Goal: Task Accomplishment & Management: Complete application form

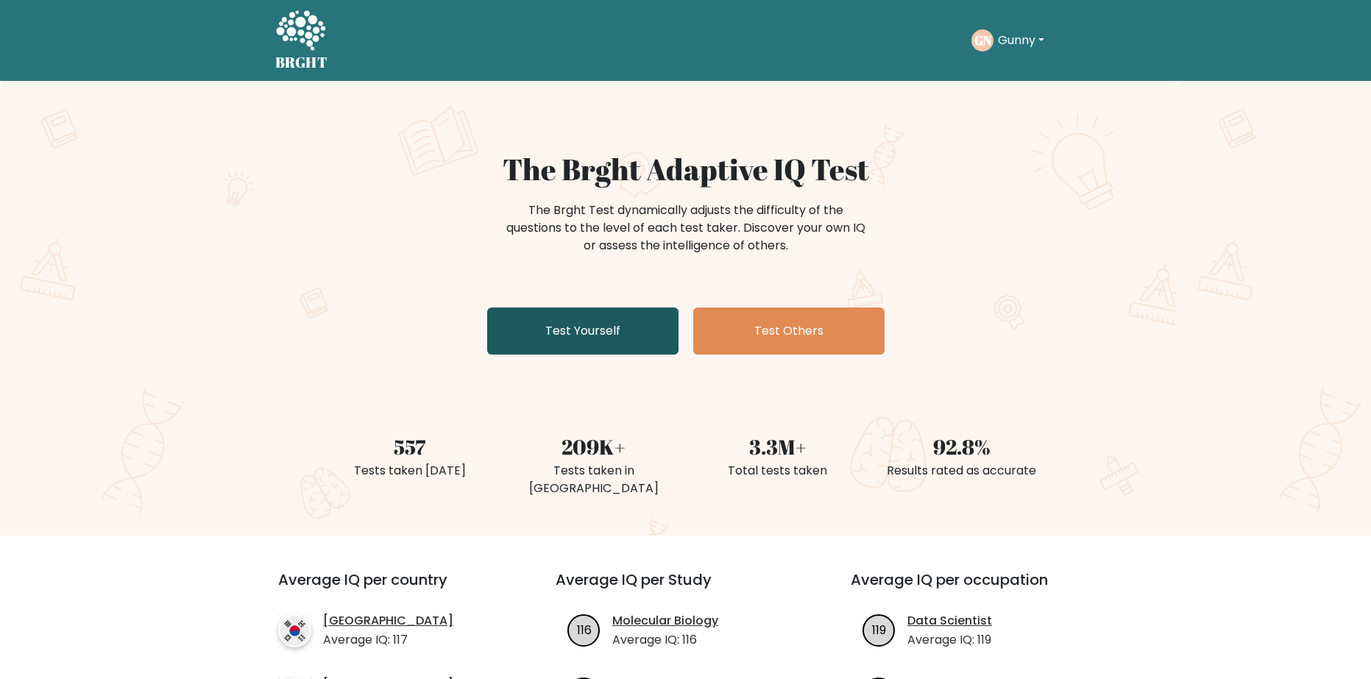
click at [591, 337] on link "Test Yourself" at bounding box center [582, 331] width 191 height 47
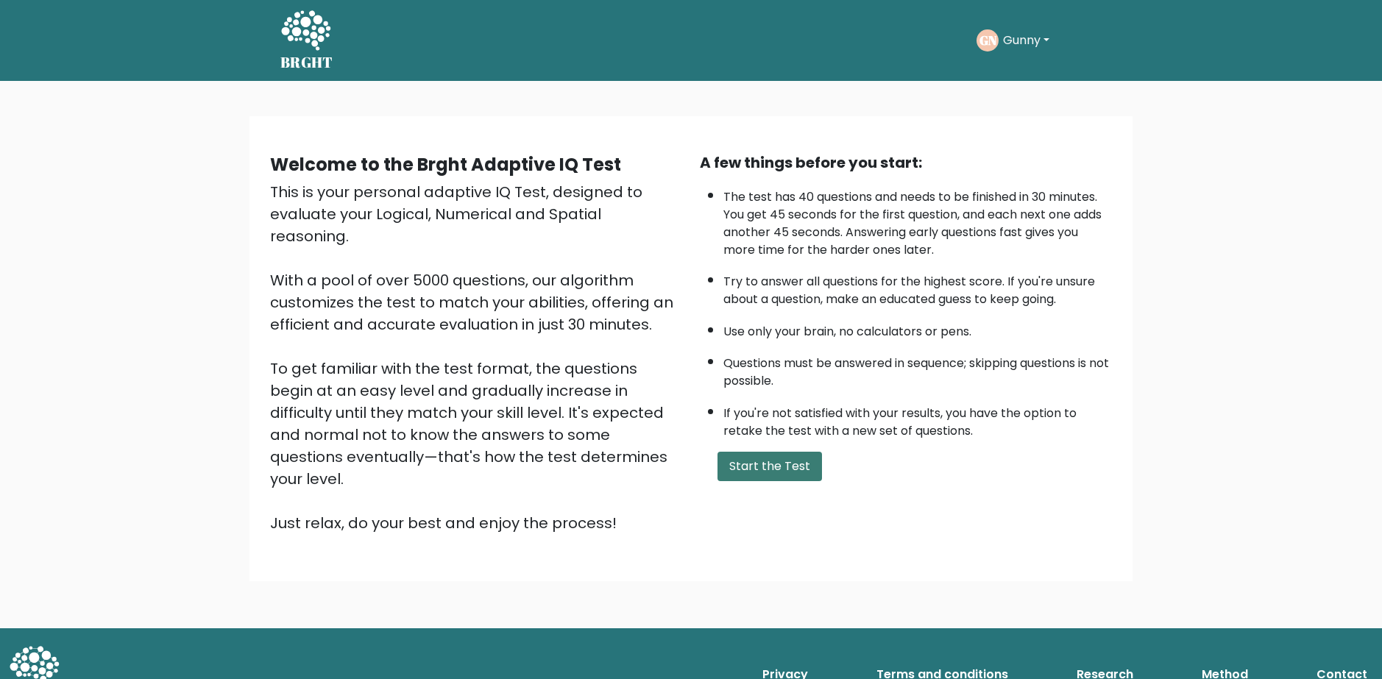
click at [808, 455] on button "Start the Test" at bounding box center [769, 466] width 104 height 29
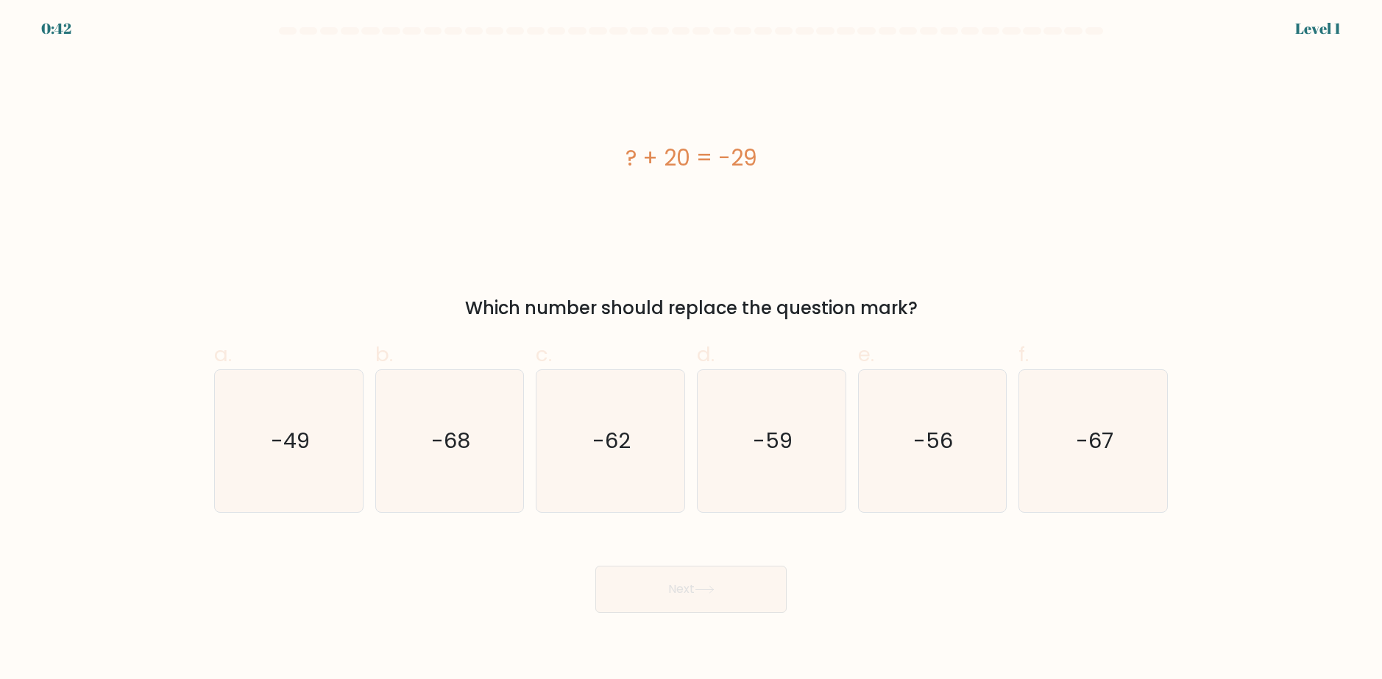
click at [739, 107] on div "? + 20 = -29" at bounding box center [691, 158] width 954 height 204
click at [308, 444] on text "-49" at bounding box center [290, 441] width 39 height 29
click at [691, 349] on input "a. -49" at bounding box center [691, 345] width 1 height 10
radio input "true"
click at [693, 585] on button "Next" at bounding box center [690, 589] width 191 height 47
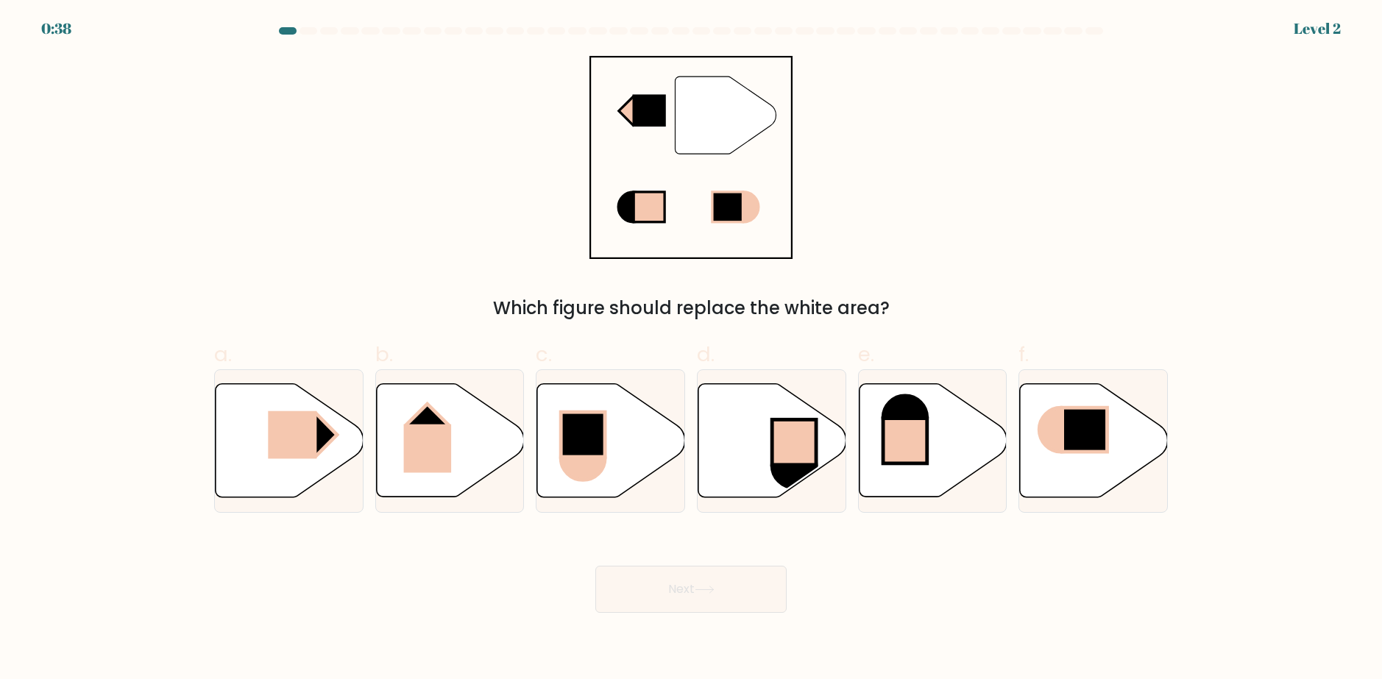
click at [697, 263] on div "" Which figure should replace the white area?" at bounding box center [690, 189] width 971 height 266
click at [314, 424] on rect at bounding box center [292, 435] width 49 height 48
click at [691, 349] on input "a." at bounding box center [691, 345] width 1 height 10
radio input "true"
click at [657, 596] on button "Next" at bounding box center [690, 589] width 191 height 47
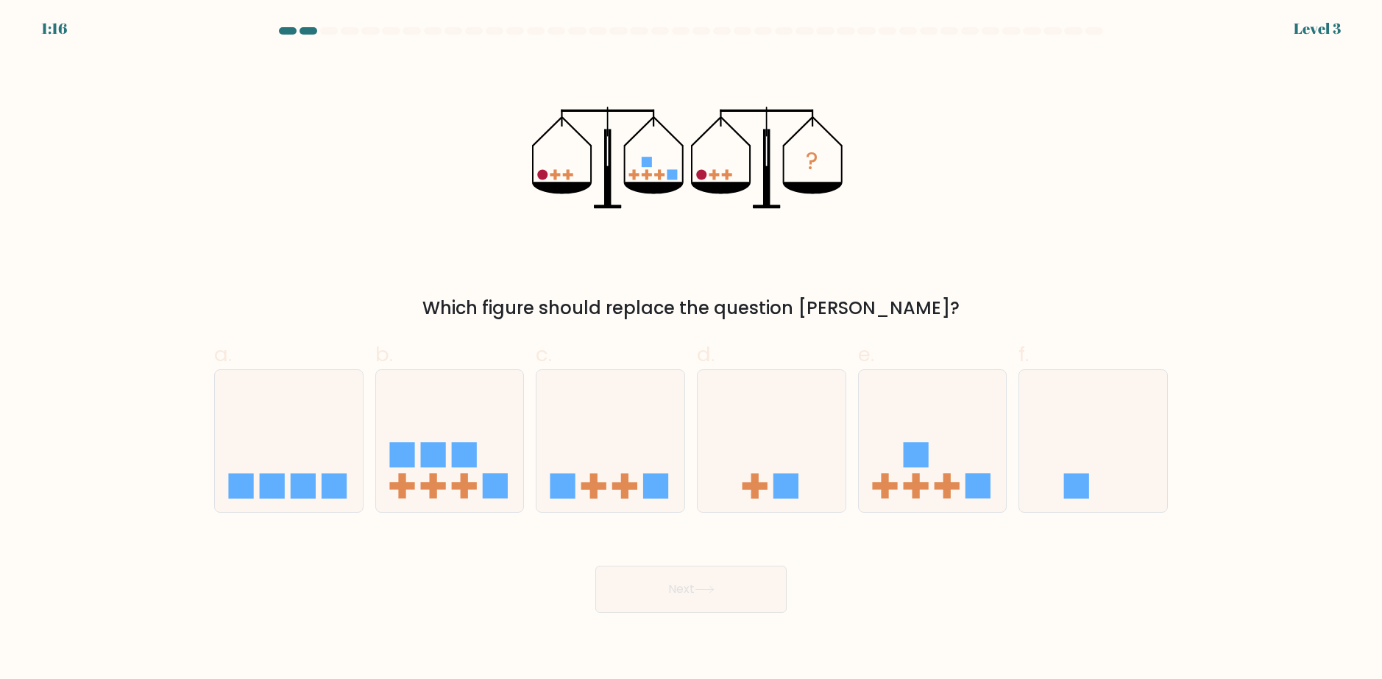
click at [654, 324] on form at bounding box center [691, 320] width 1382 height 586
click at [956, 448] on icon at bounding box center [933, 441] width 148 height 122
click at [692, 349] on input "e." at bounding box center [691, 345] width 1 height 10
radio input "true"
click at [718, 590] on button "Next" at bounding box center [690, 589] width 191 height 47
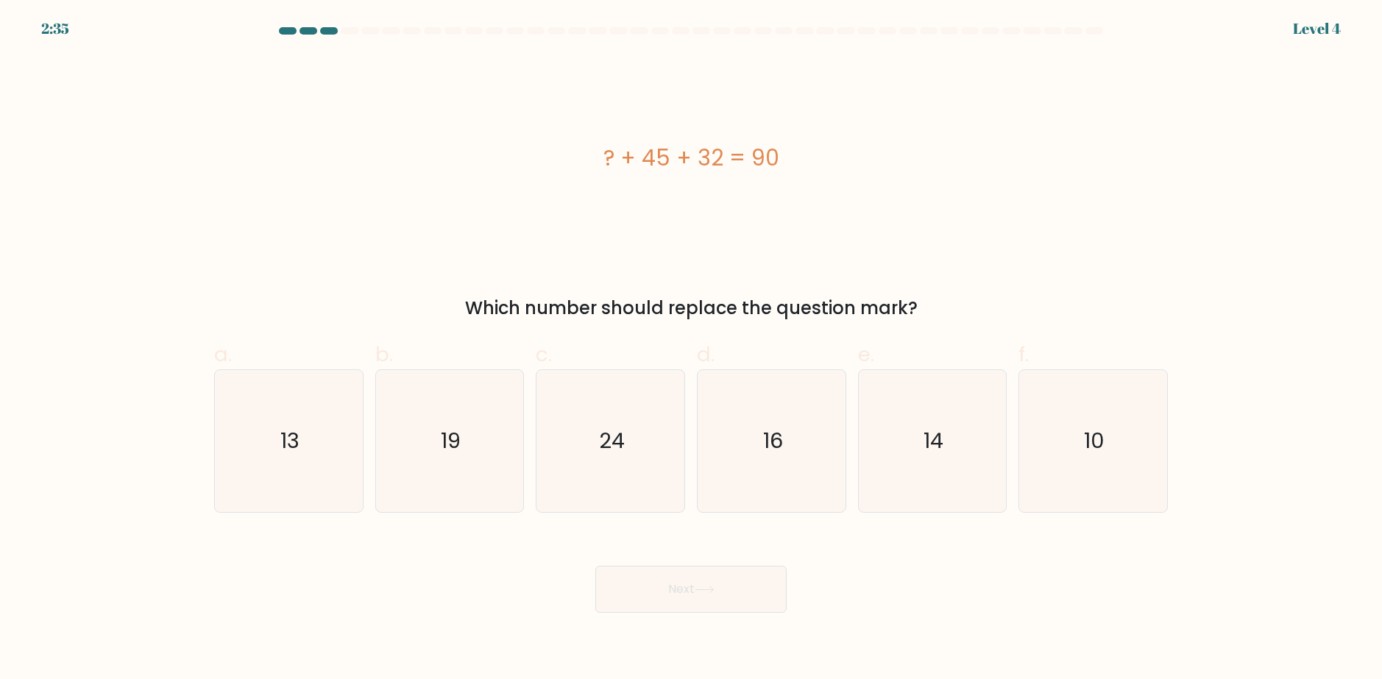
click at [810, 255] on div "? + 45 + 32 = 90" at bounding box center [691, 158] width 954 height 204
click at [340, 444] on icon "13" at bounding box center [289, 441] width 142 height 142
click at [691, 349] on input "a. 13" at bounding box center [691, 345] width 1 height 10
radio input "true"
click at [605, 582] on button "Next" at bounding box center [690, 589] width 191 height 47
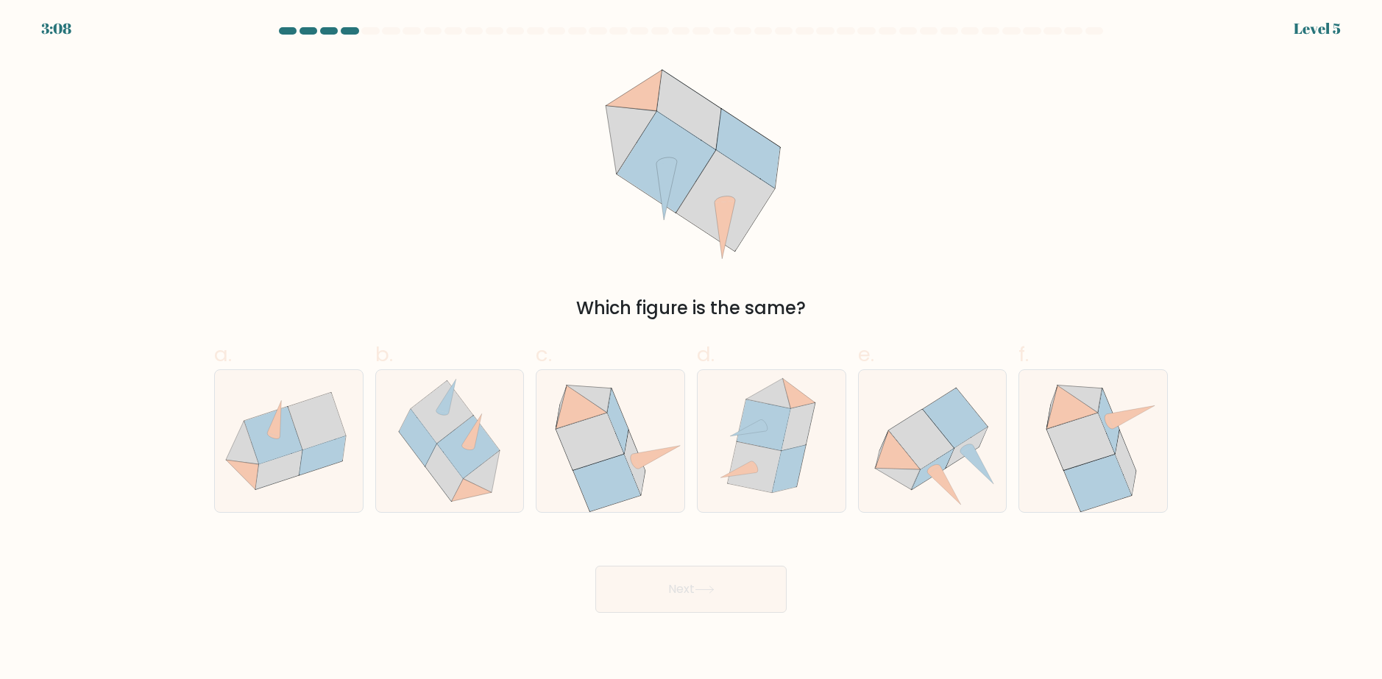
click at [643, 219] on icon at bounding box center [690, 158] width 219 height 204
click at [777, 474] on icon at bounding box center [789, 469] width 33 height 48
click at [692, 349] on input "d." at bounding box center [691, 345] width 1 height 10
radio input "true"
click at [730, 601] on button "Next" at bounding box center [690, 589] width 191 height 47
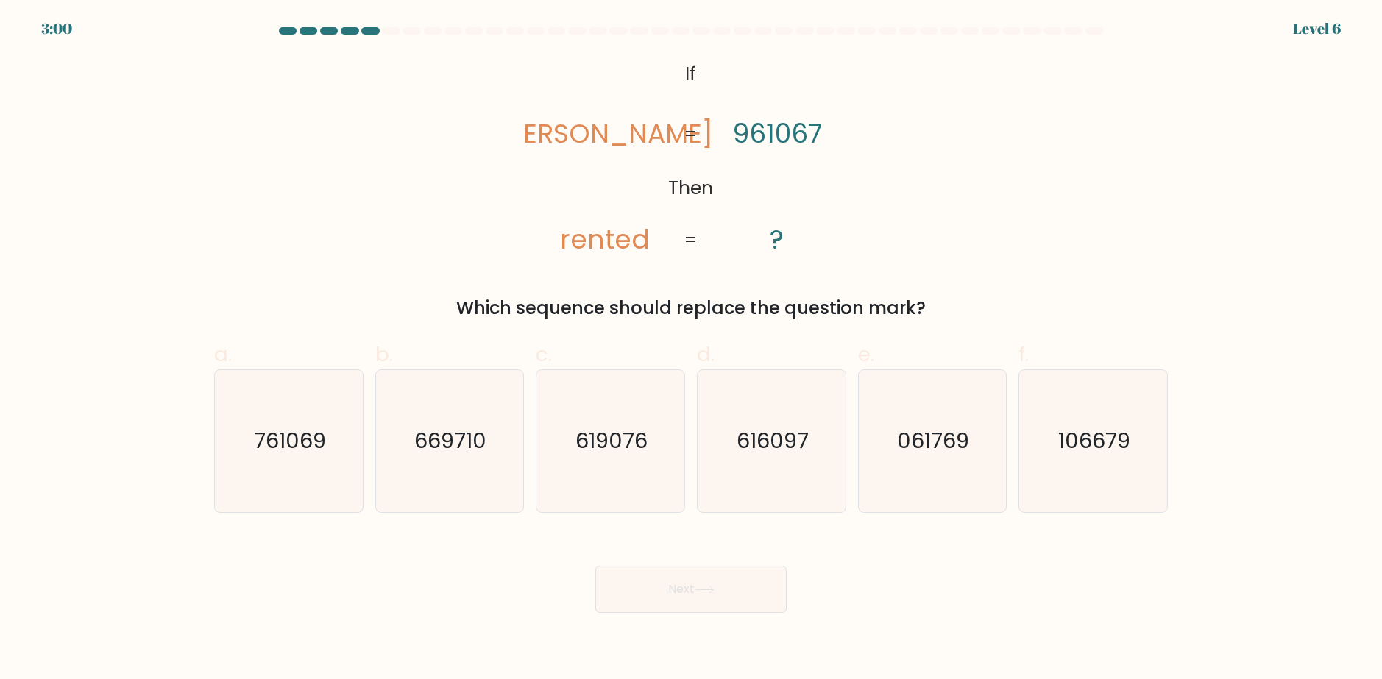
click at [891, 149] on div "@import url('https://fonts.googleapis.com/css?family=Abril+Fatface:400,100,100i…" at bounding box center [690, 189] width 971 height 266
click at [255, 441] on text "761069" at bounding box center [290, 441] width 72 height 29
click at [691, 349] on input "a. 761069" at bounding box center [691, 345] width 1 height 10
radio input "true"
click at [632, 591] on button "Next" at bounding box center [690, 589] width 191 height 47
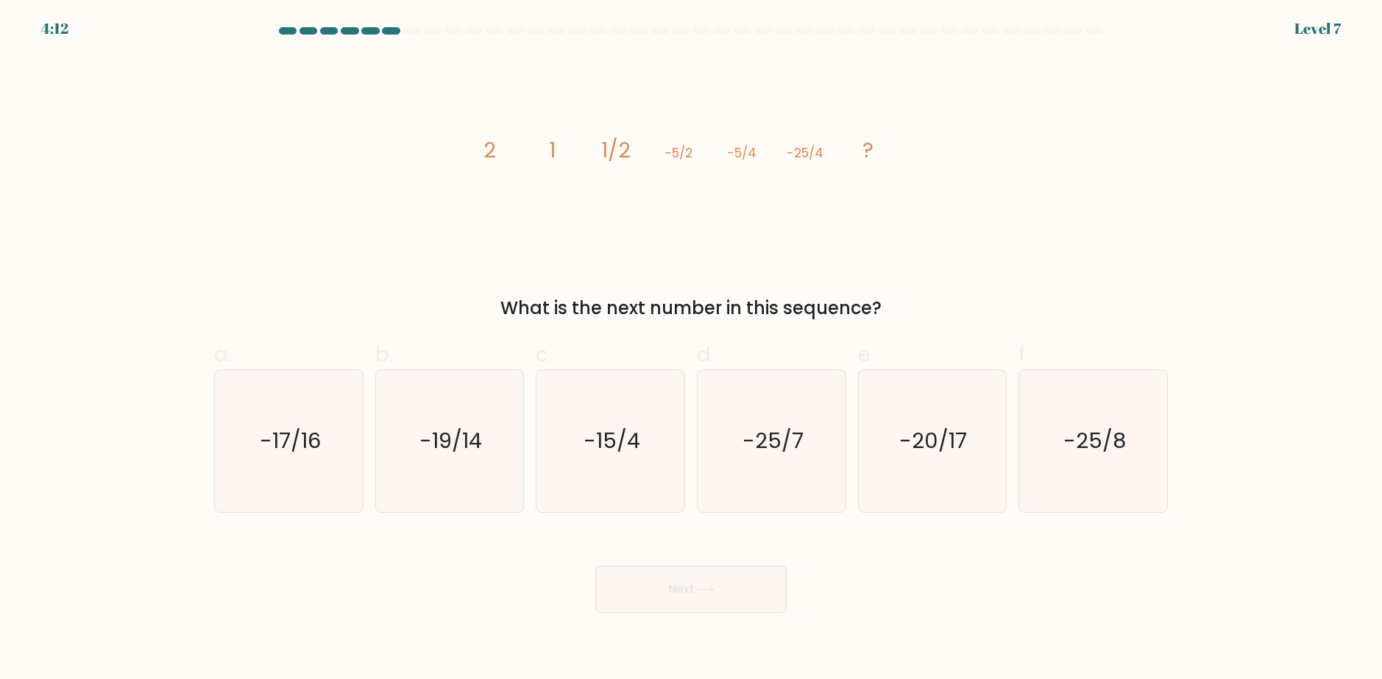
click at [628, 285] on div "image/svg+xml 2 1 1/2 -5/2 -5/4 -25/4 ? What is the next number in this sequenc…" at bounding box center [690, 189] width 971 height 266
click at [631, 183] on icon "image/svg+xml 2 1 1/2 -5/2 -5/4 -25/4 ?" at bounding box center [690, 158] width 441 height 204
drag, startPoint x: 782, startPoint y: 155, endPoint x: 802, endPoint y: 160, distance: 20.3
click at [802, 160] on icon "image/svg+xml 2 1 1/2 -5/2 -5/4 -25/4 ?" at bounding box center [690, 158] width 441 height 204
click at [799, 160] on tspan "-25/4" at bounding box center [805, 153] width 37 height 18
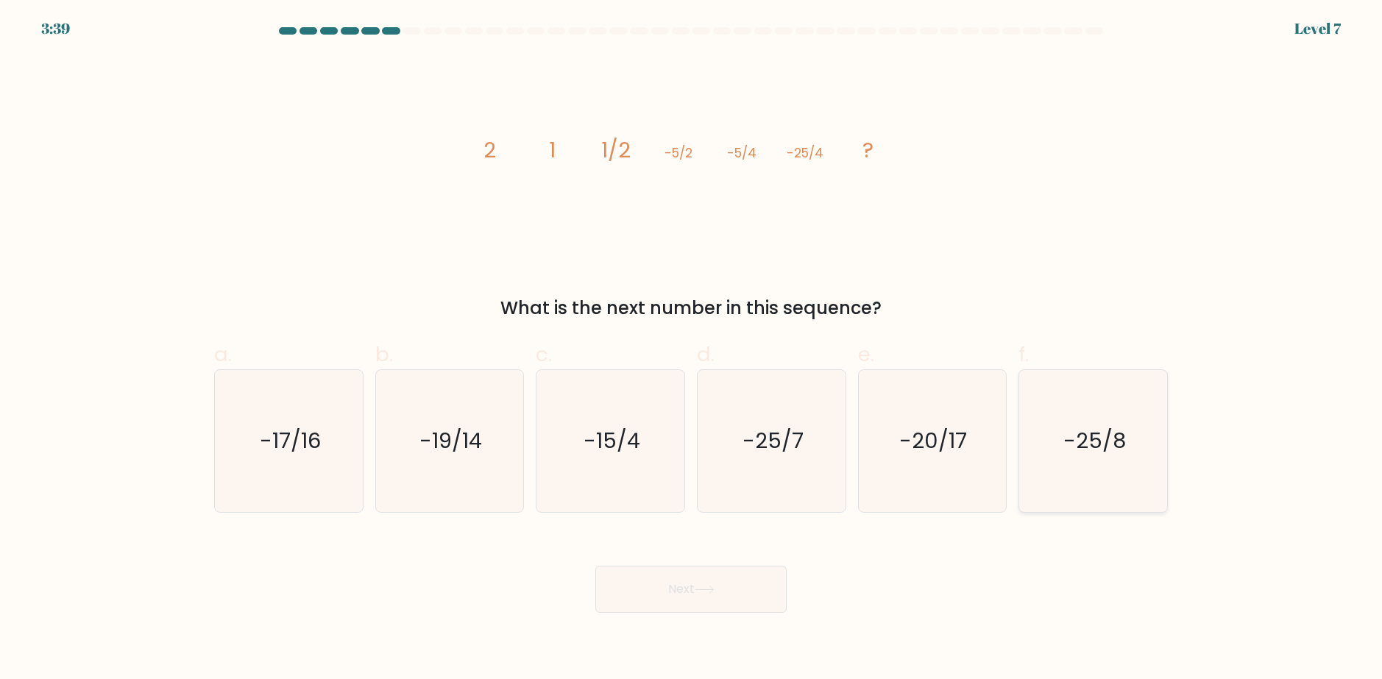
click at [1066, 450] on text "-25/8" at bounding box center [1094, 441] width 63 height 29
click at [692, 349] on input "f. -25/8" at bounding box center [691, 345] width 1 height 10
radio input "true"
click at [699, 572] on button "Next" at bounding box center [690, 589] width 191 height 47
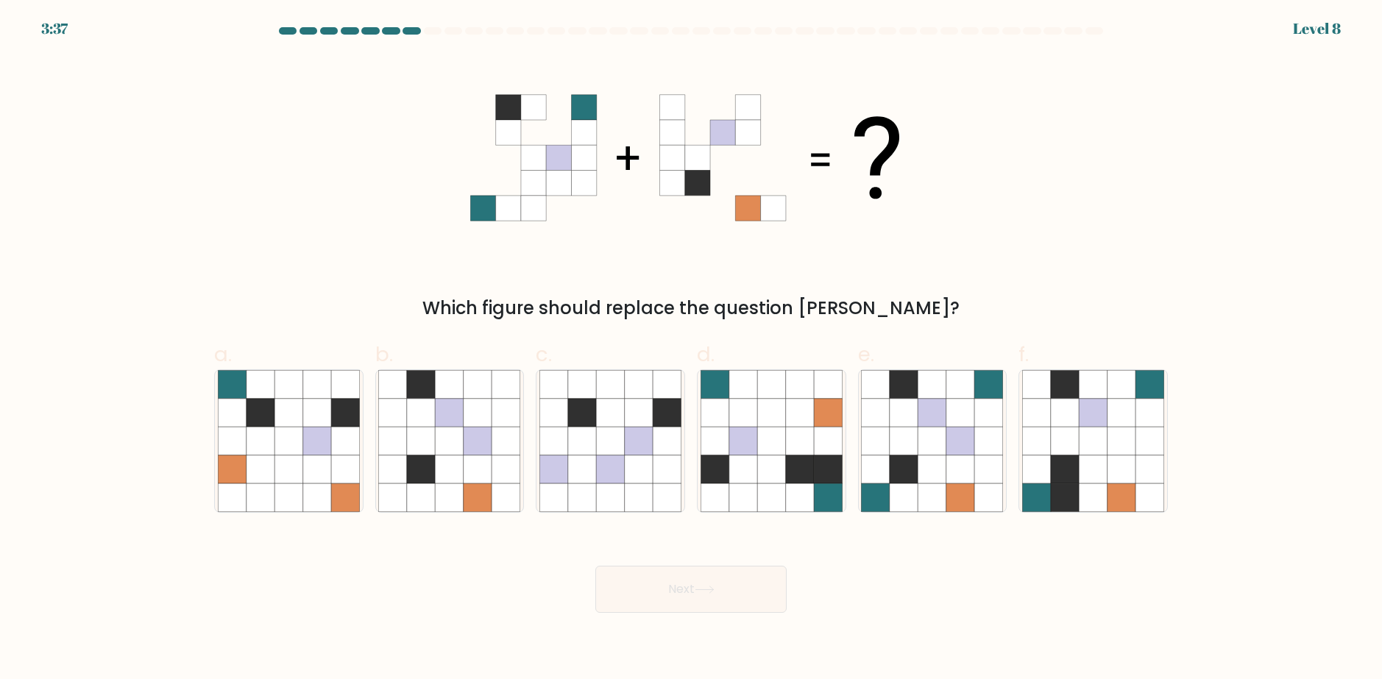
click at [736, 124] on icon at bounding box center [747, 132] width 25 height 25
click at [971, 439] on icon at bounding box center [960, 441] width 28 height 28
click at [692, 349] on input "e." at bounding box center [691, 345] width 1 height 10
radio input "true"
click at [687, 591] on button "Next" at bounding box center [690, 589] width 191 height 47
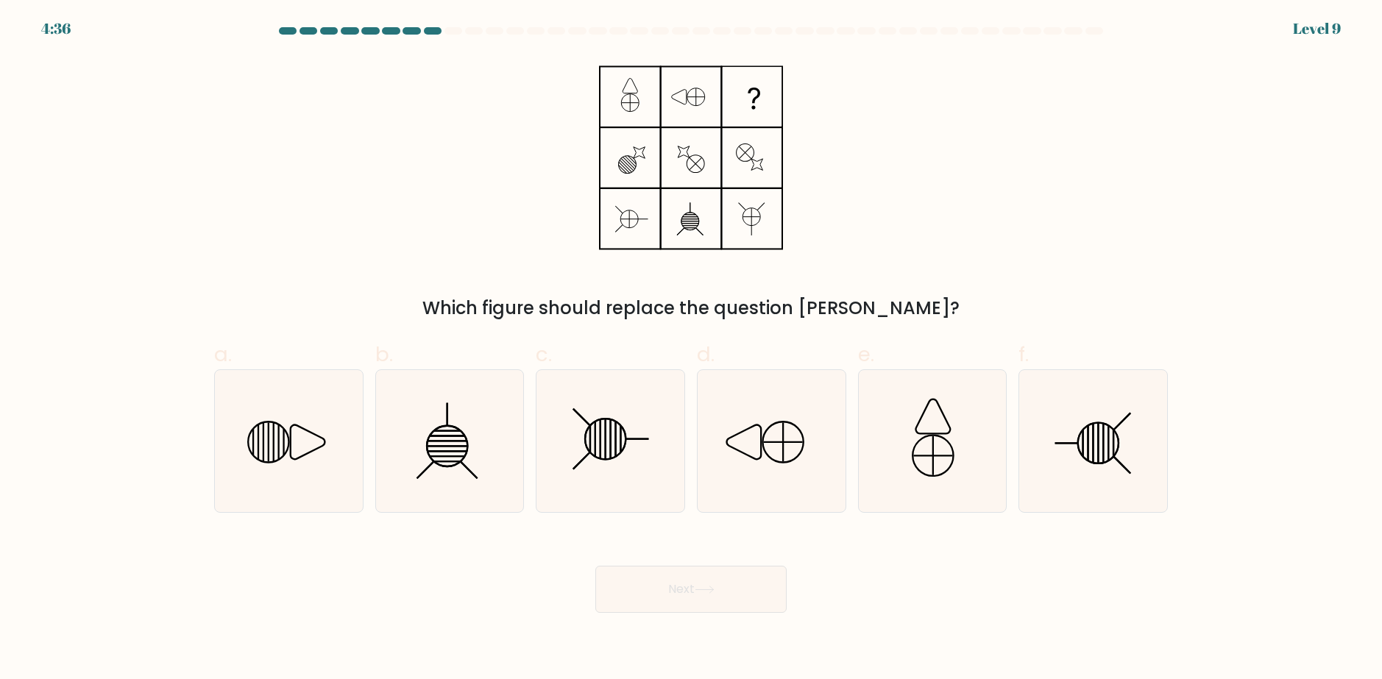
click at [938, 125] on div "Which figure should replace the question mark?" at bounding box center [690, 189] width 971 height 266
click at [260, 423] on icon at bounding box center [268, 442] width 40 height 40
click at [691, 349] on input "a." at bounding box center [691, 345] width 1 height 10
radio input "true"
click at [703, 586] on icon at bounding box center [705, 590] width 20 height 8
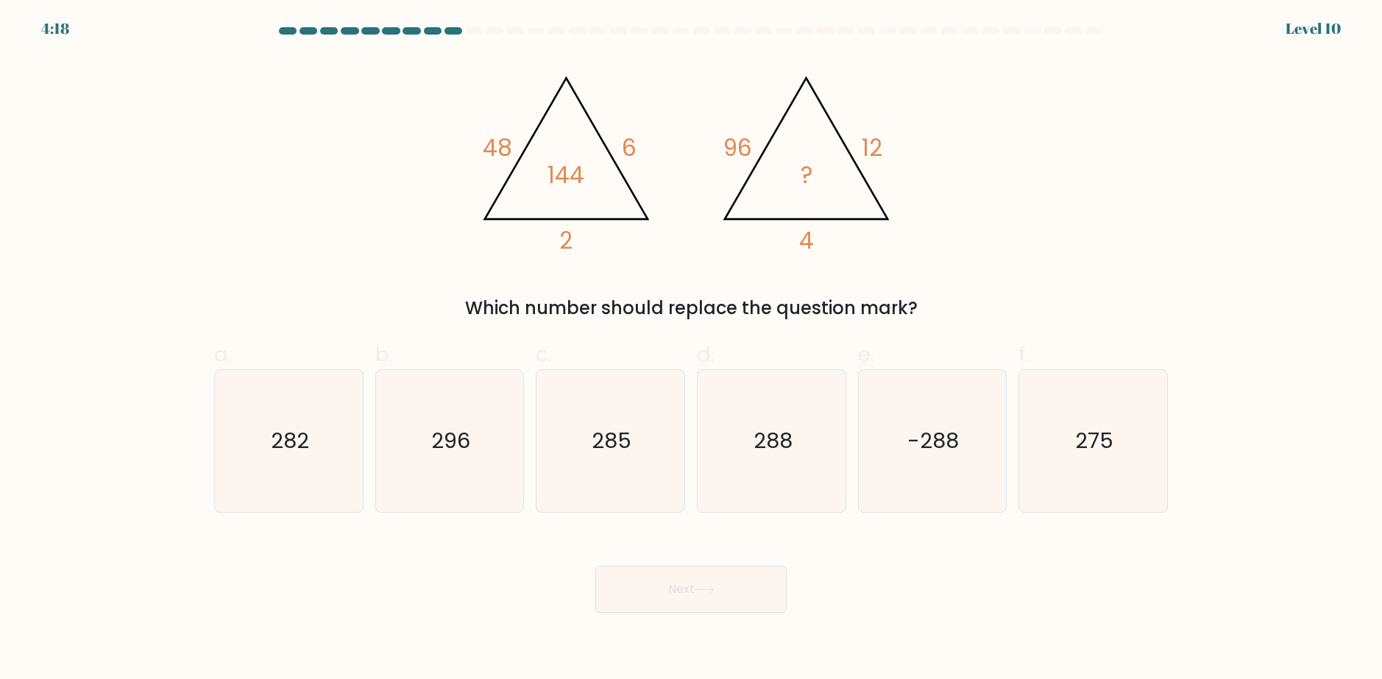
click at [807, 230] on tspan "4" at bounding box center [806, 240] width 15 height 32
click at [787, 467] on icon "288" at bounding box center [771, 441] width 142 height 142
click at [692, 349] on input "d. 288" at bounding box center [691, 345] width 1 height 10
radio input "true"
click at [749, 579] on button "Next" at bounding box center [690, 589] width 191 height 47
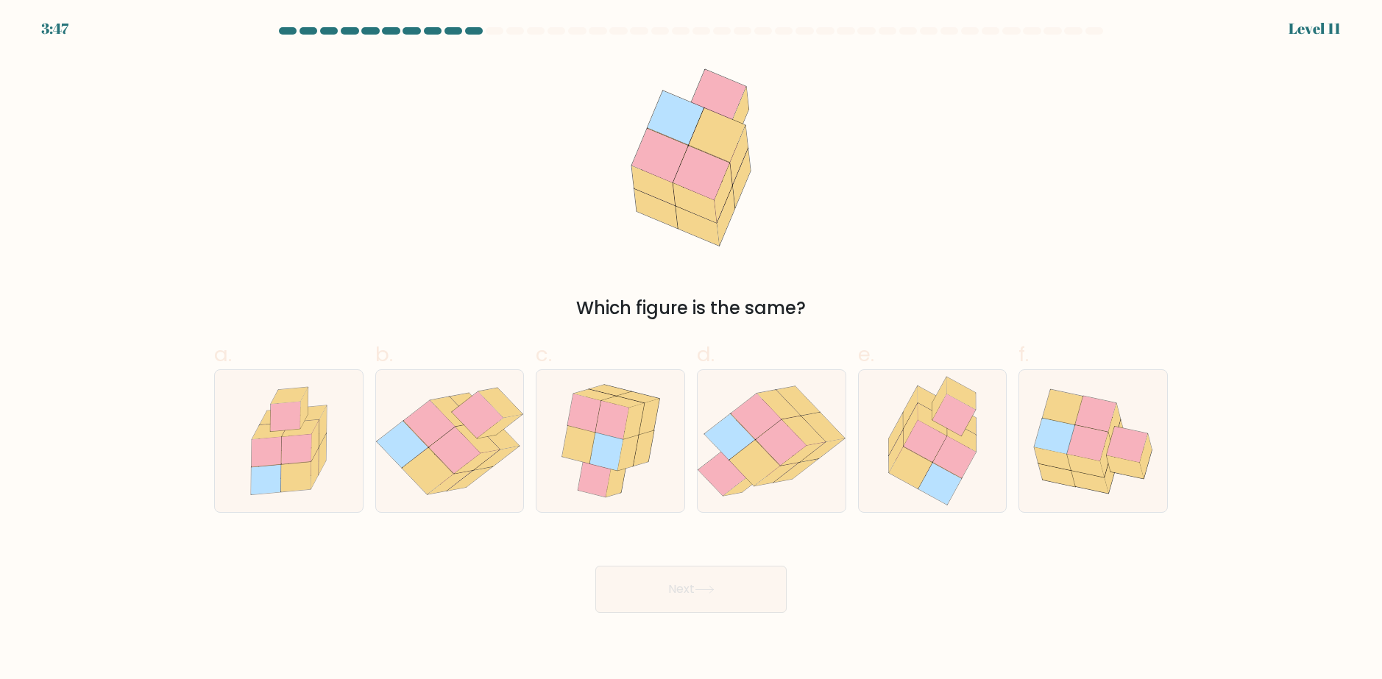
drag, startPoint x: 897, startPoint y: 160, endPoint x: 900, endPoint y: 177, distance: 17.9
click at [900, 177] on div "Which figure is the same?" at bounding box center [690, 189] width 971 height 266
click at [614, 452] on icon at bounding box center [605, 452] width 33 height 38
click at [691, 349] on input "c." at bounding box center [691, 345] width 1 height 10
radio input "true"
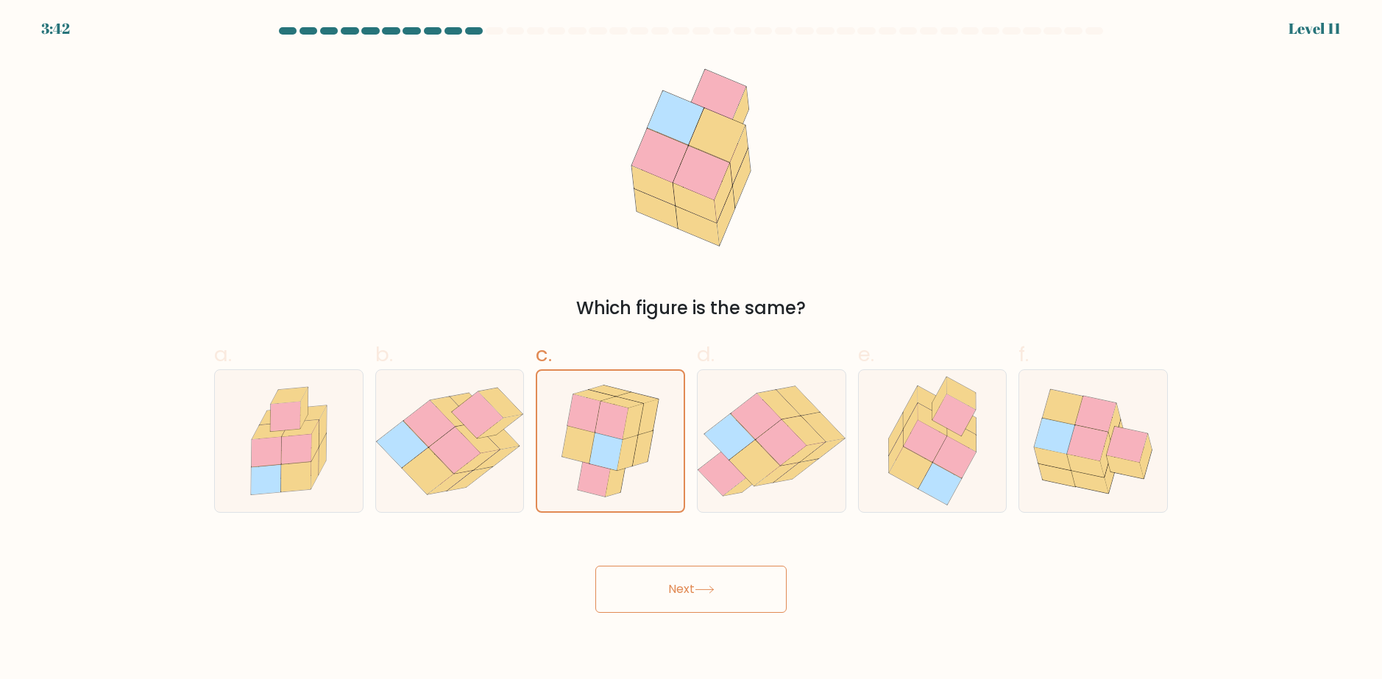
click at [643, 584] on button "Next" at bounding box center [690, 589] width 191 height 47
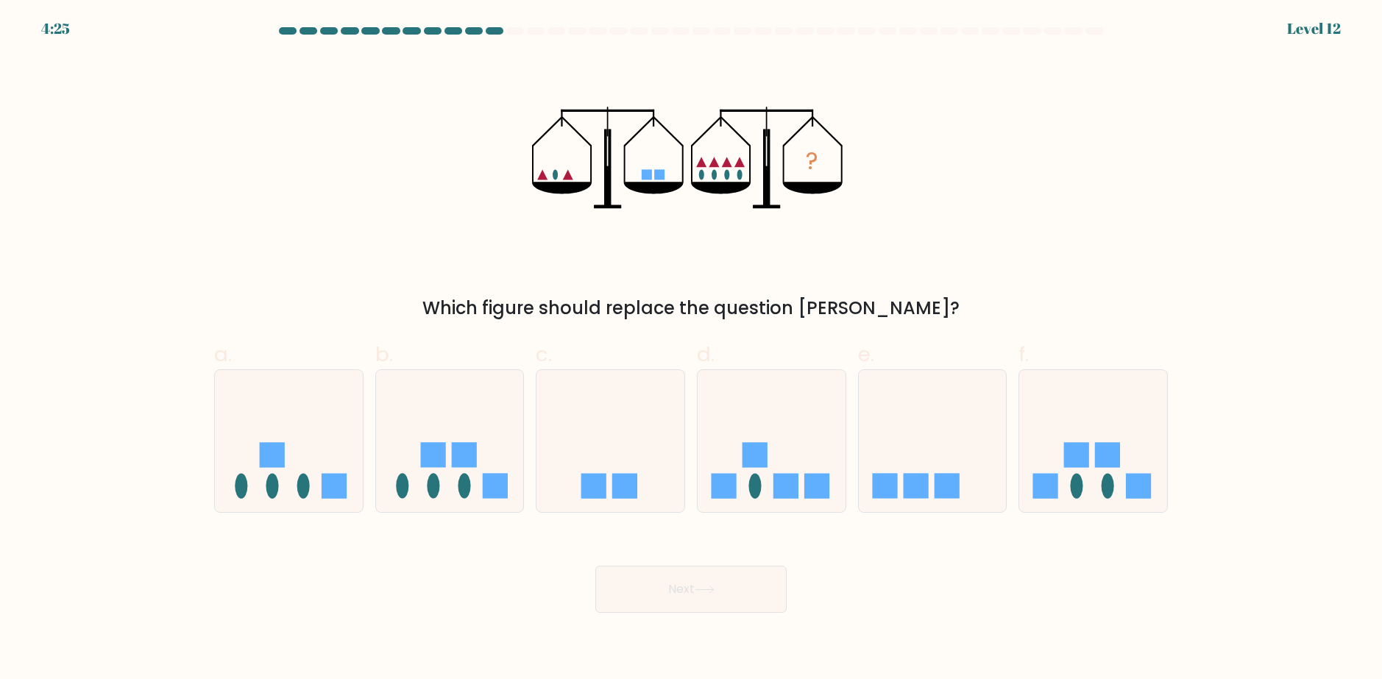
drag, startPoint x: 684, startPoint y: 238, endPoint x: 642, endPoint y: 235, distance: 42.1
click at [642, 235] on icon "?" at bounding box center [691, 158] width 319 height 204
click at [305, 450] on icon at bounding box center [289, 441] width 148 height 122
click at [691, 349] on input "a." at bounding box center [691, 345] width 1 height 10
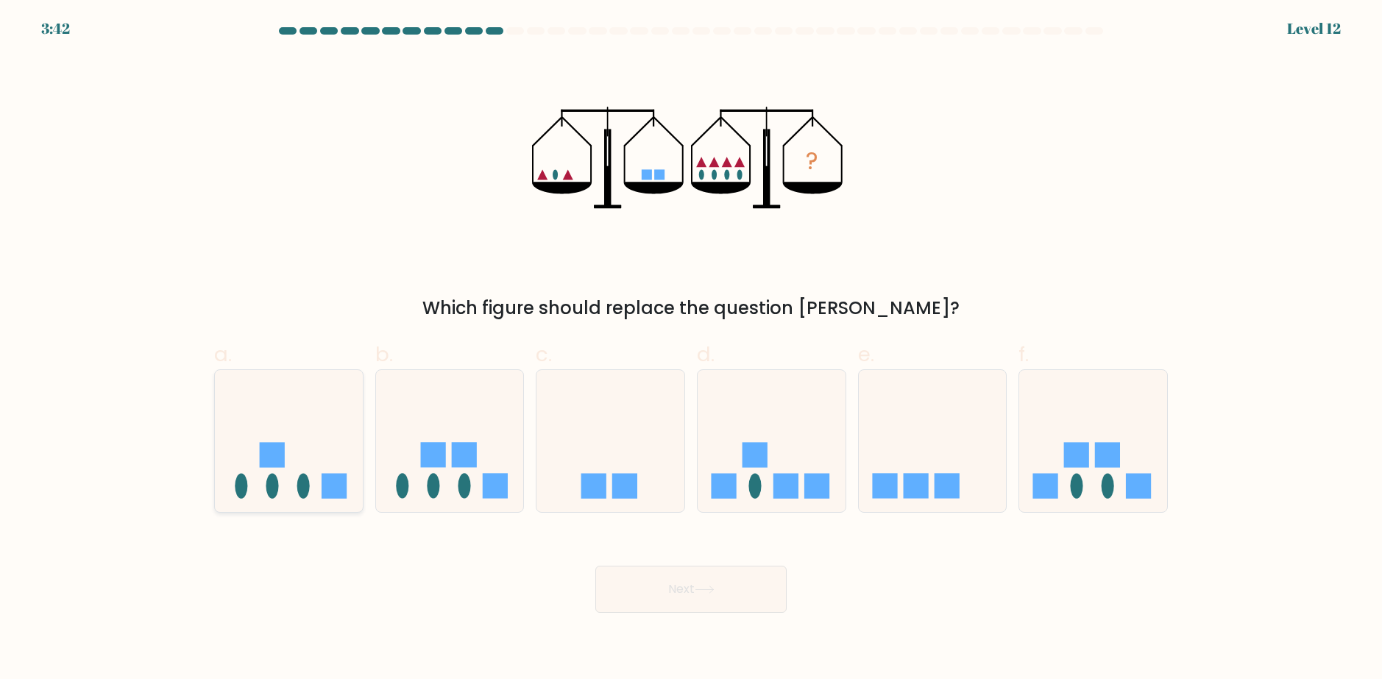
radio input "true"
click at [674, 587] on button "Next" at bounding box center [690, 589] width 191 height 47
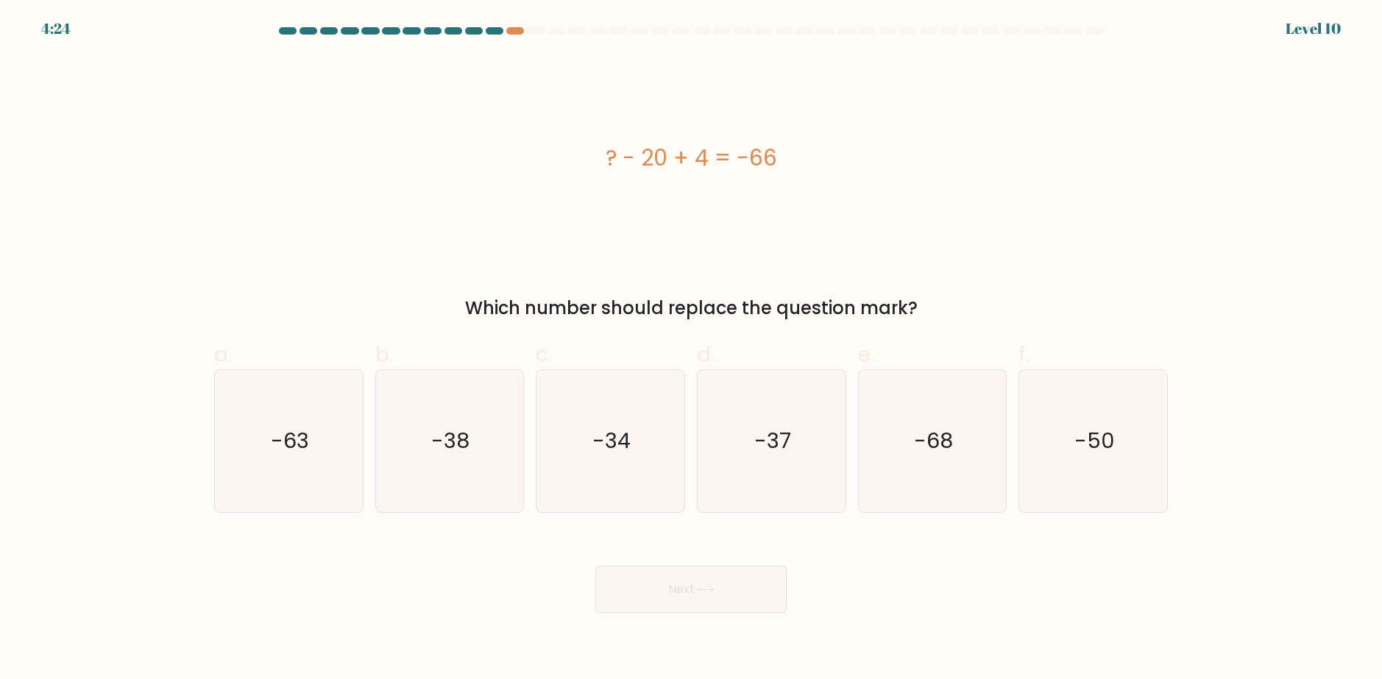
drag, startPoint x: 870, startPoint y: 185, endPoint x: 852, endPoint y: 190, distance: 18.2
click at [853, 190] on div "? - 20 + 4 = -66" at bounding box center [691, 158] width 954 height 204
click at [1140, 454] on icon "-50" at bounding box center [1093, 441] width 142 height 142
click at [692, 349] on input "f. -50" at bounding box center [691, 345] width 1 height 10
radio input "true"
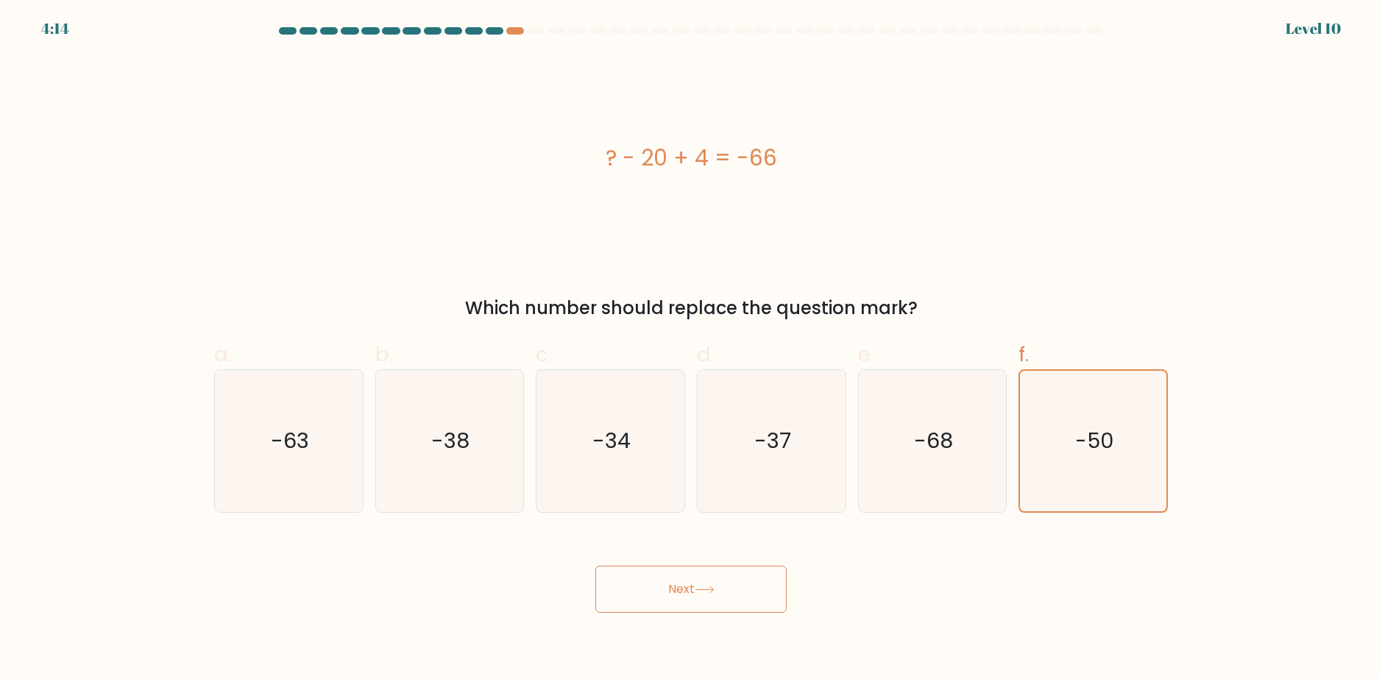
click at [726, 597] on button "Next" at bounding box center [690, 589] width 191 height 47
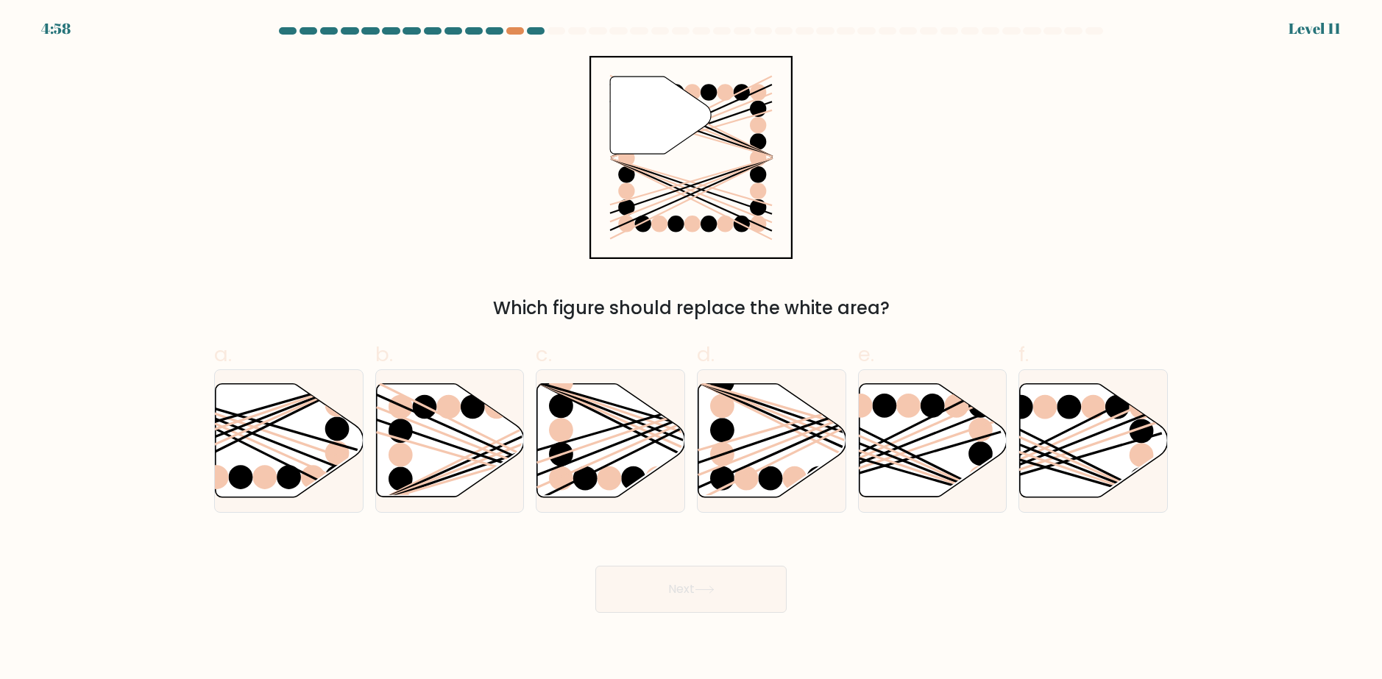
click at [717, 120] on icon """ at bounding box center [691, 158] width 204 height 204
click at [828, 158] on div "" Which figure should replace the white area?" at bounding box center [690, 189] width 971 height 266
click at [828, 157] on div "" Which figure should replace the white area?" at bounding box center [690, 189] width 971 height 266
drag, startPoint x: 491, startPoint y: 397, endPoint x: 500, endPoint y: 408, distance: 13.6
click at [491, 397] on ellipse at bounding box center [497, 407] width 24 height 24
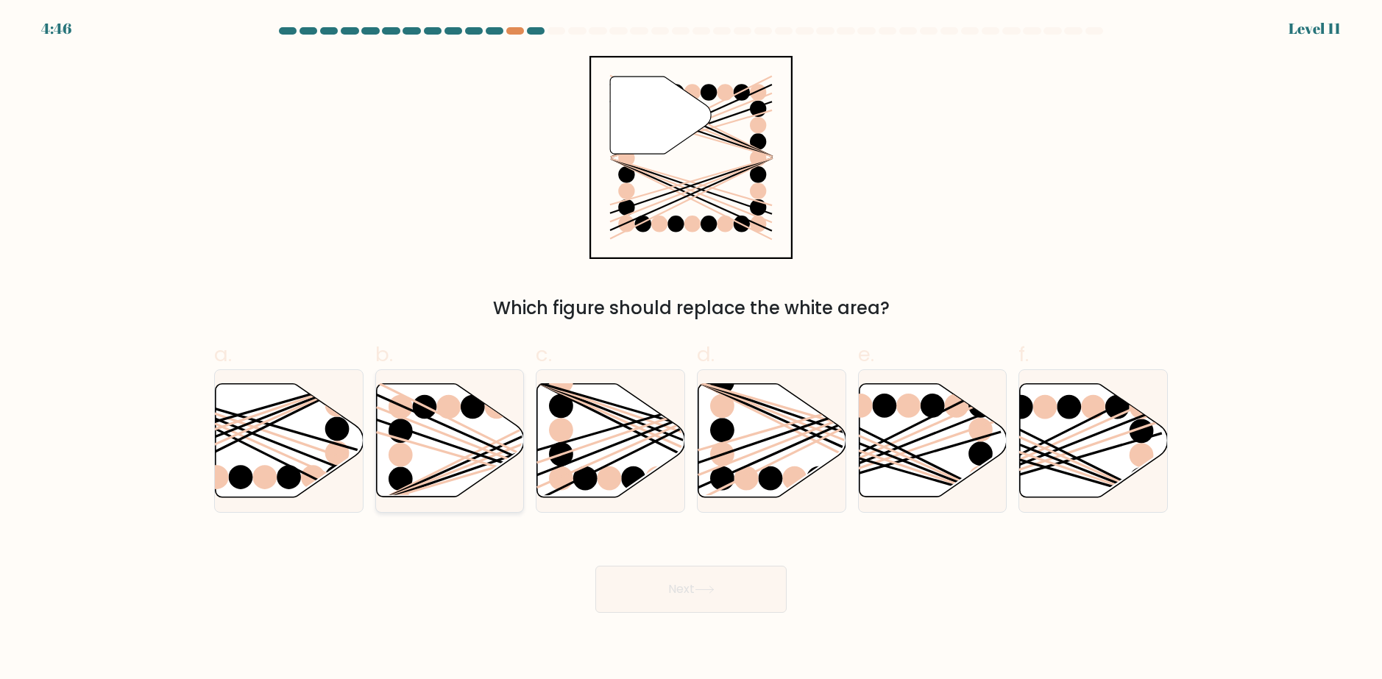
click at [691, 349] on input "b." at bounding box center [691, 345] width 1 height 10
radio input "true"
click at [610, 572] on button "Next" at bounding box center [690, 589] width 191 height 47
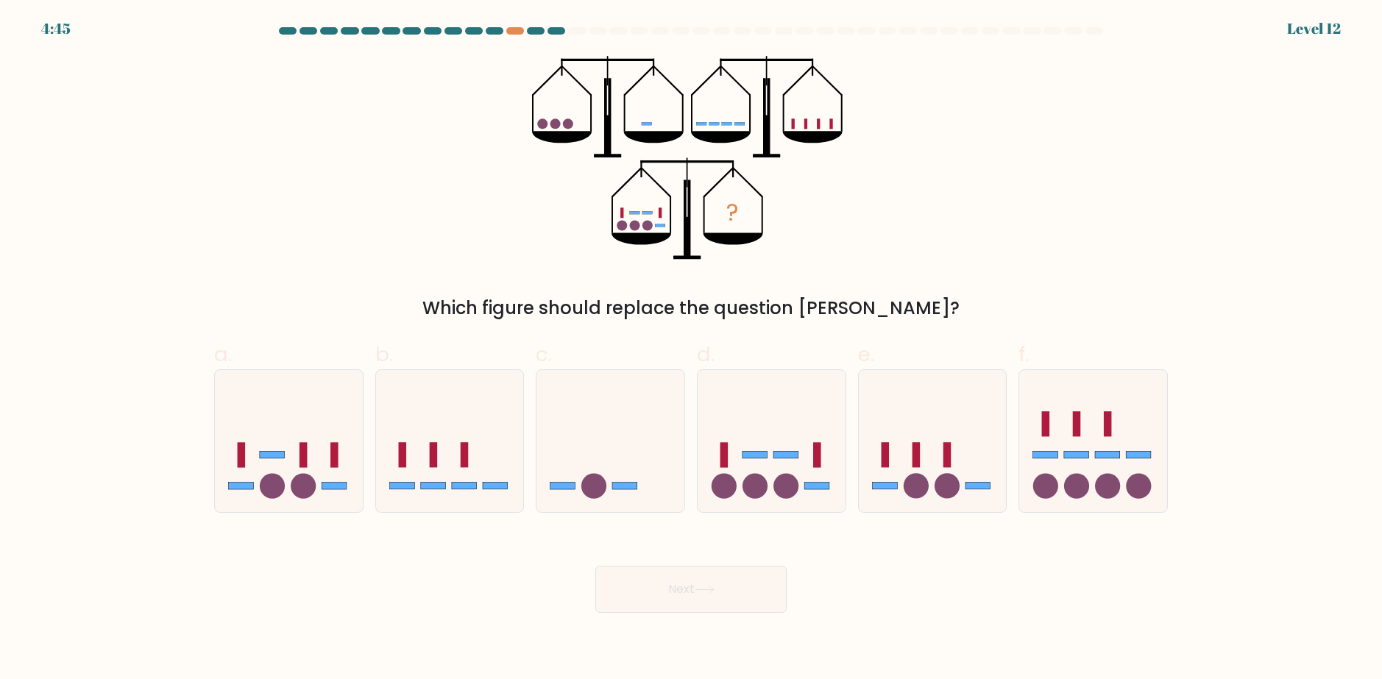
click at [908, 113] on div "? Which figure should replace the question mark?" at bounding box center [690, 189] width 971 height 266
click at [784, 453] on rect at bounding box center [785, 454] width 25 height 7
click at [692, 349] on input "d." at bounding box center [691, 345] width 1 height 10
radio input "true"
click at [723, 611] on button "Next" at bounding box center [690, 589] width 191 height 47
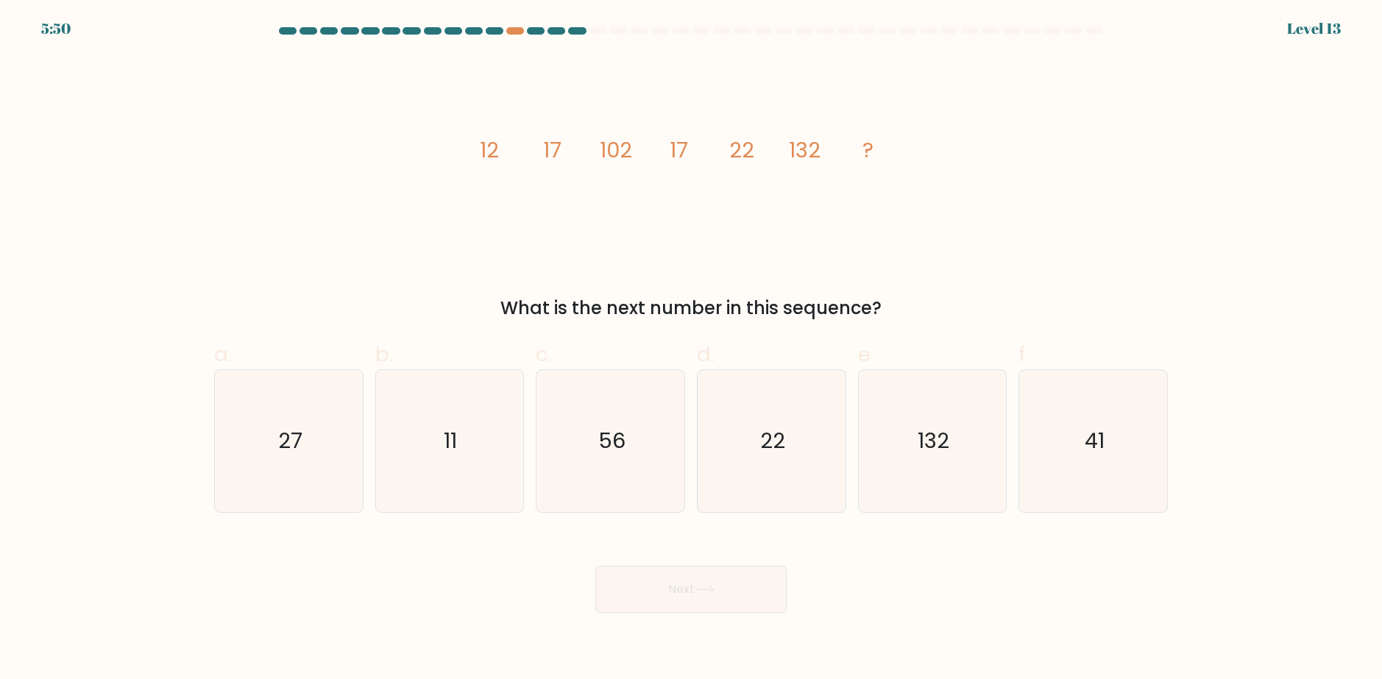
click at [872, 210] on icon "image/svg+xml 12 17 102 17 22 132 ?" at bounding box center [690, 158] width 441 height 204
click at [1039, 222] on div "image/svg+xml 12 17 102 17 22 132 ? What is the next number in this sequence?" at bounding box center [690, 189] width 971 height 266
drag, startPoint x: 853, startPoint y: 110, endPoint x: 865, endPoint y: 146, distance: 37.9
click at [865, 146] on icon "image/svg+xml 12 17 102 17 22 132 ?" at bounding box center [690, 158] width 441 height 204
drag, startPoint x: 483, startPoint y: 153, endPoint x: 496, endPoint y: 158, distance: 13.5
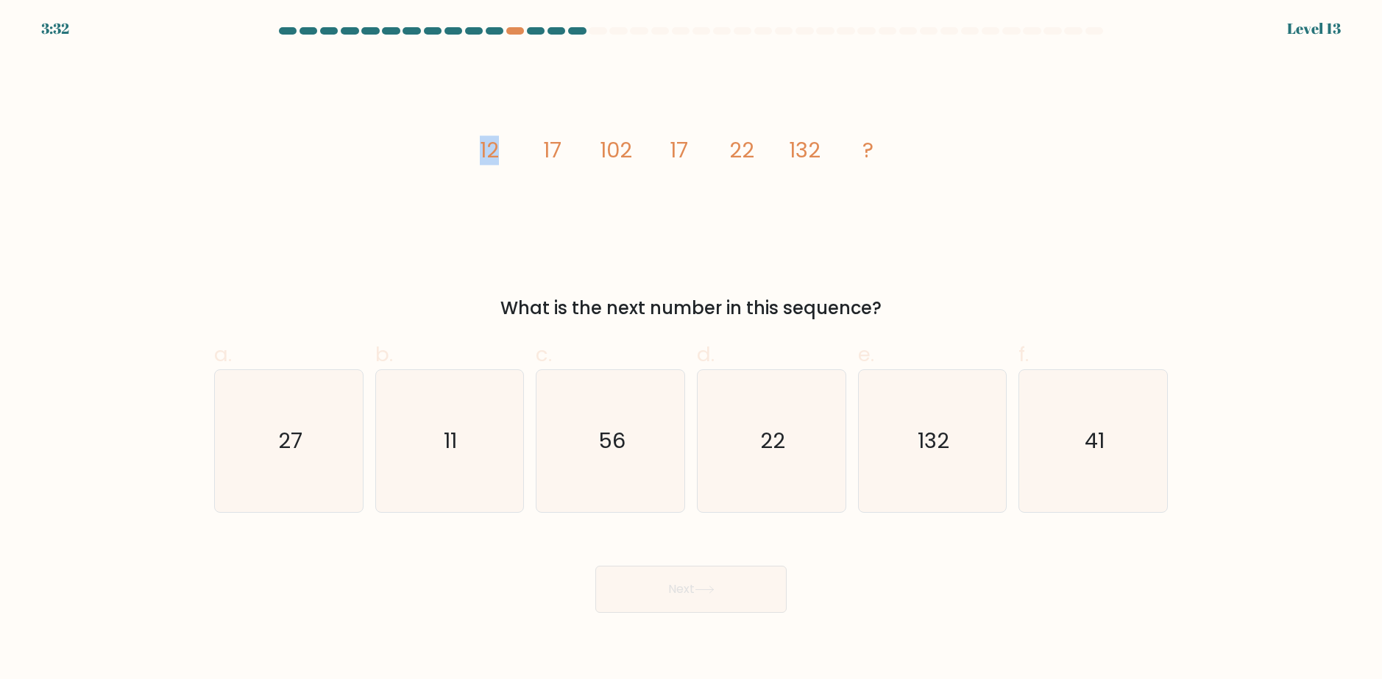
click at [496, 158] on tspan "12" at bounding box center [489, 149] width 19 height 29
click at [507, 212] on icon "image/svg+xml 12 17 102 17 22 132 ?" at bounding box center [690, 158] width 441 height 204
click at [1068, 450] on icon "41" at bounding box center [1093, 441] width 142 height 142
click at [692, 349] on input "f. 41" at bounding box center [691, 345] width 1 height 10
radio input "true"
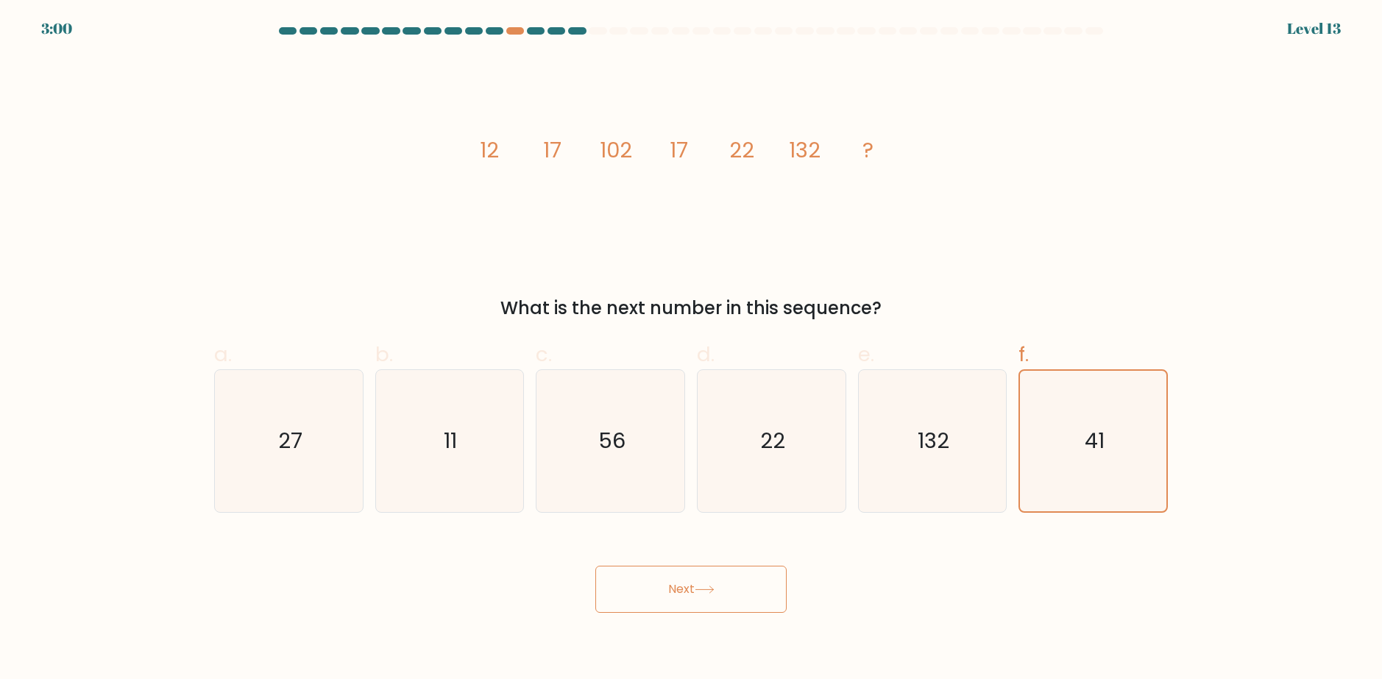
click at [693, 594] on button "Next" at bounding box center [690, 589] width 191 height 47
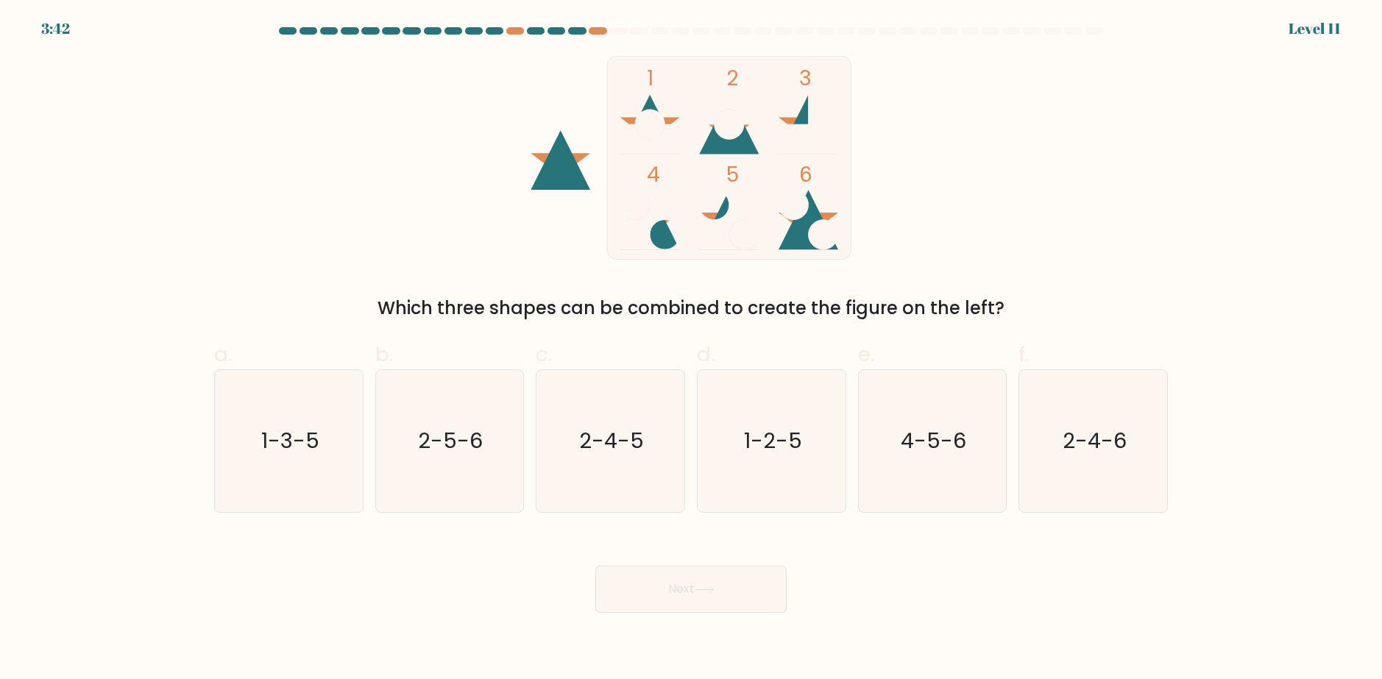
click at [897, 159] on div "1 2 3 4 5 6 Which three shapes can be combined to create the figure on the left?" at bounding box center [690, 189] width 971 height 266
click at [921, 431] on text "4-5-6" at bounding box center [933, 441] width 65 height 29
click at [692, 349] on input "e. 4-5-6" at bounding box center [691, 345] width 1 height 10
radio input "true"
click at [723, 580] on button "Next" at bounding box center [690, 589] width 191 height 47
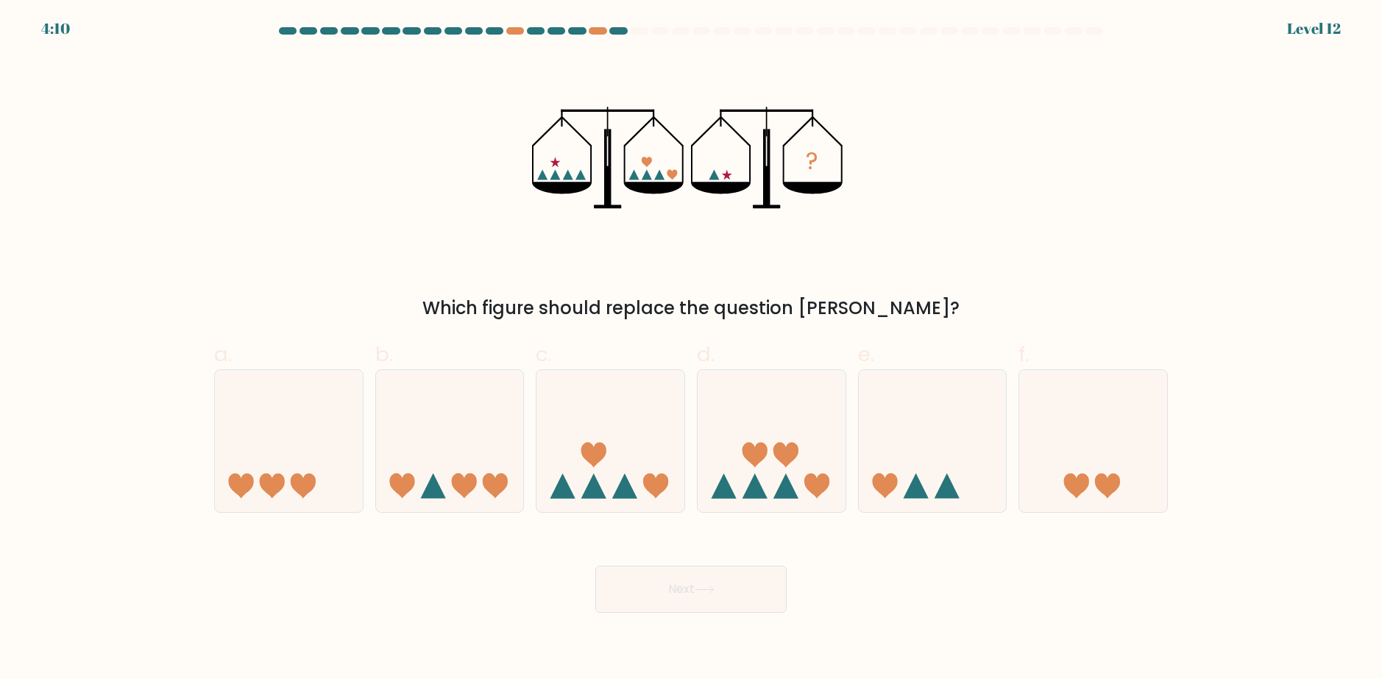
click at [998, 200] on div "? Which figure should replace the question mark?" at bounding box center [690, 189] width 971 height 266
click at [470, 468] on icon at bounding box center [450, 441] width 148 height 122
click at [691, 349] on input "b." at bounding box center [691, 345] width 1 height 10
radio input "true"
drag, startPoint x: 898, startPoint y: 474, endPoint x: 843, endPoint y: 494, distance: 58.2
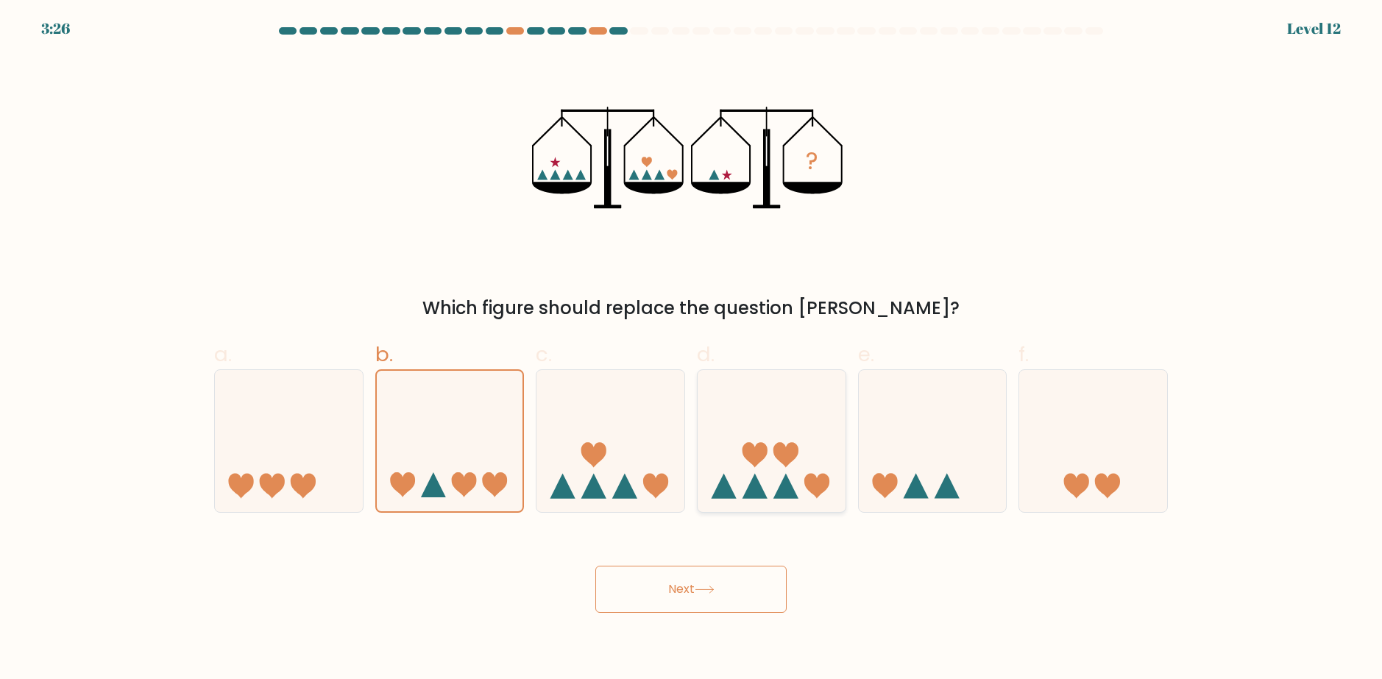
click at [897, 475] on icon at bounding box center [933, 441] width 148 height 122
click at [692, 349] on input "e." at bounding box center [691, 345] width 1 height 10
radio input "true"
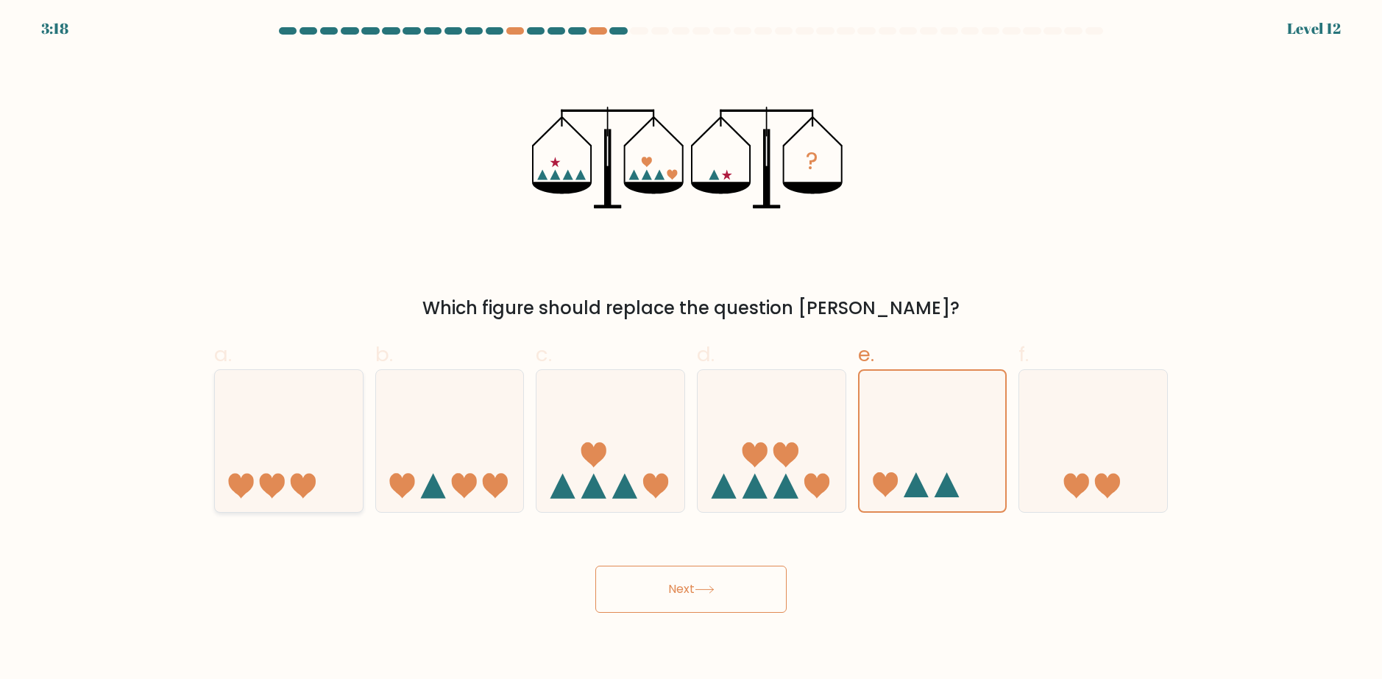
click at [305, 424] on icon at bounding box center [289, 441] width 148 height 122
click at [691, 349] on input "a." at bounding box center [691, 345] width 1 height 10
radio input "true"
click at [711, 568] on button "Next" at bounding box center [690, 589] width 191 height 47
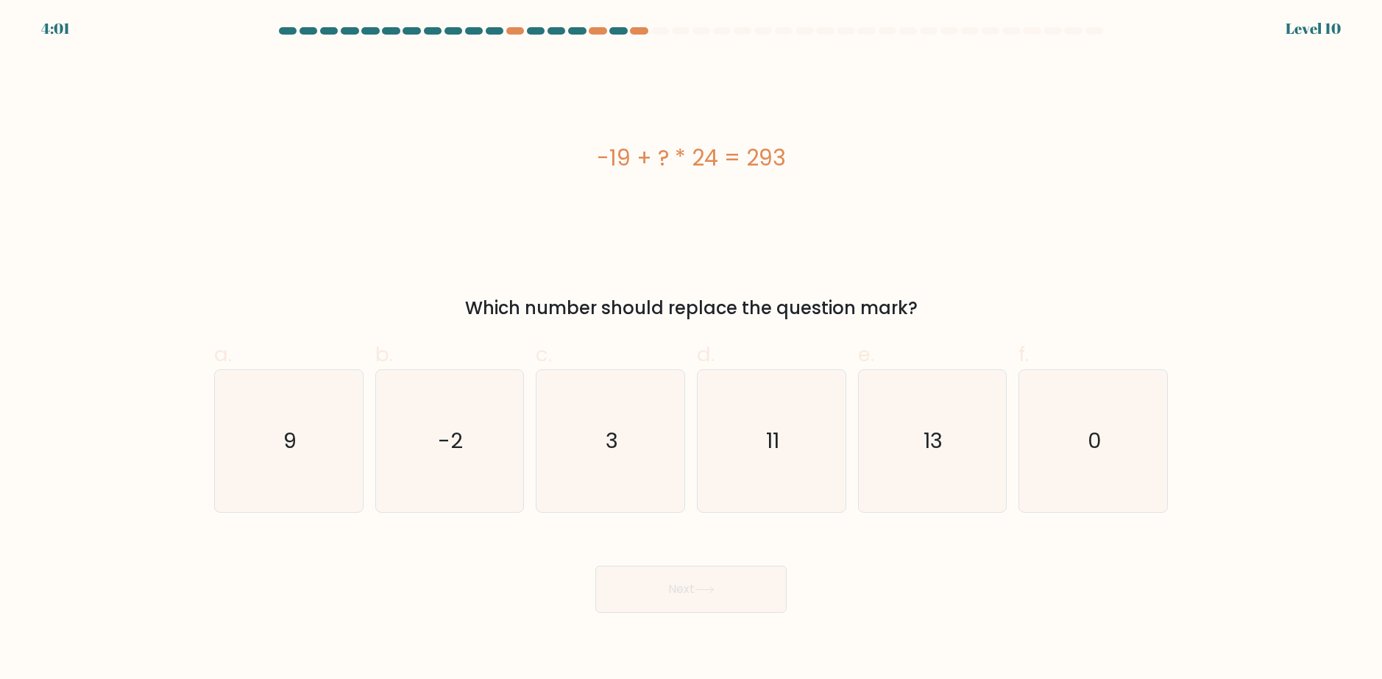
click at [750, 232] on div "-19 + ? * 24 = 293" at bounding box center [691, 158] width 954 height 204
drag, startPoint x: 848, startPoint y: 221, endPoint x: 866, endPoint y: 169, distance: 55.4
click at [866, 169] on div "-19 + ? * 24 = 293" at bounding box center [691, 158] width 954 height 204
click at [866, 169] on div "-19 + ? * 24 = 293" at bounding box center [691, 157] width 954 height 33
click at [942, 452] on text "13" at bounding box center [933, 441] width 19 height 29
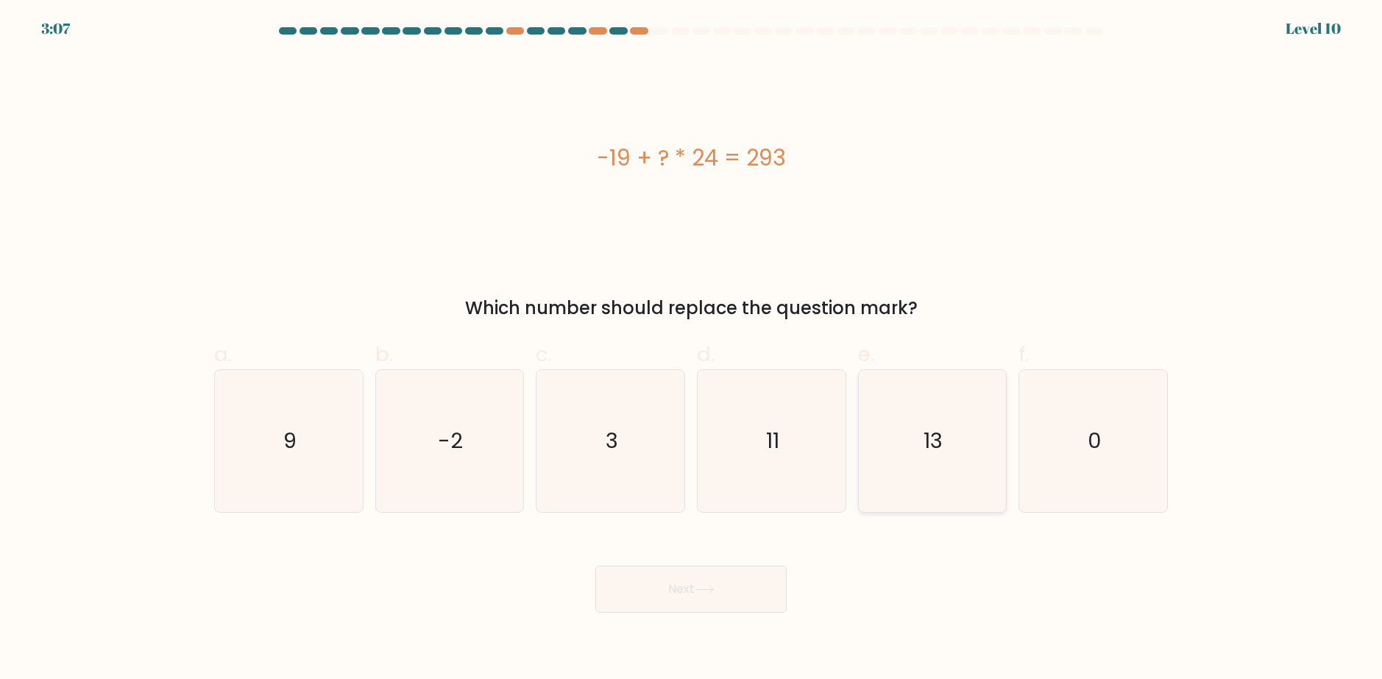
click at [692, 349] on input "e. 13" at bounding box center [691, 345] width 1 height 10
radio input "true"
click at [750, 581] on button "Next" at bounding box center [690, 589] width 191 height 47
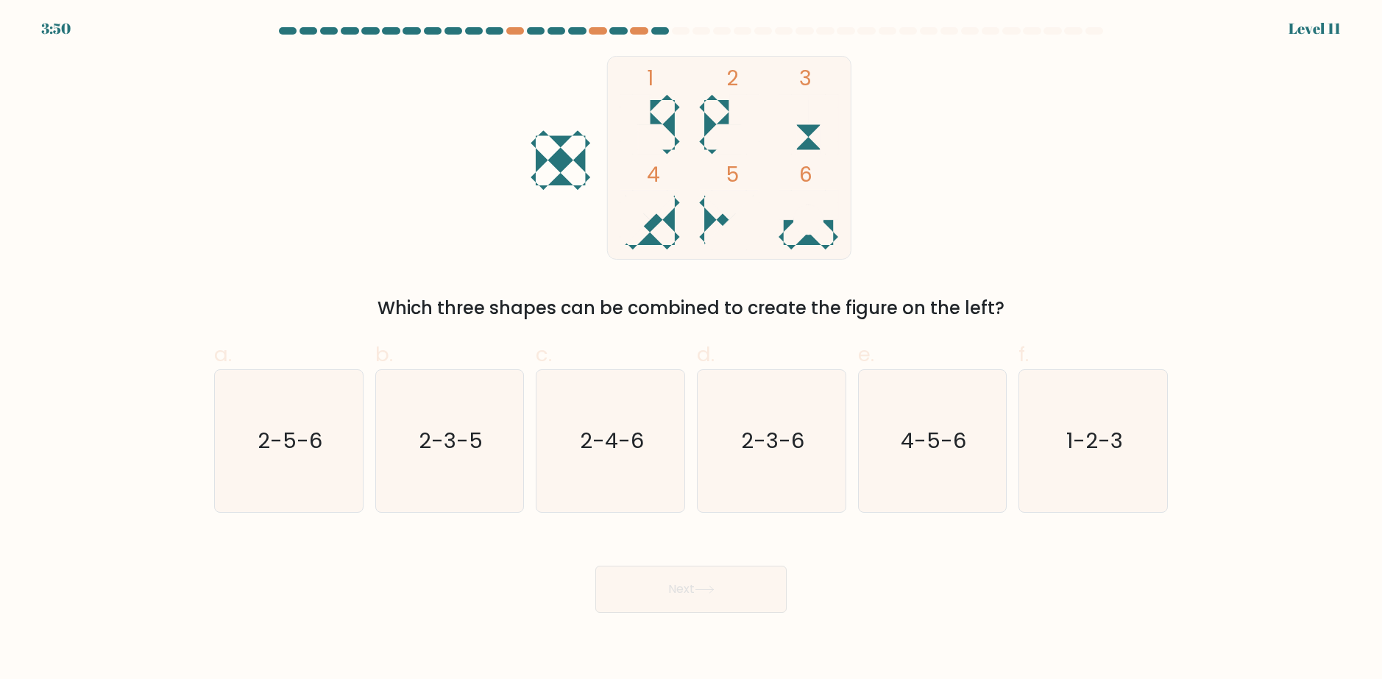
drag, startPoint x: 839, startPoint y: 162, endPoint x: 851, endPoint y: 196, distance: 36.3
click at [851, 195] on rect at bounding box center [729, 157] width 244 height 203
click at [867, 224] on icon "1 2 3 4 5 6" at bounding box center [691, 158] width 396 height 204
click at [1062, 419] on icon "1-2-3" at bounding box center [1093, 441] width 142 height 142
click at [692, 349] on input "f. 1-2-3" at bounding box center [691, 345] width 1 height 10
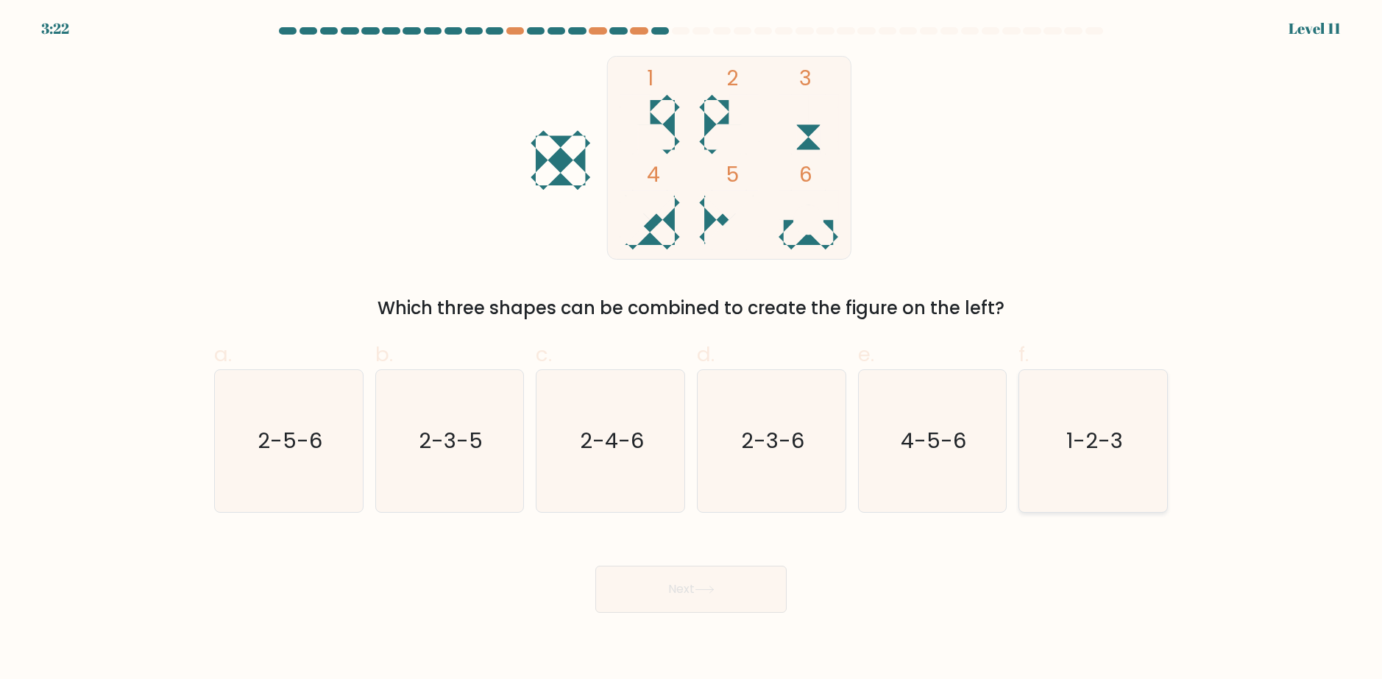
radio input "true"
click at [725, 592] on button "Next" at bounding box center [690, 589] width 191 height 47
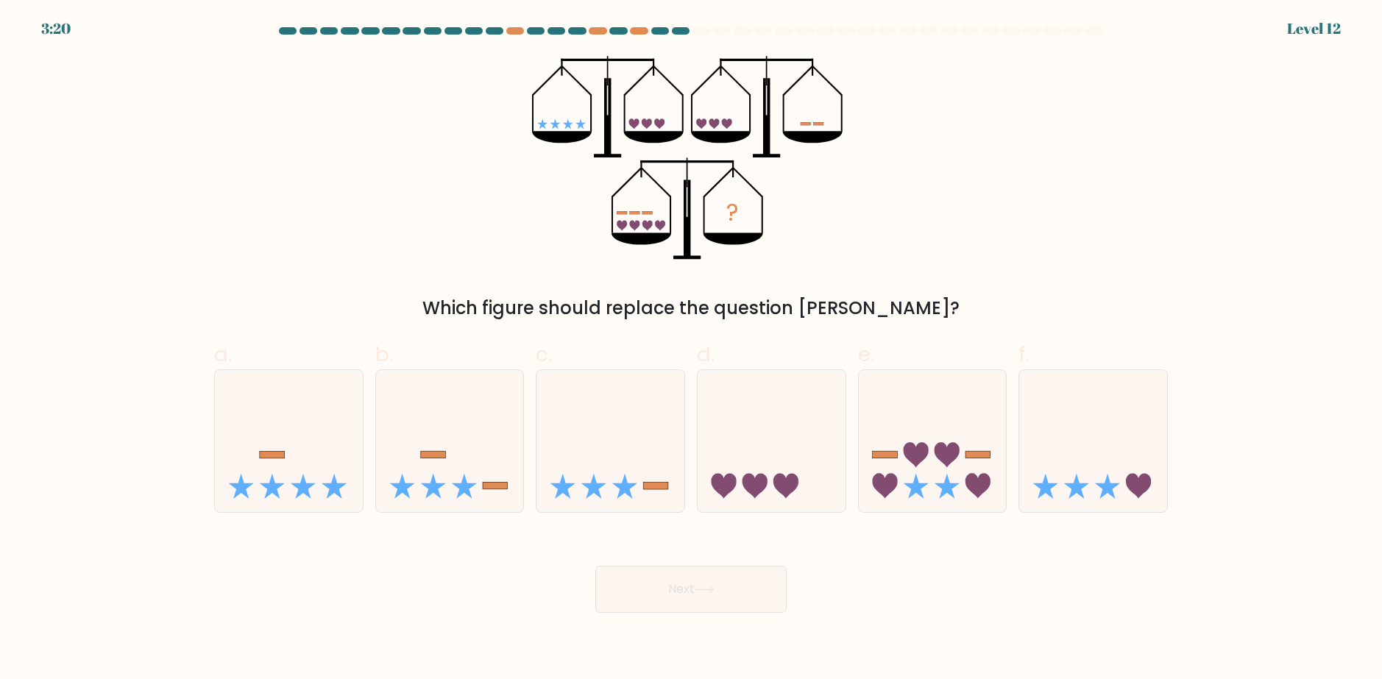
click at [901, 159] on div "? Which figure should replace the question mark?" at bounding box center [690, 189] width 971 height 266
click at [887, 138] on div "? Which figure should replace the question mark?" at bounding box center [690, 189] width 971 height 266
click at [850, 200] on icon "?" at bounding box center [691, 158] width 319 height 204
click at [881, 469] on icon at bounding box center [933, 441] width 148 height 122
click at [692, 349] on input "e." at bounding box center [691, 345] width 1 height 10
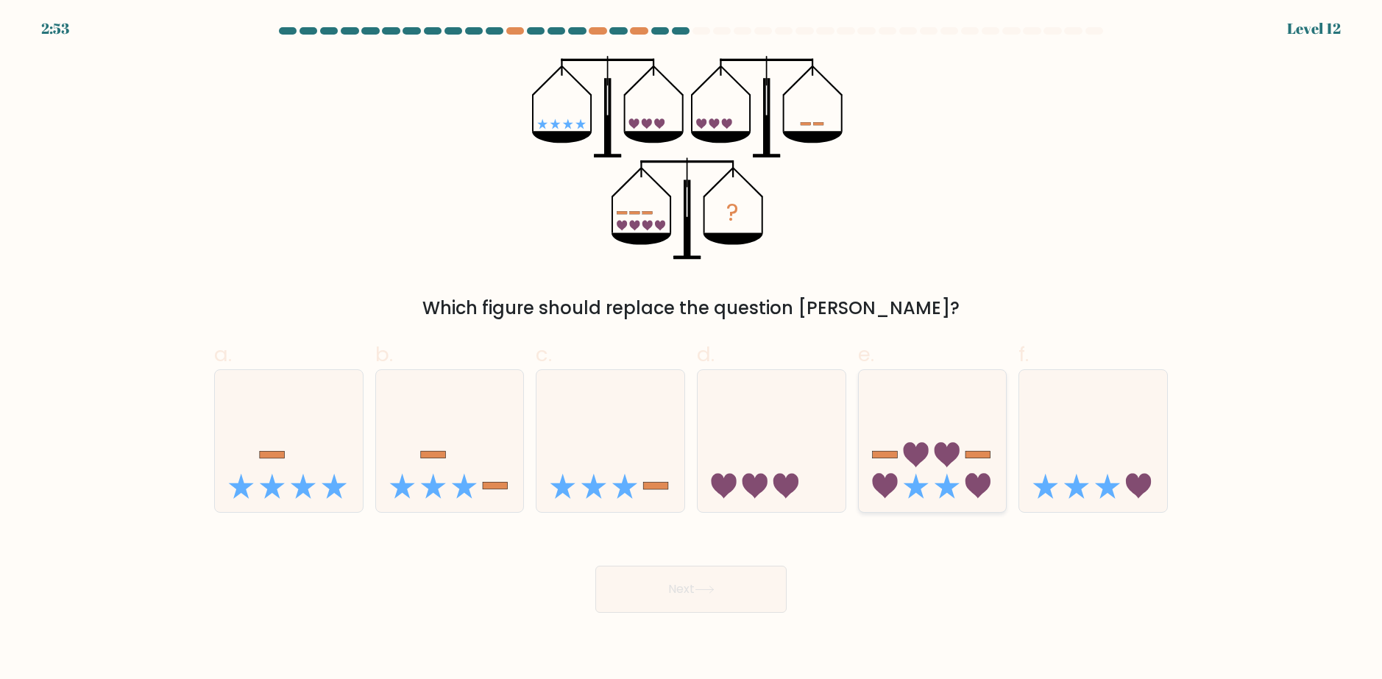
radio input "true"
click at [710, 605] on button "Next" at bounding box center [690, 589] width 191 height 47
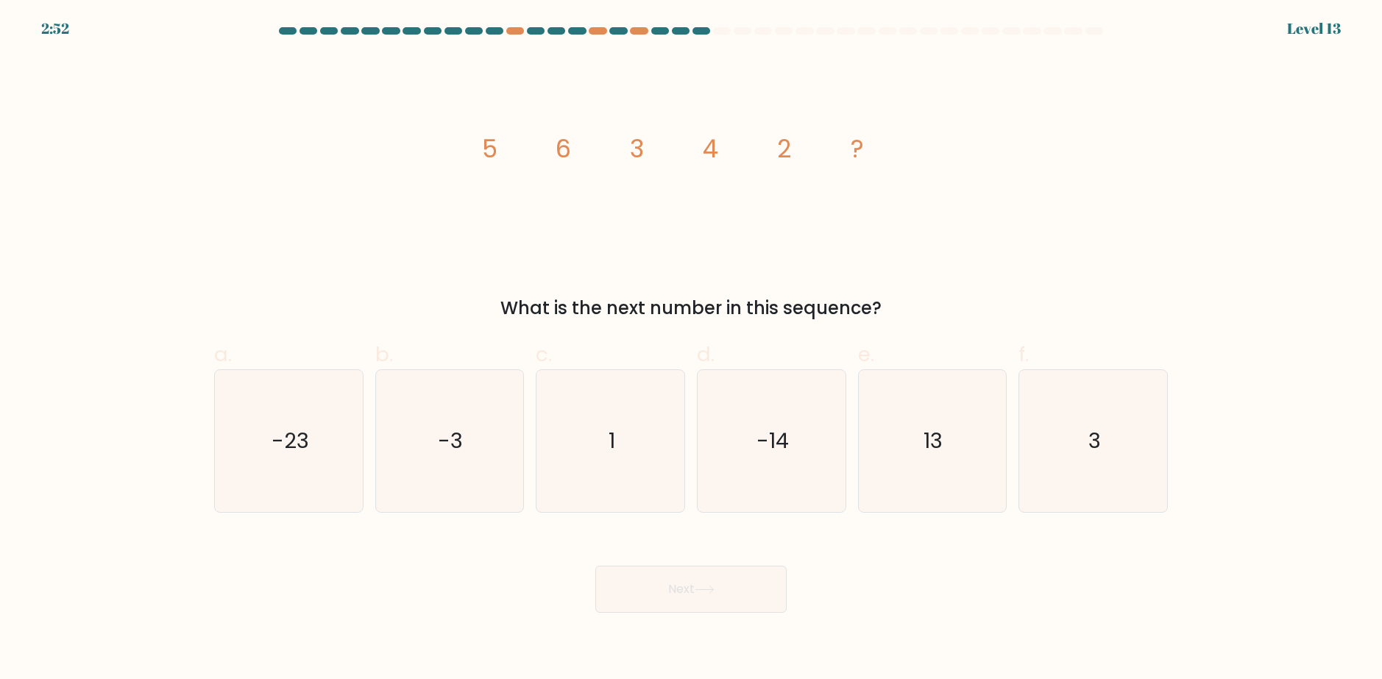
click at [979, 558] on div "Next" at bounding box center [690, 571] width 971 height 82
click at [877, 143] on icon "image/svg+xml 5 6 3 4 2 ?" at bounding box center [690, 158] width 441 height 204
drag, startPoint x: 942, startPoint y: 216, endPoint x: 930, endPoint y: 266, distance: 51.6
click at [931, 266] on div "image/svg+xml 5 6 3 4 2 ? What is the next number in this sequence?" at bounding box center [690, 189] width 971 height 266
click at [929, 266] on div "image/svg+xml 5 6 3 4 2 ? What is the next number in this sequence?" at bounding box center [690, 189] width 971 height 266
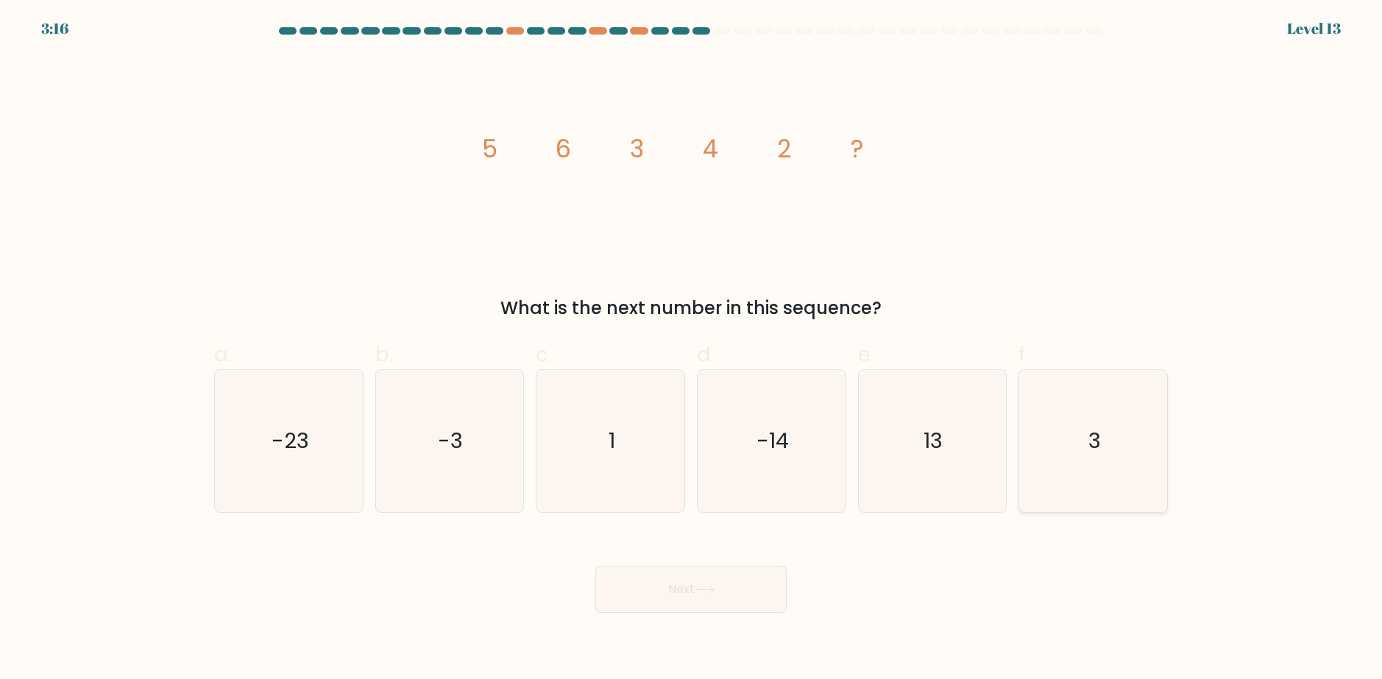
click at [1068, 471] on icon "3" at bounding box center [1093, 441] width 142 height 142
click at [692, 349] on input "f. 3" at bounding box center [691, 345] width 1 height 10
radio input "true"
click at [723, 572] on button "Next" at bounding box center [690, 589] width 191 height 47
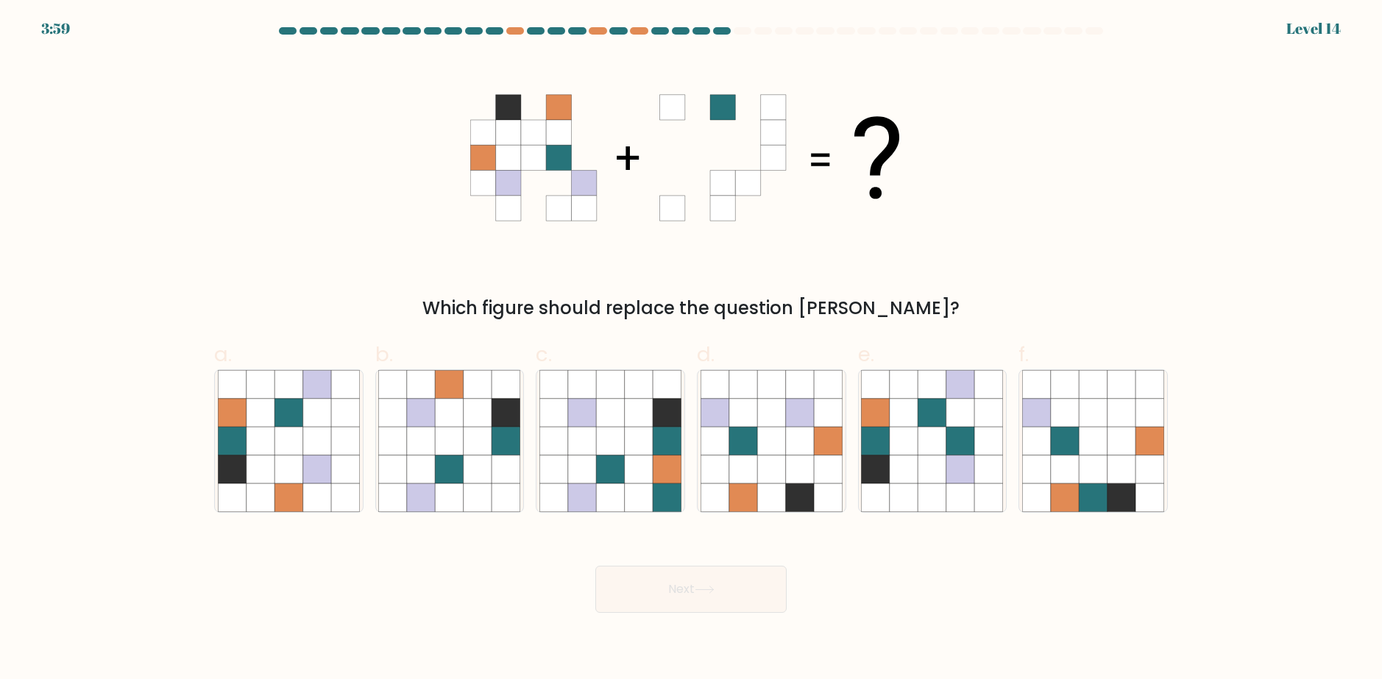
click at [829, 234] on icon at bounding box center [690, 158] width 441 height 204
click at [234, 462] on icon at bounding box center [232, 469] width 28 height 28
click at [691, 349] on input "a." at bounding box center [691, 345] width 1 height 10
radio input "true"
click at [625, 581] on button "Next" at bounding box center [690, 589] width 191 height 47
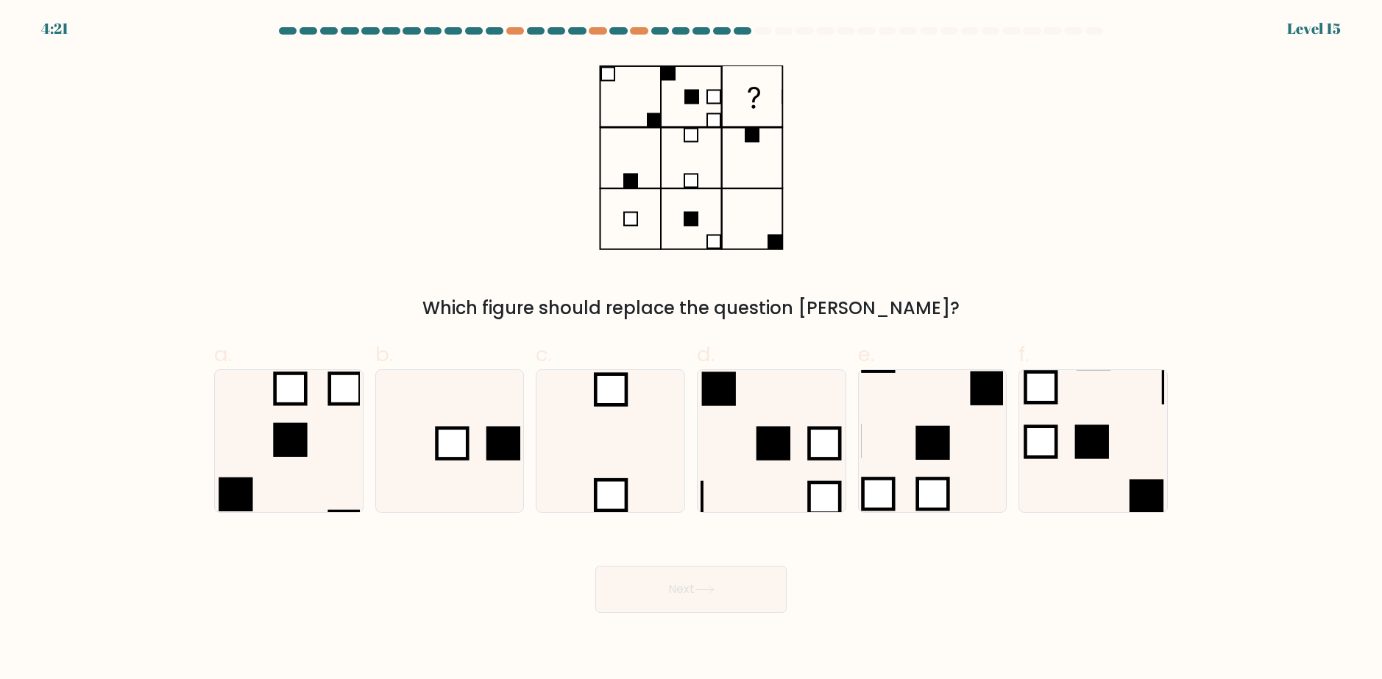
click at [970, 88] on div "Which figure should replace the question mark?" at bounding box center [690, 189] width 971 height 266
click at [447, 459] on rect at bounding box center [452, 443] width 31 height 31
click at [691, 349] on input "b." at bounding box center [691, 345] width 1 height 10
radio input "true"
click at [719, 572] on button "Next" at bounding box center [690, 589] width 191 height 47
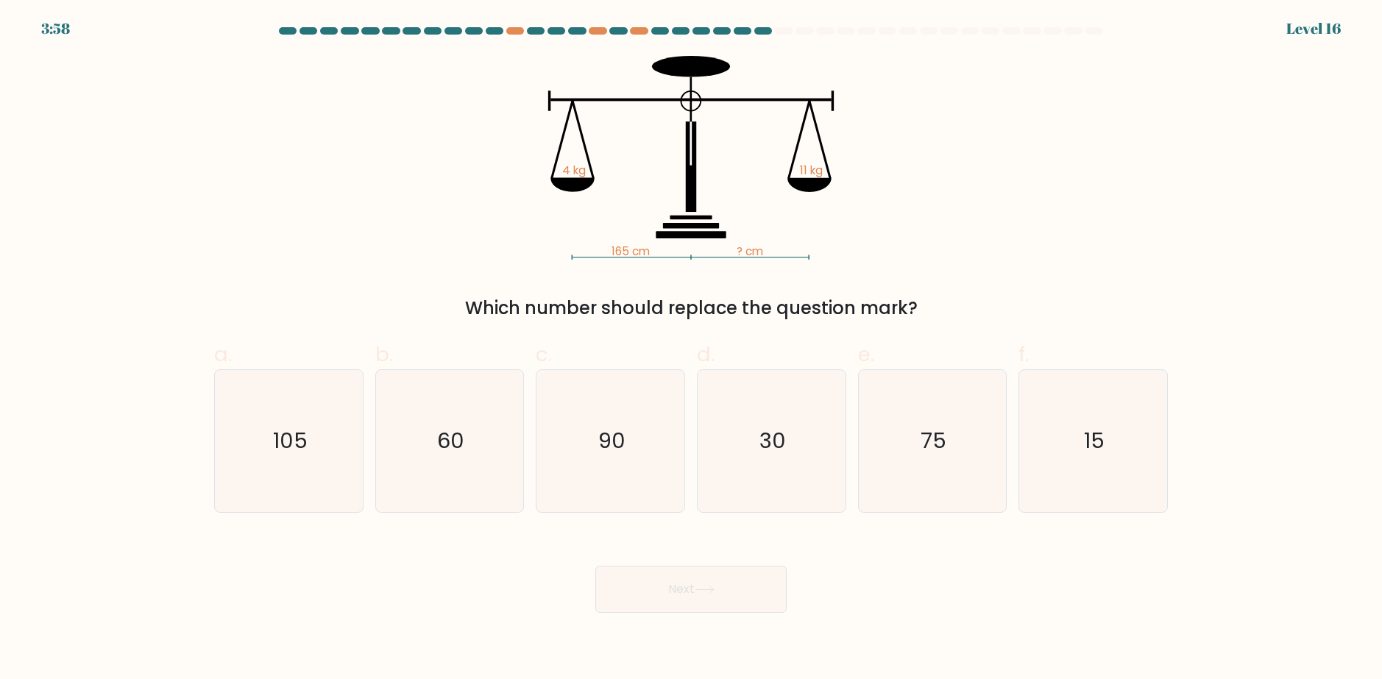
drag, startPoint x: 848, startPoint y: 44, endPoint x: 849, endPoint y: 55, distance: 11.1
click at [849, 55] on form at bounding box center [691, 320] width 1382 height 586
click at [709, 321] on form at bounding box center [691, 320] width 1382 height 586
click at [835, 174] on icon "165 cm ? cm 4 kg 11 kg" at bounding box center [690, 158] width 441 height 204
click at [953, 208] on div "165 cm ? cm 4 kg 11 kg Which number should replace the question mark?" at bounding box center [690, 189] width 971 height 266
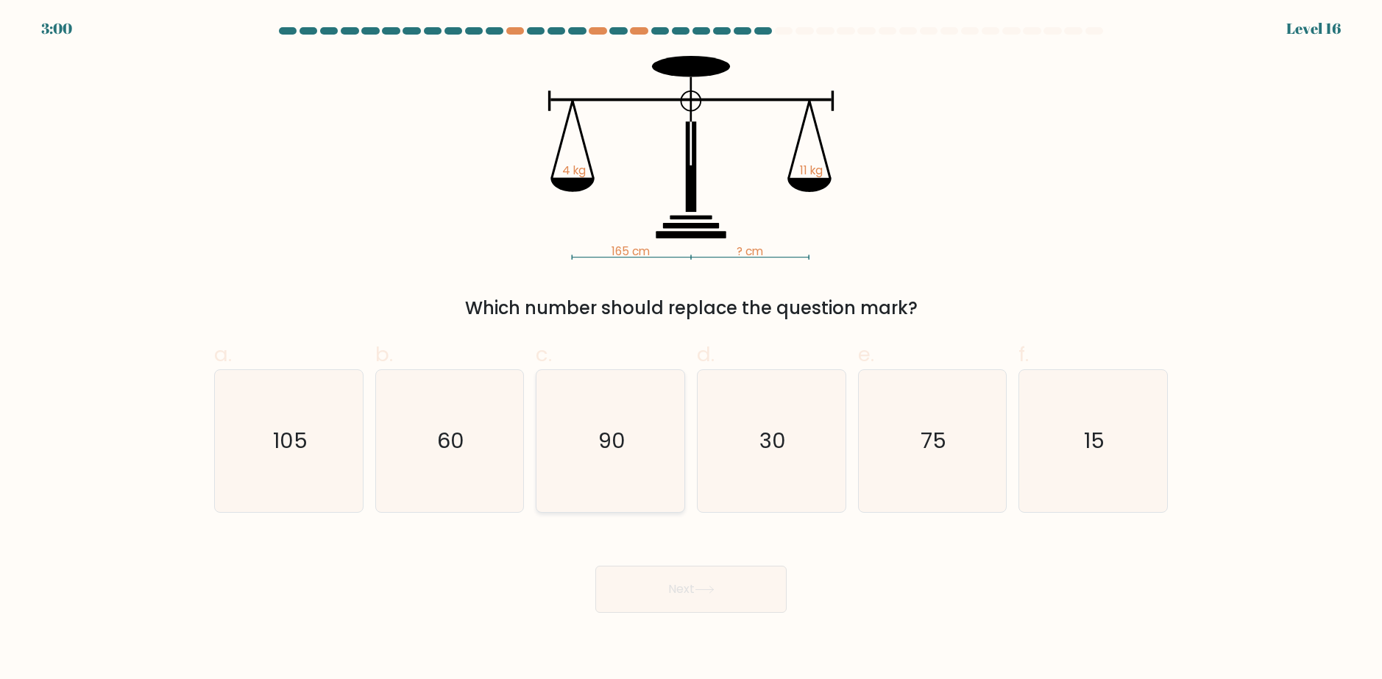
click at [650, 427] on icon "90" at bounding box center [610, 441] width 142 height 142
click at [691, 349] on input "c. 90" at bounding box center [691, 345] width 1 height 10
radio input "true"
click at [698, 578] on button "Next" at bounding box center [690, 589] width 191 height 47
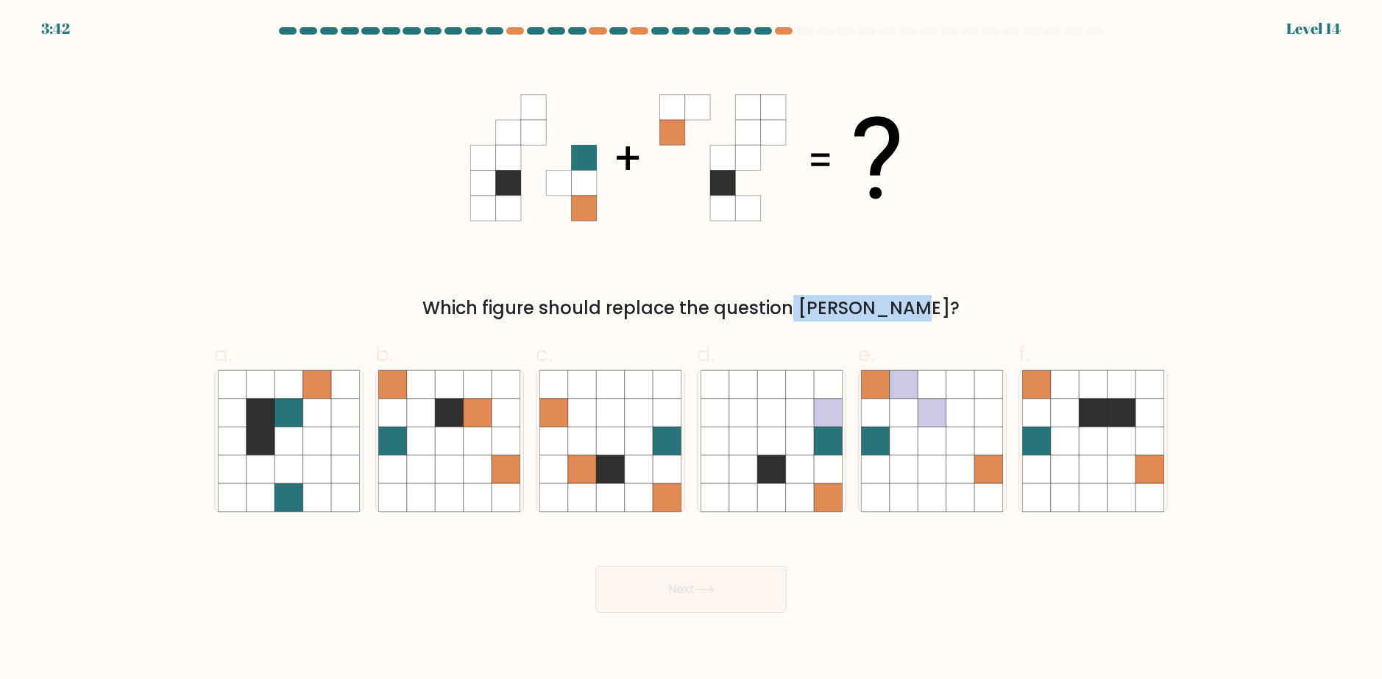
drag, startPoint x: 722, startPoint y: 318, endPoint x: 846, endPoint y: 302, distance: 125.3
click at [820, 316] on div "Which figure should replace the question mark?" at bounding box center [691, 308] width 936 height 26
click at [876, 289] on div "Which figure should replace the question mark?" at bounding box center [690, 189] width 971 height 266
click at [1093, 420] on icon at bounding box center [1093, 413] width 28 height 28
click at [692, 349] on input "f." at bounding box center [691, 345] width 1 height 10
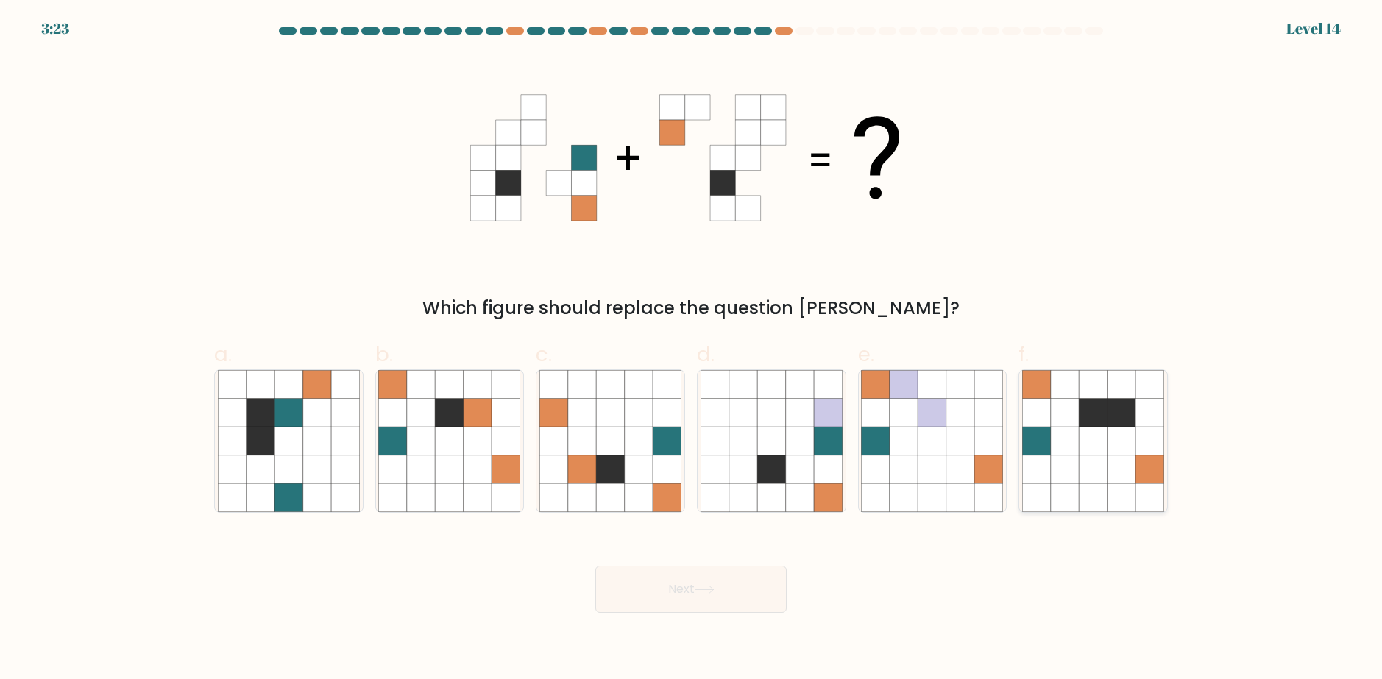
radio input "true"
click at [700, 603] on button "Next" at bounding box center [690, 589] width 191 height 47
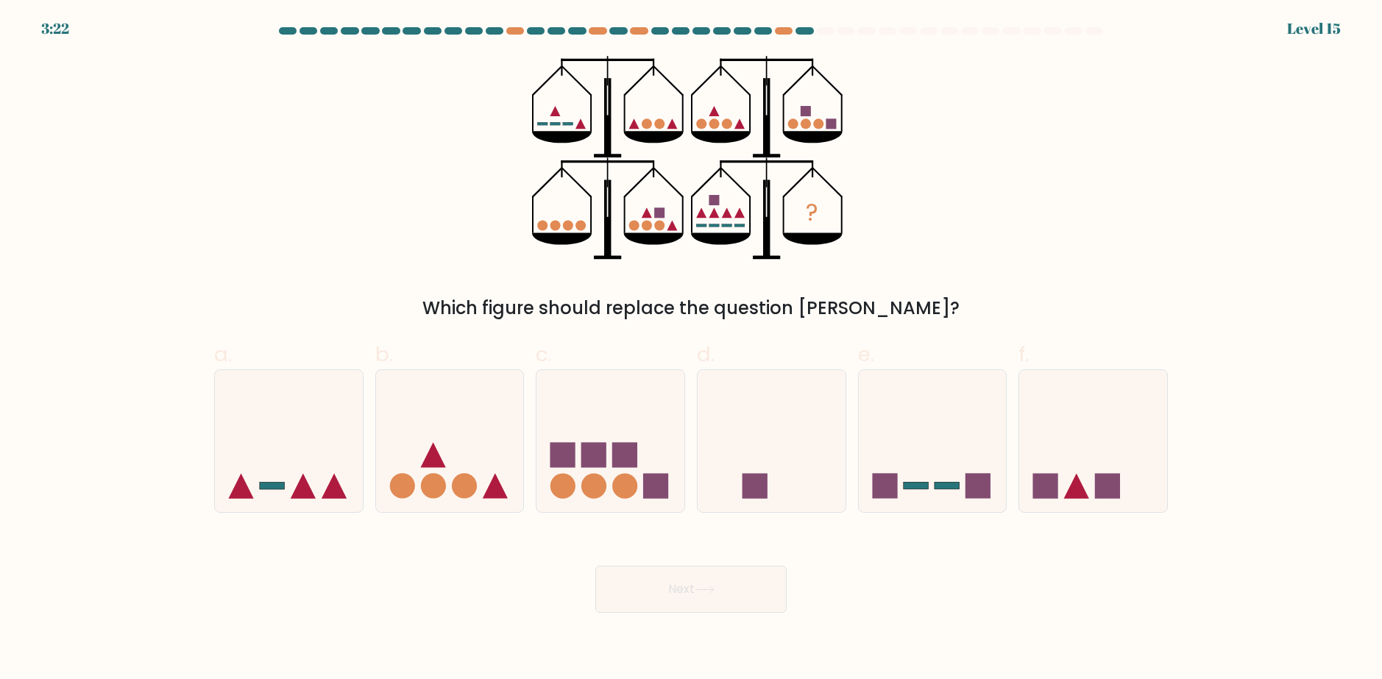
click at [893, 235] on div "? Which figure should replace the question mark?" at bounding box center [690, 189] width 971 height 266
click at [846, 248] on icon "?" at bounding box center [691, 158] width 319 height 204
click at [578, 483] on icon at bounding box center [610, 441] width 148 height 122
click at [691, 349] on input "c." at bounding box center [691, 345] width 1 height 10
radio input "true"
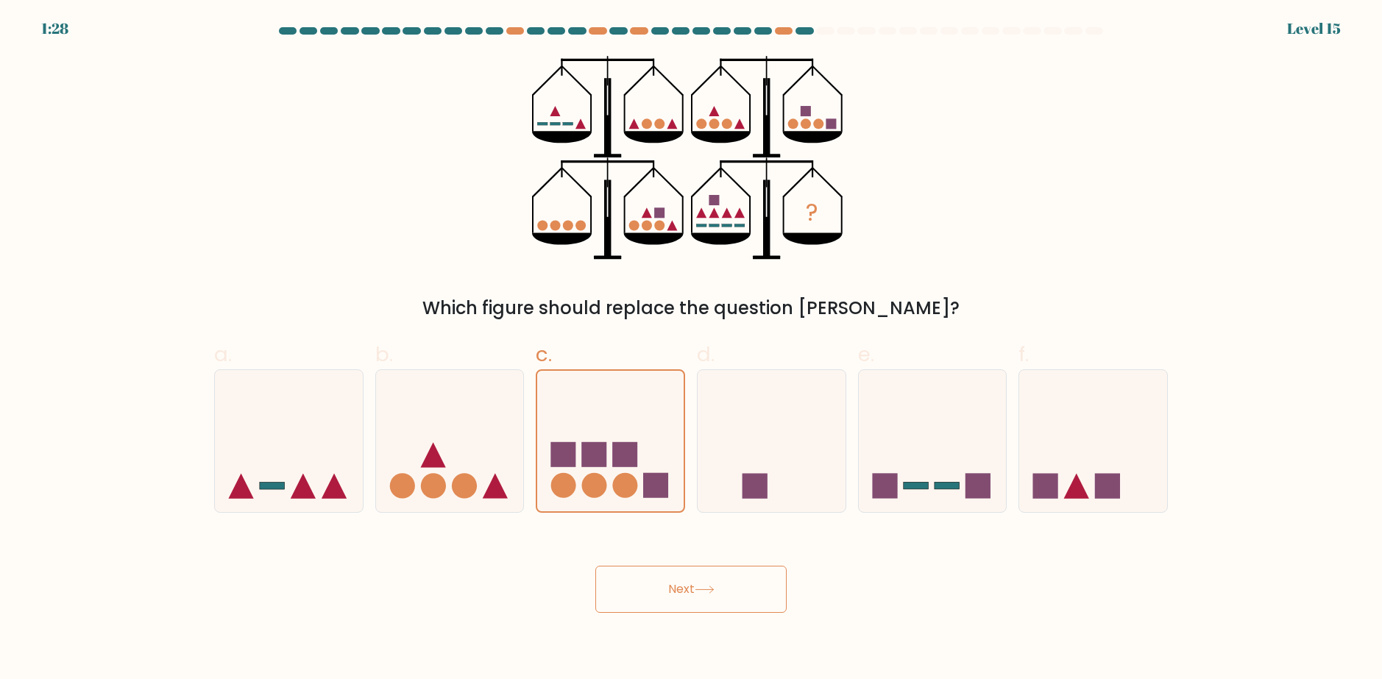
click at [670, 605] on button "Next" at bounding box center [690, 589] width 191 height 47
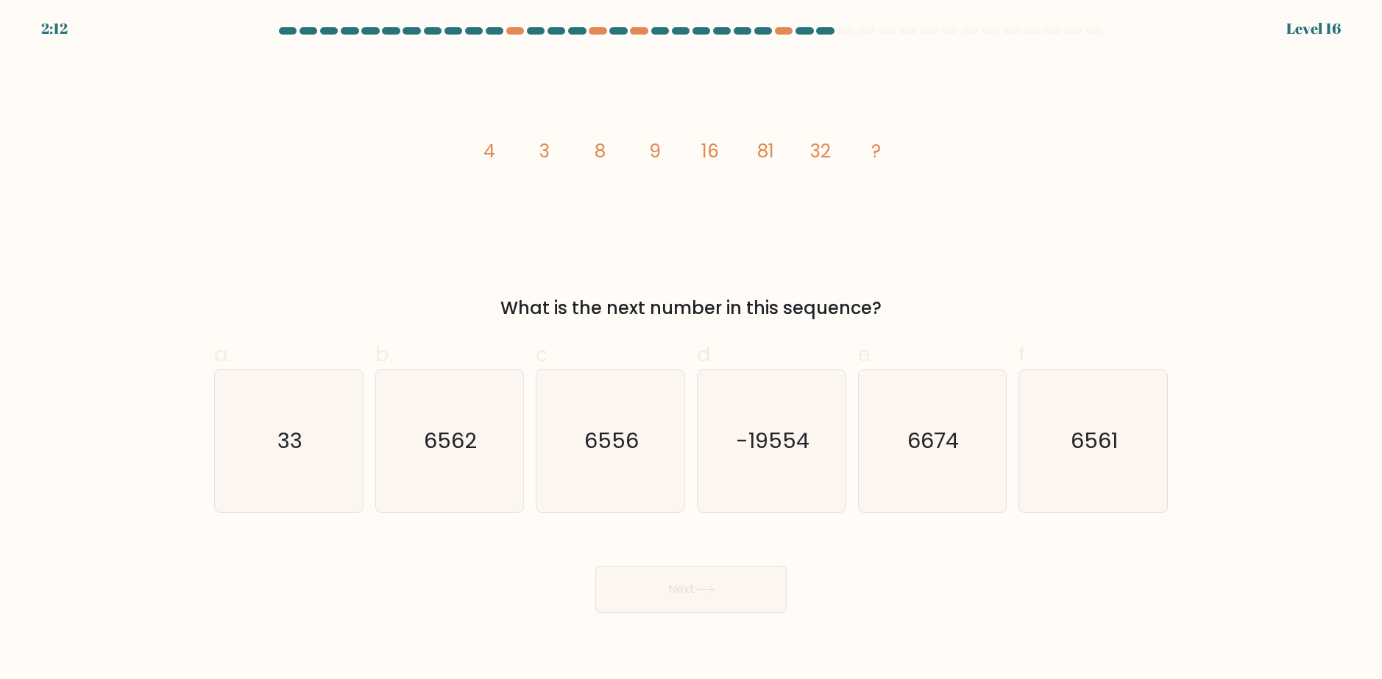
click at [1049, 614] on body "2:12 Level 16" at bounding box center [691, 339] width 1382 height 679
click at [775, 219] on icon "image/svg+xml 4 3 8 9 16 81 32 ?" at bounding box center [690, 158] width 441 height 204
drag, startPoint x: 545, startPoint y: 102, endPoint x: 413, endPoint y: 158, distance: 143.8
click at [413, 157] on div "image/svg+xml 4 3 8 9 16 81 32 ? What is the next number in this sequence?" at bounding box center [690, 189] width 971 height 266
click at [545, 171] on icon "image/svg+xml 4 3 8 9 16 81 32 ?" at bounding box center [690, 158] width 441 height 204
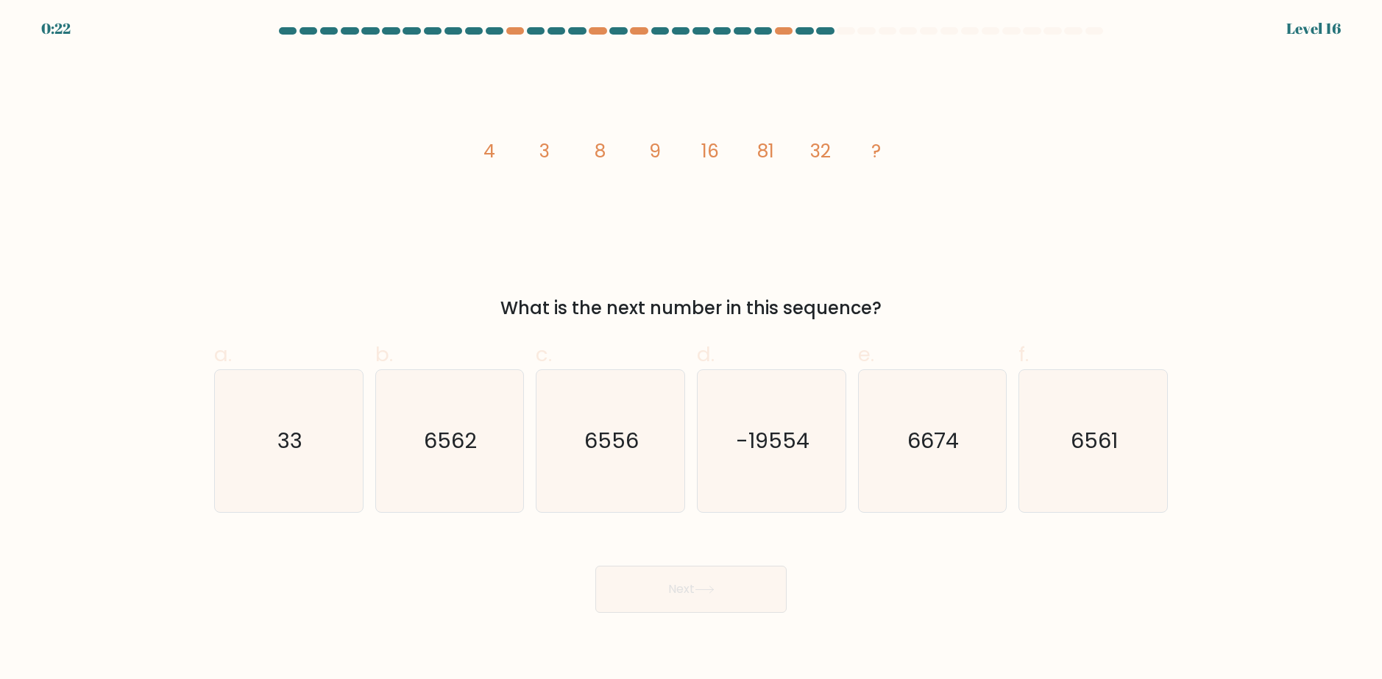
click at [559, 251] on icon "image/svg+xml 4 3 8 9 16 81 32 ?" at bounding box center [690, 158] width 441 height 204
click at [918, 454] on text "6674" at bounding box center [934, 441] width 52 height 29
click at [692, 349] on input "e. 6674" at bounding box center [691, 345] width 1 height 10
radio input "true"
click at [736, 569] on button "Next" at bounding box center [690, 589] width 191 height 47
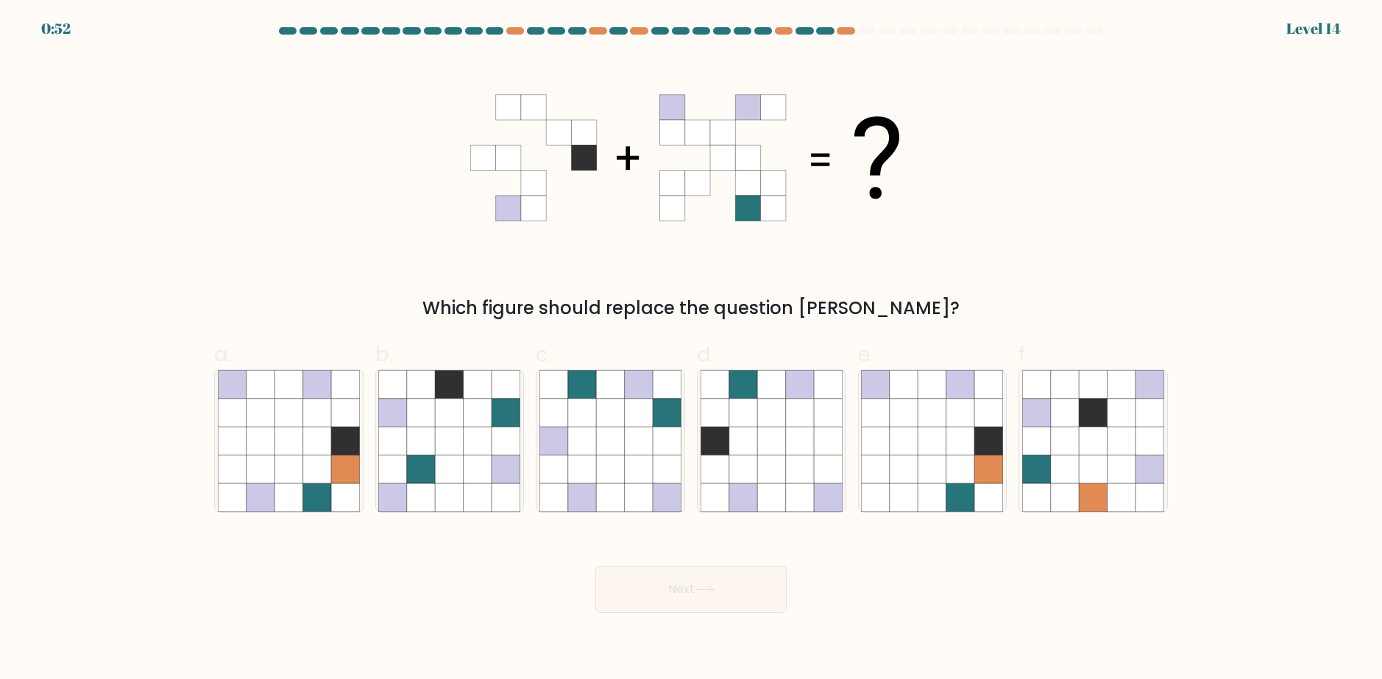
click at [819, 271] on div "Which figure should replace the question mark?" at bounding box center [690, 189] width 971 height 266
click at [819, 270] on div "Which figure should replace the question mark?" at bounding box center [690, 189] width 971 height 266
click at [759, 455] on icon at bounding box center [771, 441] width 28 height 28
click at [692, 349] on input "d." at bounding box center [691, 345] width 1 height 10
radio input "true"
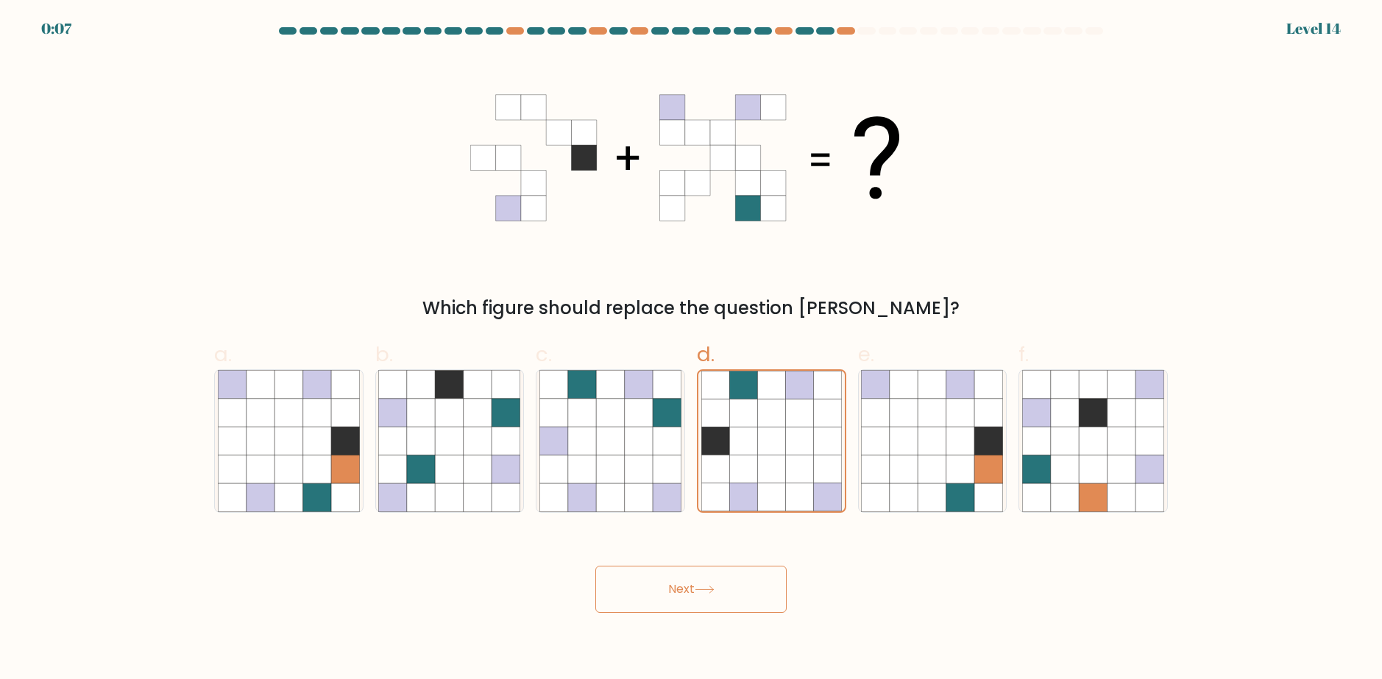
click at [686, 572] on button "Next" at bounding box center [690, 589] width 191 height 47
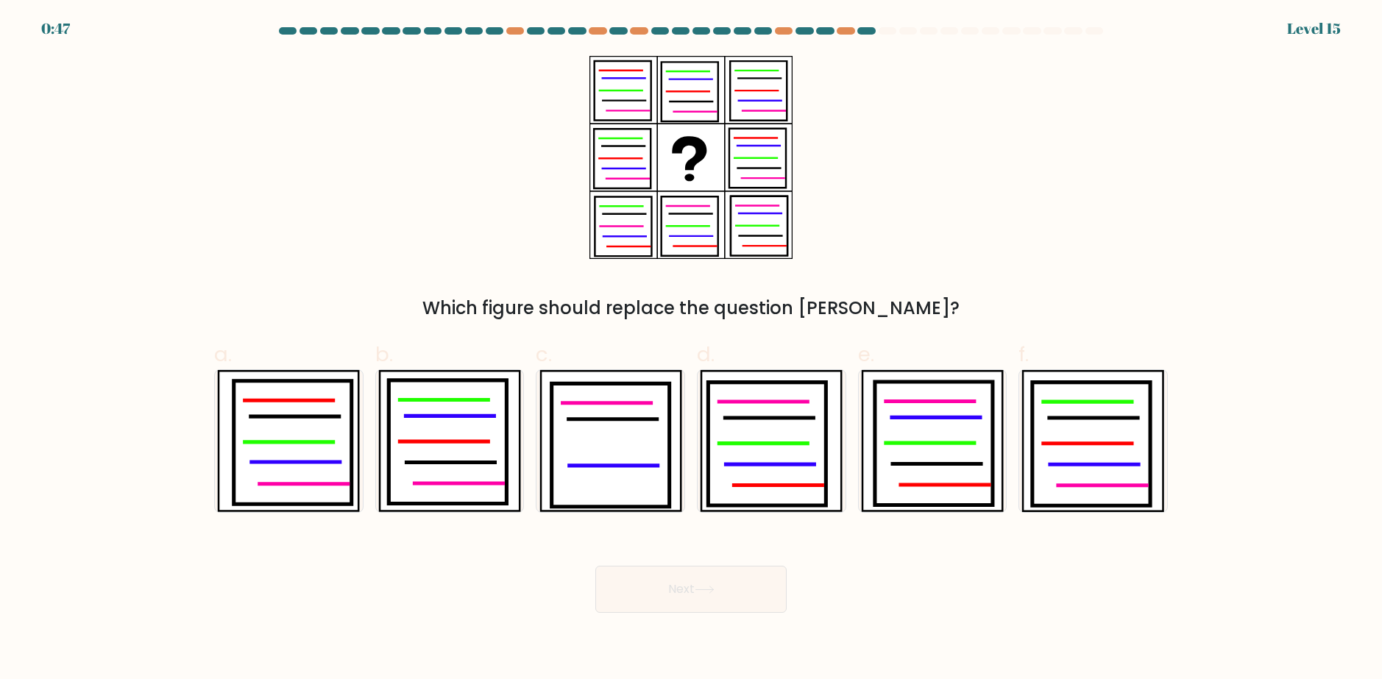
drag, startPoint x: 769, startPoint y: 164, endPoint x: 802, endPoint y: 172, distance: 34.1
click at [802, 172] on div "Which figure should replace the question mark?" at bounding box center [690, 189] width 971 height 266
drag, startPoint x: 814, startPoint y: 232, endPoint x: 859, endPoint y: 273, distance: 60.9
click at [859, 273] on div "Which figure should replace the question mark?" at bounding box center [690, 189] width 971 height 266
click at [841, 290] on div "Which figure should replace the question mark?" at bounding box center [690, 189] width 971 height 266
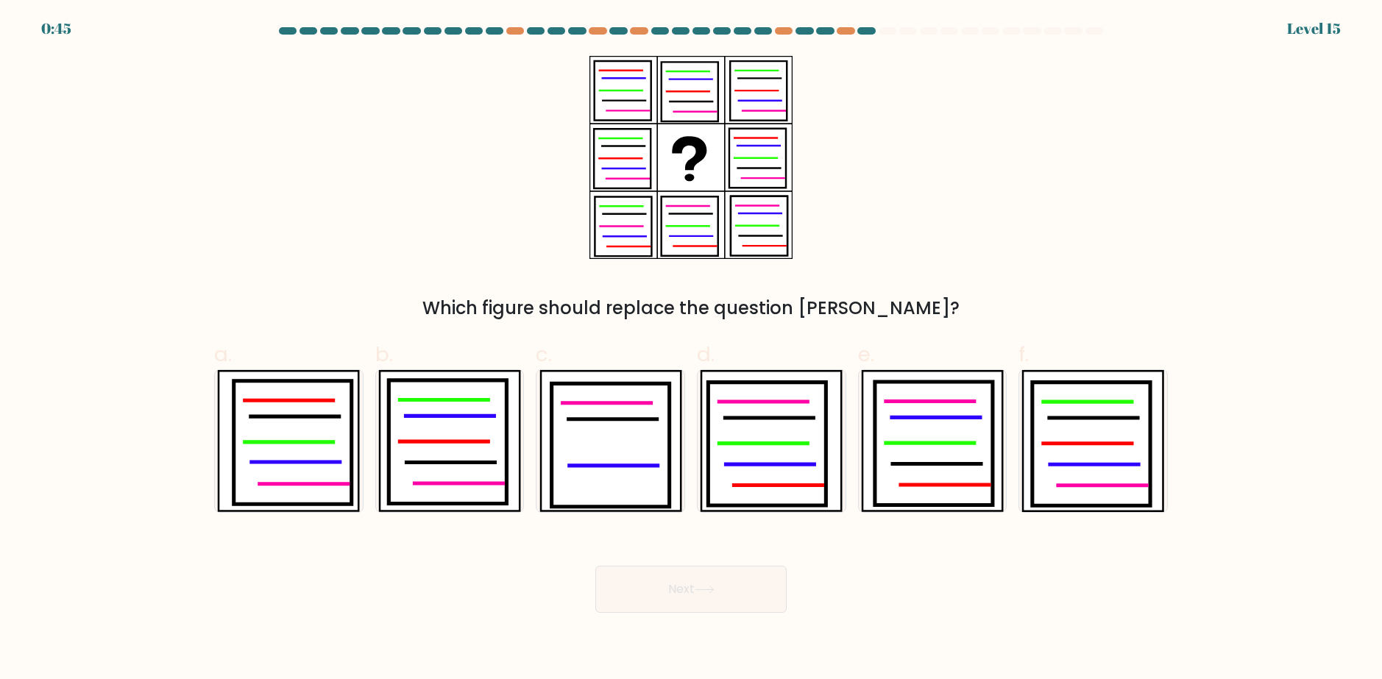
click at [841, 290] on div "Which figure should replace the question mark?" at bounding box center [690, 189] width 971 height 266
click at [840, 283] on div "Which figure should replace the question mark?" at bounding box center [690, 189] width 971 height 266
click at [848, 269] on div "Which figure should replace the question mark?" at bounding box center [690, 189] width 971 height 266
click at [453, 426] on icon at bounding box center [447, 442] width 118 height 124
click at [691, 349] on input "b." at bounding box center [691, 345] width 1 height 10
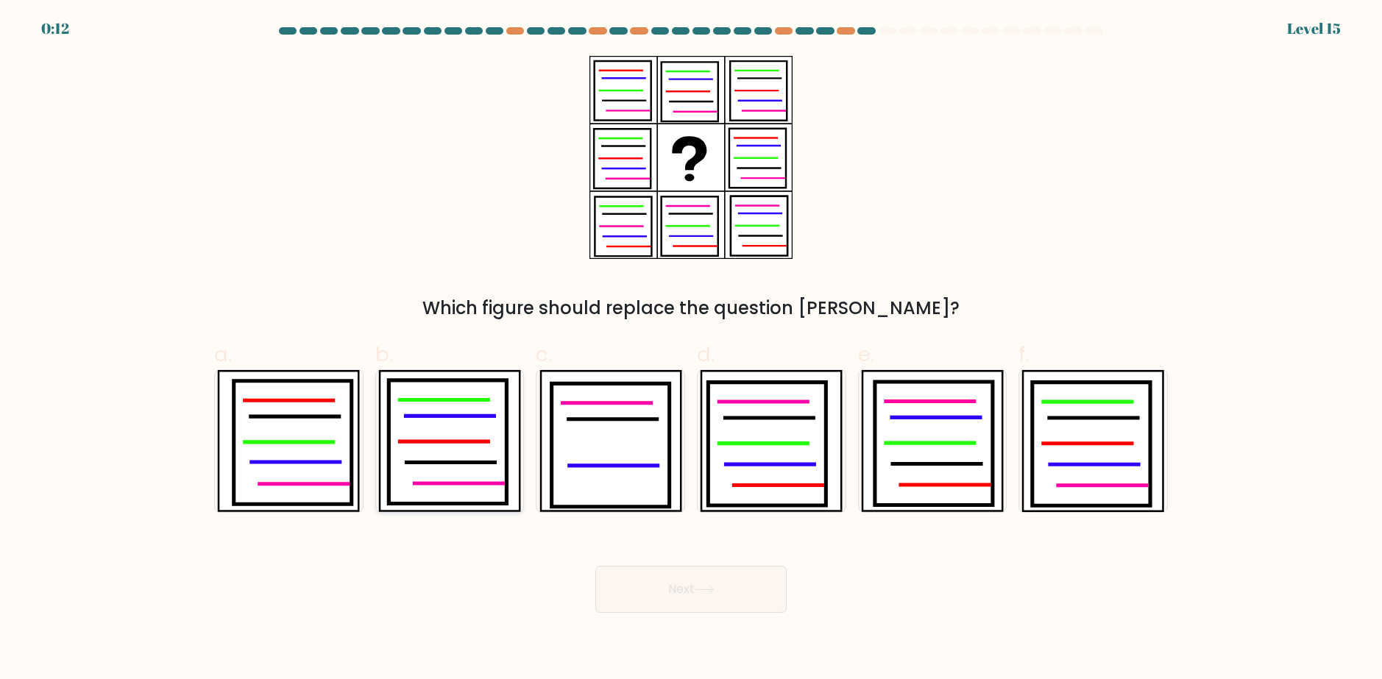
radio input "true"
click at [1110, 444] on icon at bounding box center [1087, 444] width 88 height 0
click at [692, 349] on input "f." at bounding box center [691, 345] width 1 height 10
radio input "true"
click at [638, 587] on button "Next" at bounding box center [690, 589] width 191 height 47
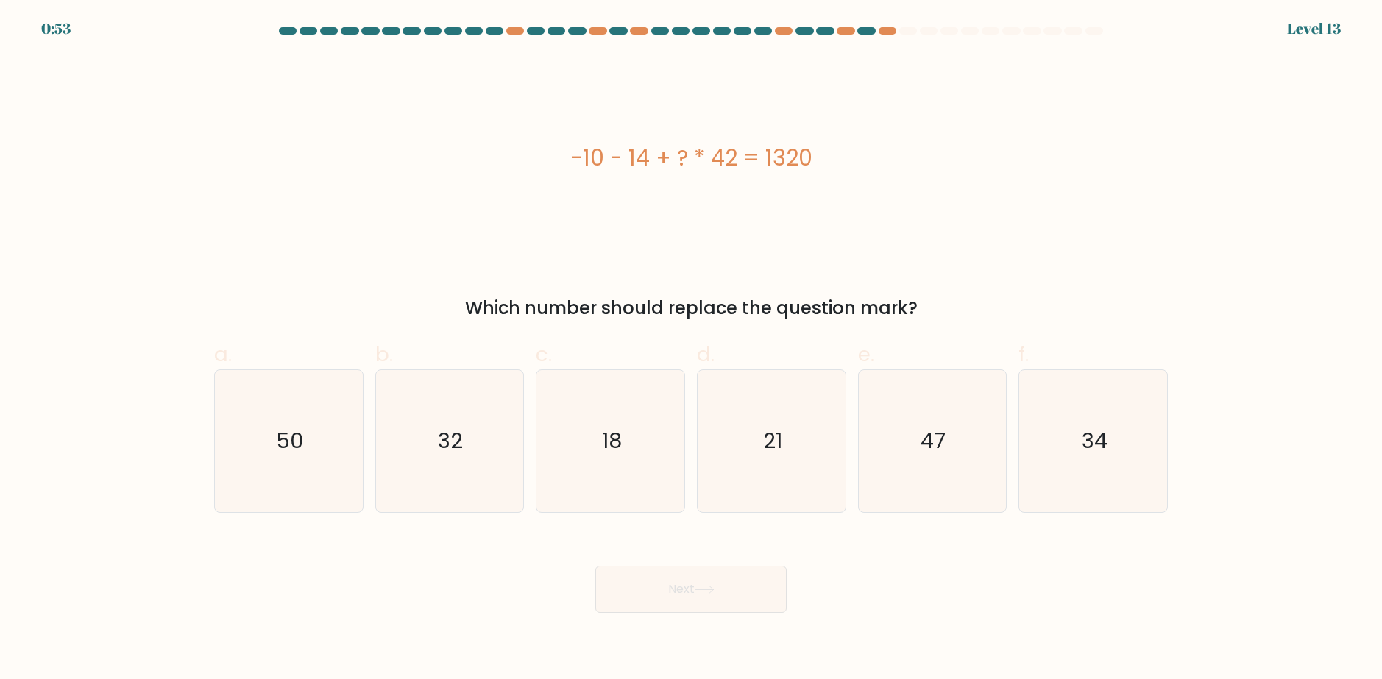
drag, startPoint x: 736, startPoint y: 191, endPoint x: 667, endPoint y: 203, distance: 71.0
click at [667, 203] on div "-10 - 14 + ? * 42 = 1320" at bounding box center [691, 158] width 954 height 204
click at [668, 205] on div "-10 - 14 + ? * 42 = 1320" at bounding box center [691, 158] width 954 height 204
click at [732, 249] on div "-10 - 14 + ? * 42 = 1320" at bounding box center [691, 158] width 954 height 204
click at [1108, 462] on icon "34" at bounding box center [1093, 441] width 142 height 142
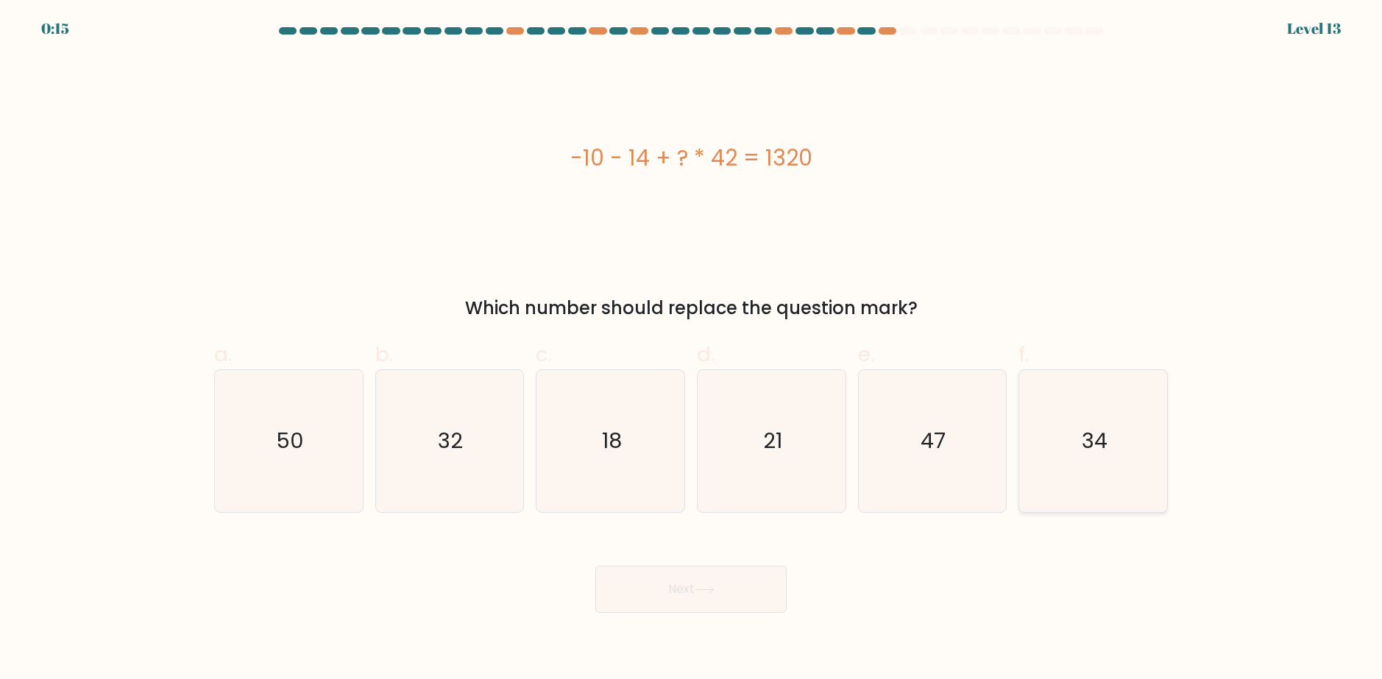
click at [692, 349] on input "f. 34" at bounding box center [691, 345] width 1 height 10
radio input "true"
click at [706, 589] on icon at bounding box center [705, 590] width 20 height 8
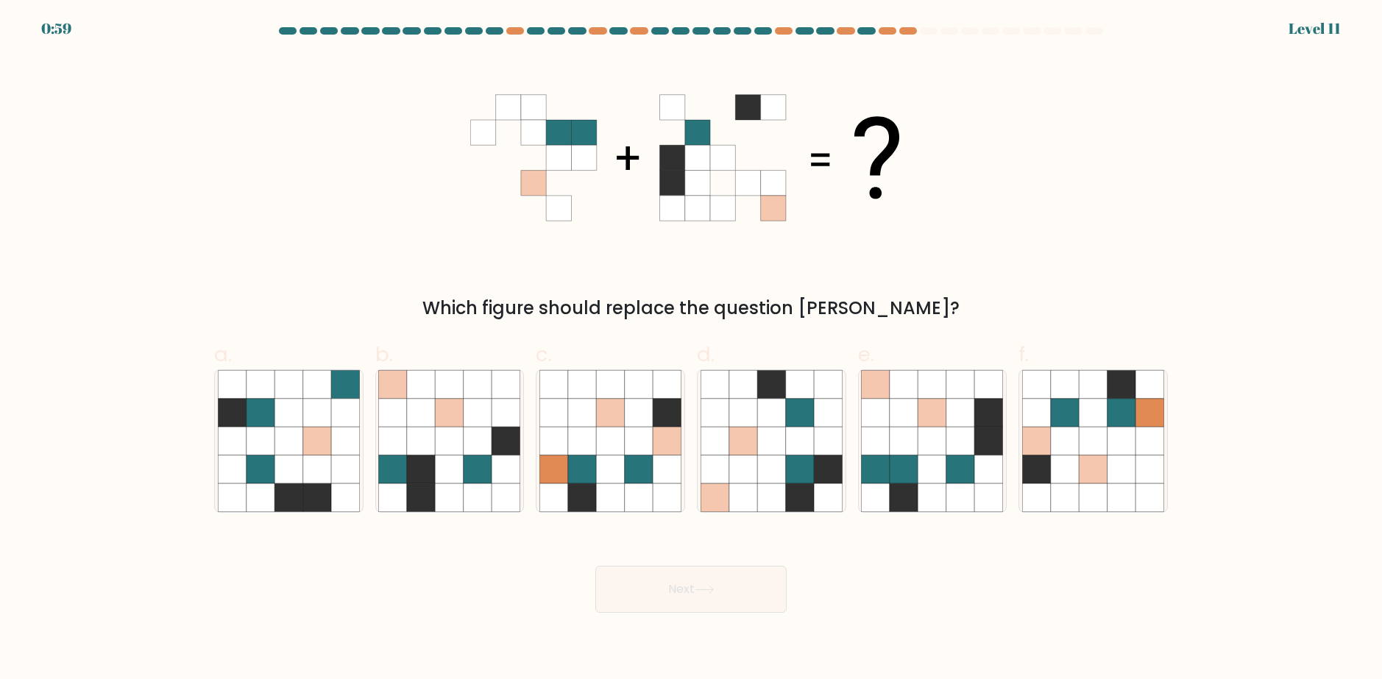
drag, startPoint x: 930, startPoint y: 171, endPoint x: 818, endPoint y: 230, distance: 126.7
click at [818, 230] on div "Which figure should replace the question mark?" at bounding box center [690, 189] width 971 height 266
click at [817, 231] on icon at bounding box center [690, 158] width 441 height 204
click at [920, 461] on icon at bounding box center [932, 469] width 28 height 28
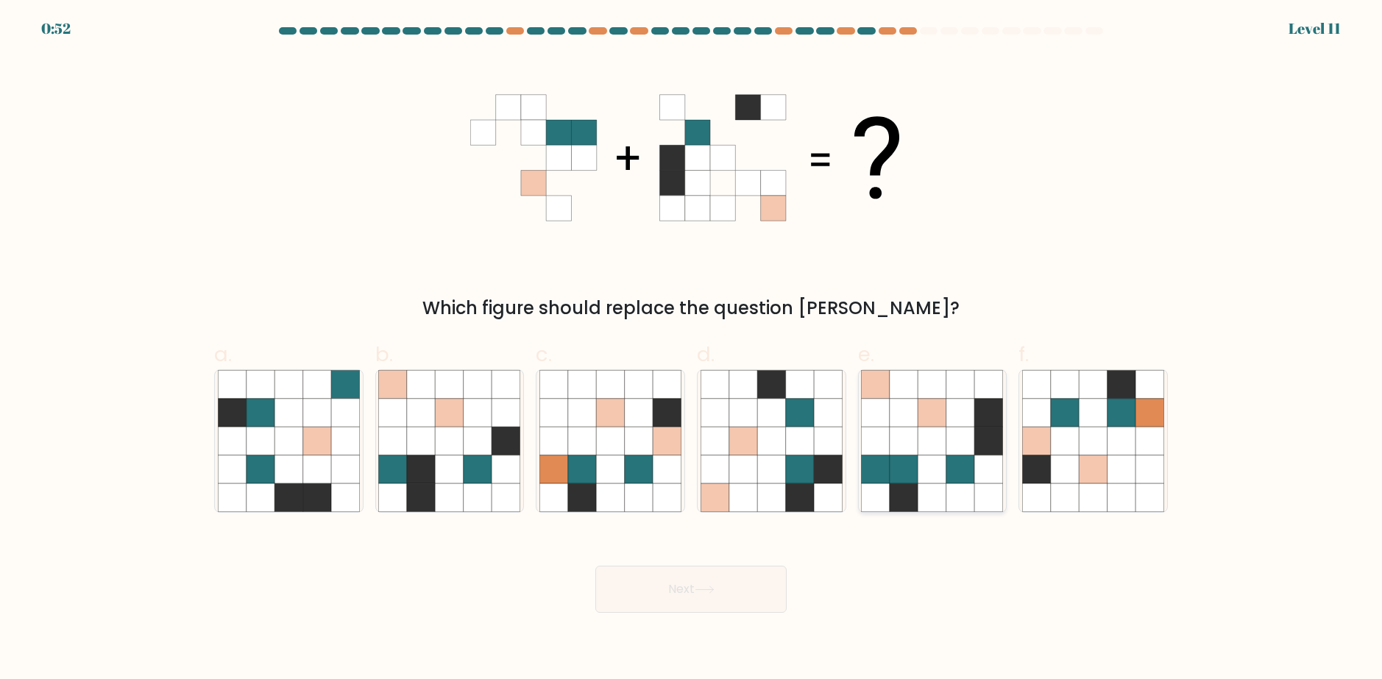
click at [692, 349] on input "e." at bounding box center [691, 345] width 1 height 10
radio input "true"
click at [711, 583] on button "Next" at bounding box center [690, 589] width 191 height 47
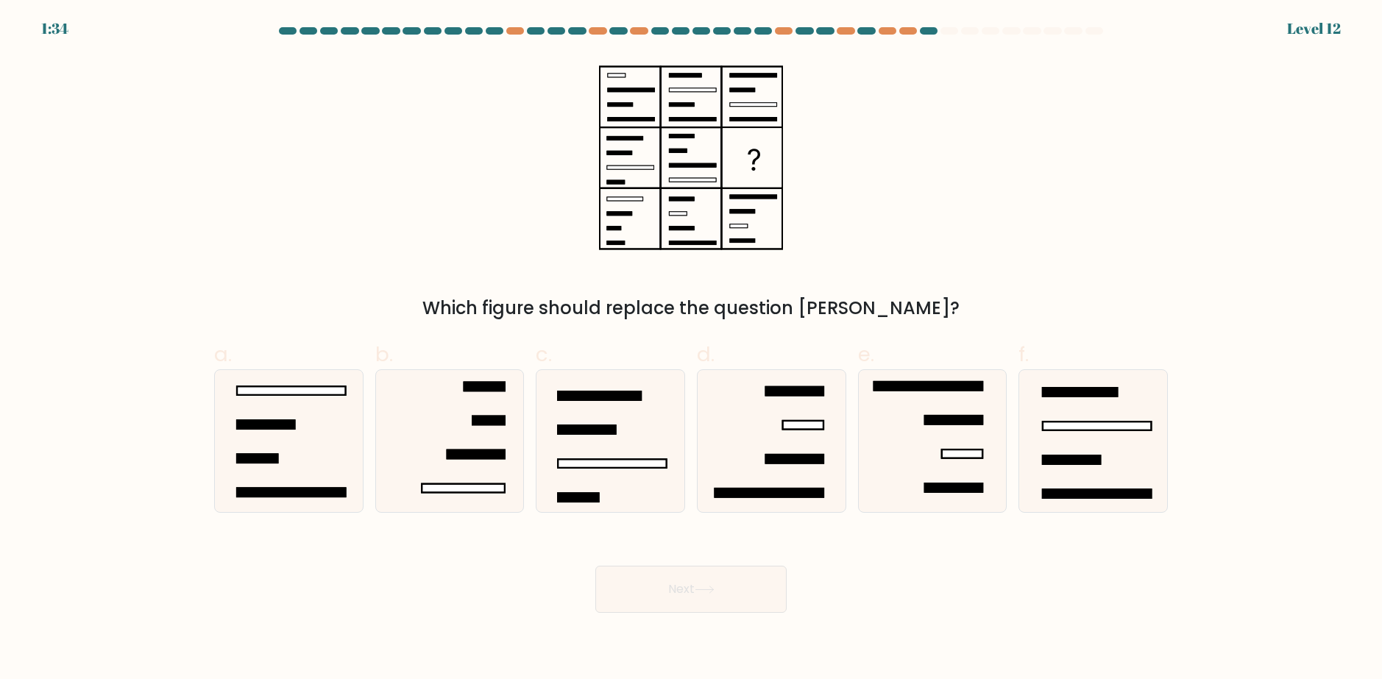
click at [859, 158] on div "Which figure should replace the question mark?" at bounding box center [690, 189] width 971 height 266
click at [295, 434] on icon at bounding box center [289, 441] width 142 height 142
click at [691, 349] on input "a." at bounding box center [691, 345] width 1 height 10
radio input "true"
click at [643, 603] on button "Next" at bounding box center [690, 589] width 191 height 47
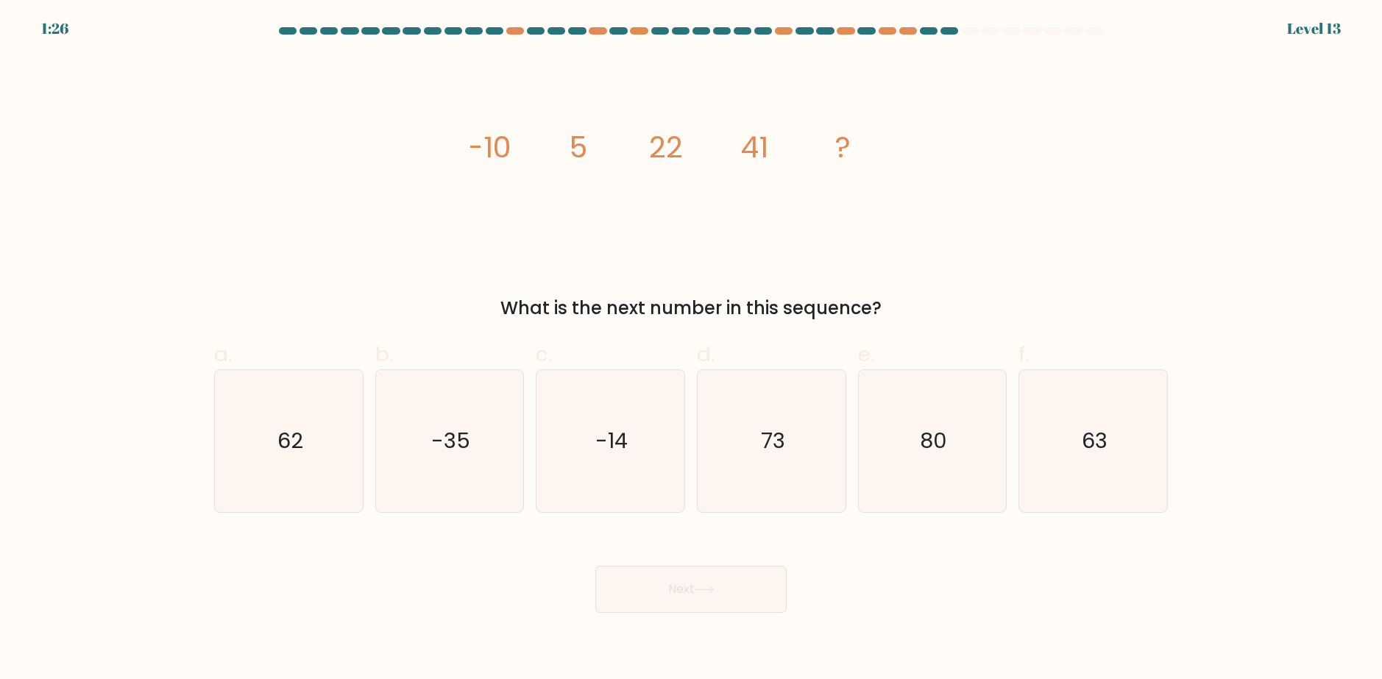
drag, startPoint x: 815, startPoint y: 78, endPoint x: 808, endPoint y: 82, distance: 8.2
click at [809, 81] on icon "image/svg+xml -10 5 22 41 ?" at bounding box center [690, 158] width 441 height 204
drag, startPoint x: 845, startPoint y: 262, endPoint x: 930, endPoint y: 302, distance: 93.5
click at [931, 302] on div "image/svg+xml -10 5 22 41 ? What is the next number in this sequence?" at bounding box center [690, 189] width 971 height 266
click at [930, 302] on div "What is the next number in this sequence?" at bounding box center [691, 308] width 936 height 26
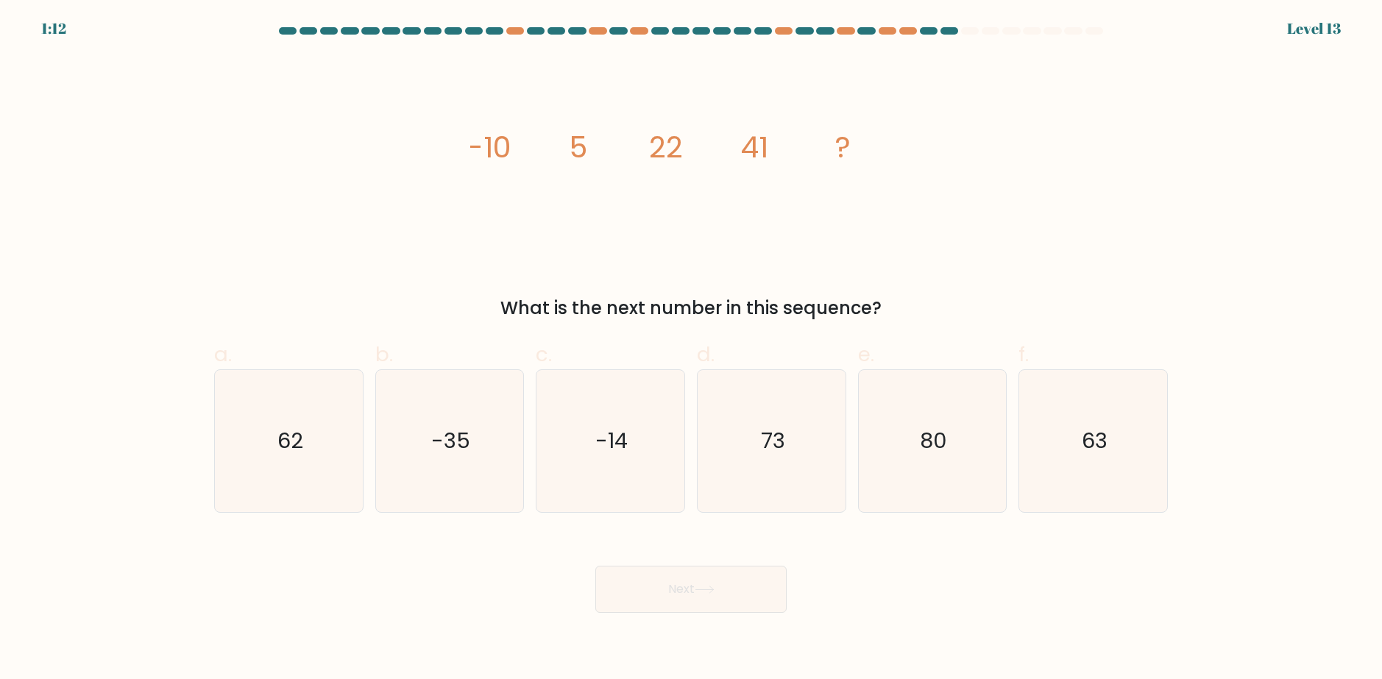
click at [998, 132] on div "image/svg+xml -10 5 22 41 ? What is the next number in this sequence?" at bounding box center [690, 189] width 971 height 266
click at [998, 131] on div "image/svg+xml -10 5 22 41 ? What is the next number in this sequence?" at bounding box center [690, 189] width 971 height 266
click at [444, 448] on text "-35" at bounding box center [450, 441] width 39 height 29
click at [691, 349] on input "b. -35" at bounding box center [691, 345] width 1 height 10
radio input "true"
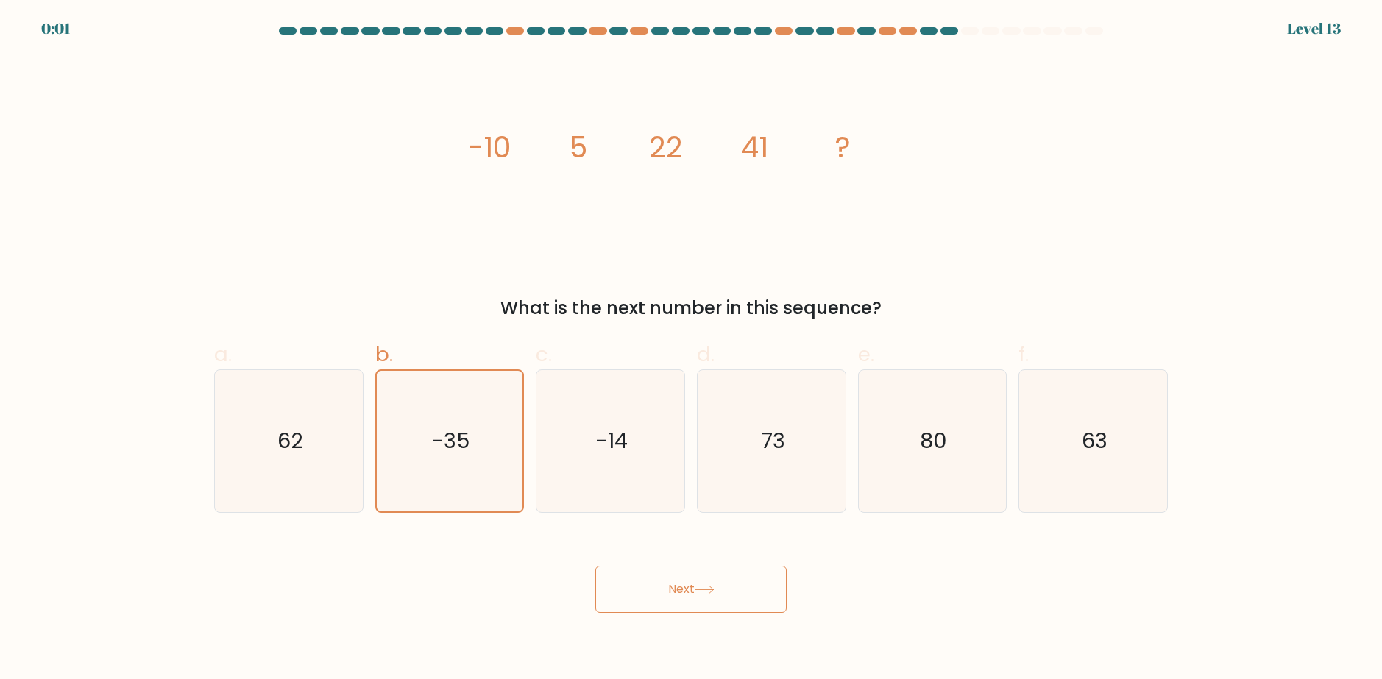
click at [645, 615] on body "0:01 Level 13" at bounding box center [691, 339] width 1382 height 679
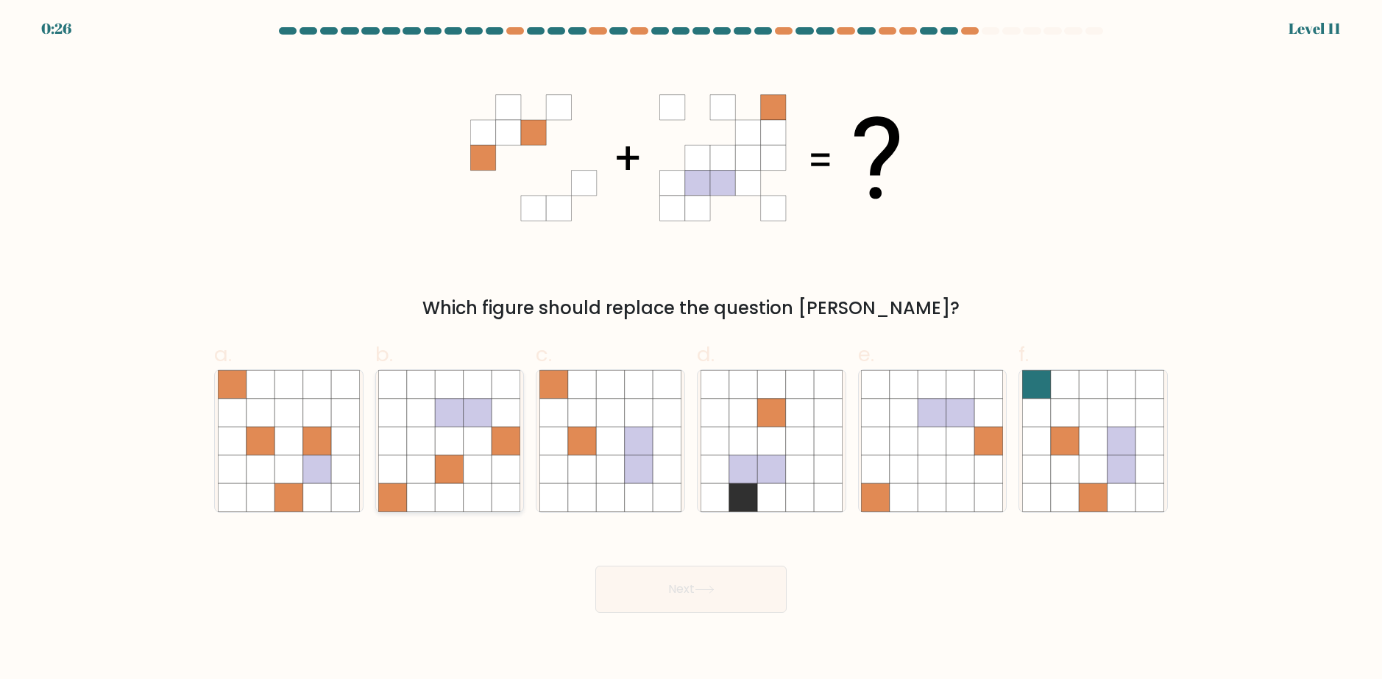
click at [439, 469] on icon at bounding box center [450, 469] width 28 height 28
click at [691, 349] on input "b." at bounding box center [691, 345] width 1 height 10
radio input "true"
click at [626, 566] on div "Next" at bounding box center [690, 571] width 971 height 82
click at [636, 598] on button "Next" at bounding box center [690, 589] width 191 height 47
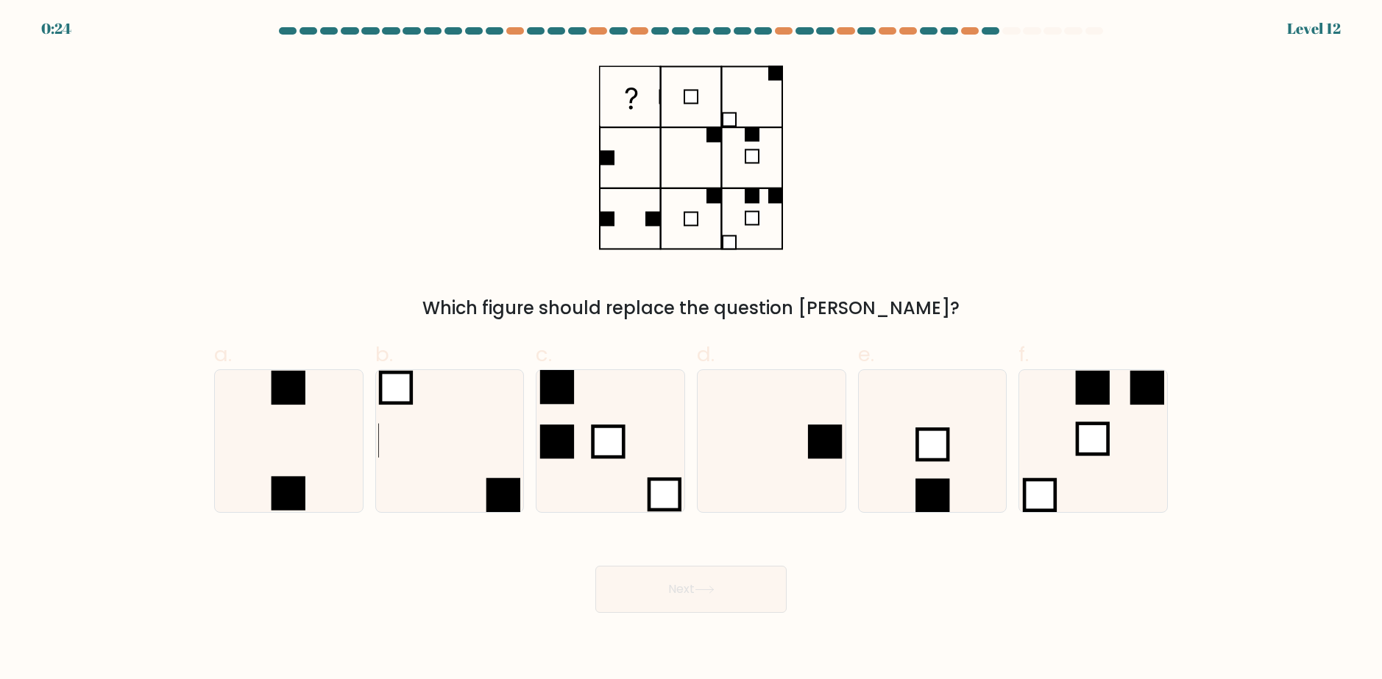
click at [782, 299] on div "Which figure should replace the question mark?" at bounding box center [691, 308] width 936 height 26
click at [737, 480] on icon at bounding box center [771, 441] width 142 height 142
click at [692, 349] on input "d." at bounding box center [691, 345] width 1 height 10
radio input "true"
click at [713, 600] on button "Next" at bounding box center [690, 589] width 191 height 47
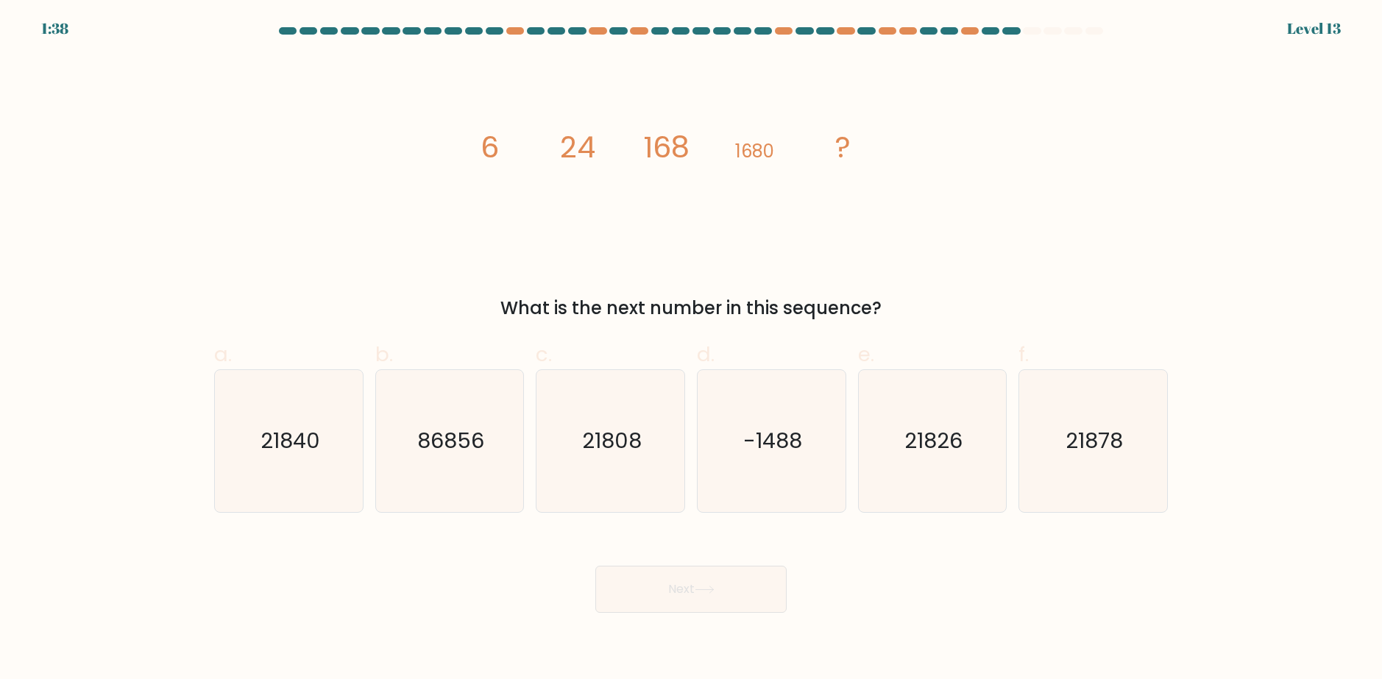
click at [745, 228] on icon "image/svg+xml 6 24 168 1680 ?" at bounding box center [690, 158] width 441 height 204
click at [464, 480] on icon "86856" at bounding box center [449, 441] width 142 height 142
click at [691, 349] on input "b. 86856" at bounding box center [691, 345] width 1 height 10
radio input "true"
click at [614, 598] on button "Next" at bounding box center [690, 589] width 191 height 47
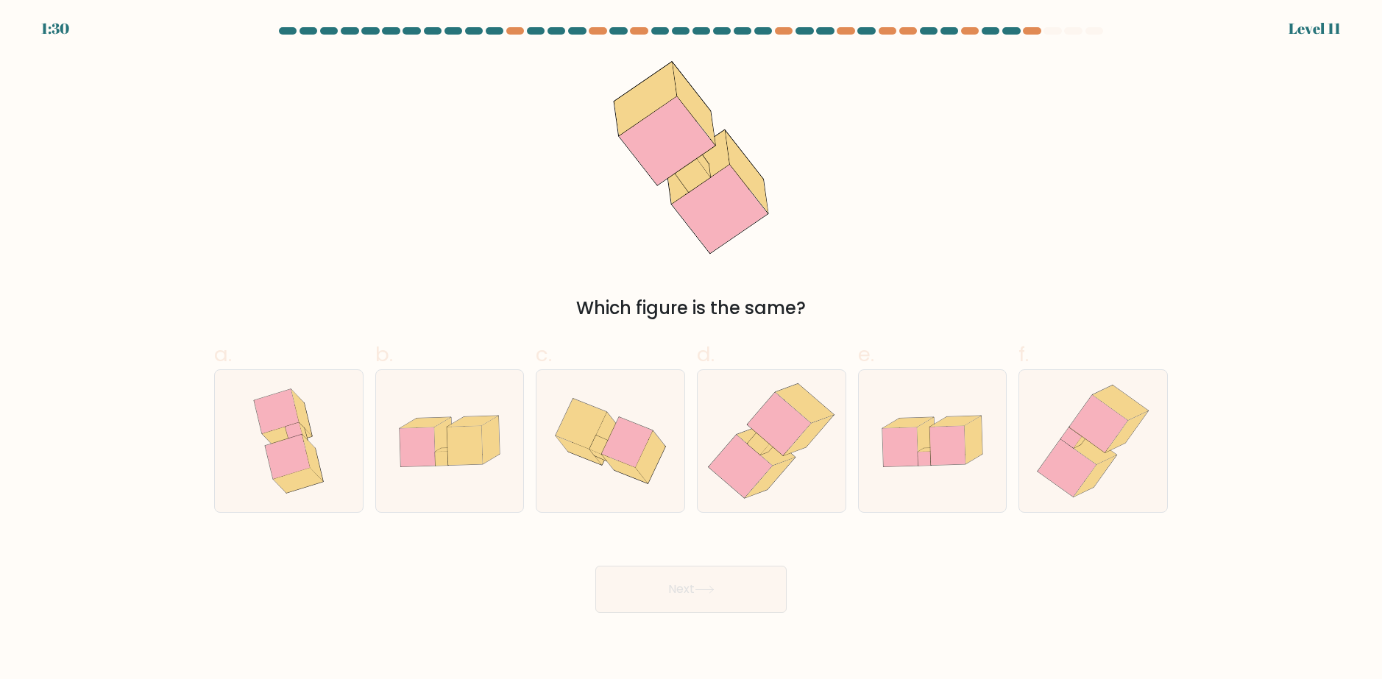
click at [864, 300] on div "Which figure is the same?" at bounding box center [691, 308] width 936 height 26
click at [747, 483] on icon at bounding box center [740, 467] width 63 height 63
click at [692, 349] on input "d." at bounding box center [691, 345] width 1 height 10
radio input "true"
click at [714, 589] on icon at bounding box center [705, 590] width 20 height 8
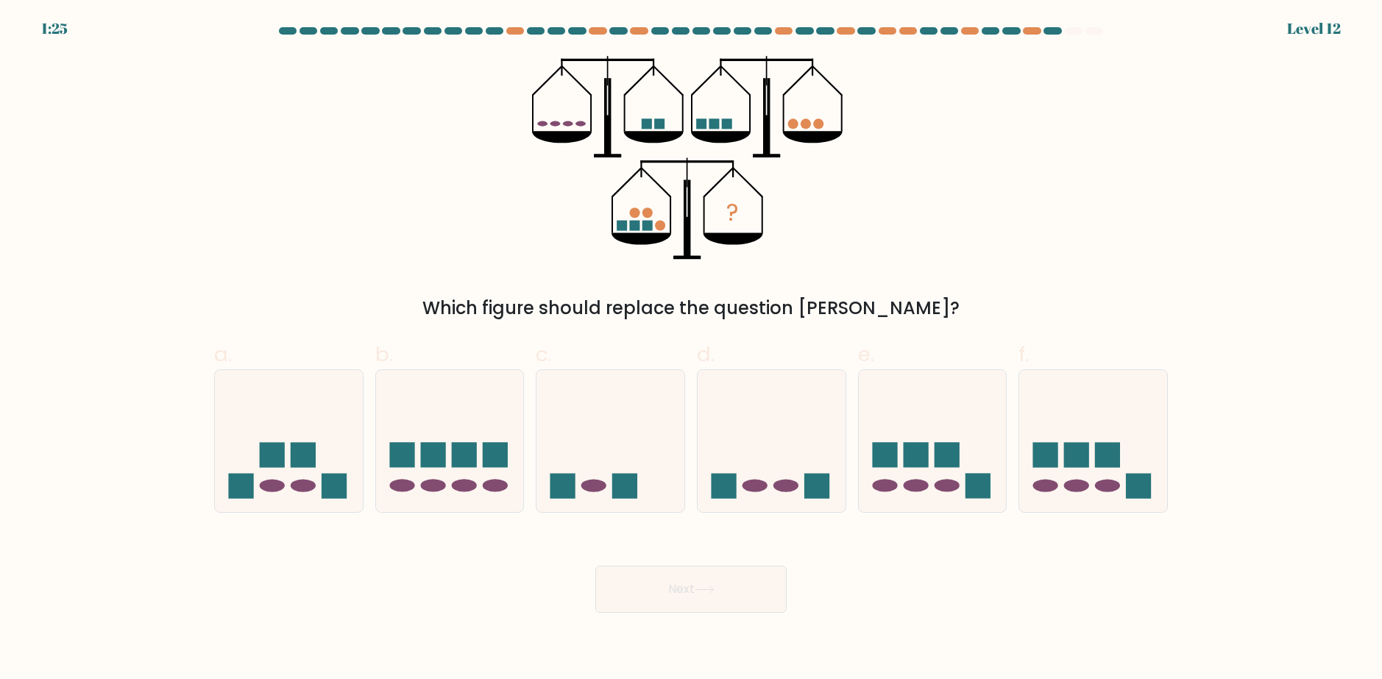
click at [829, 236] on icon "?" at bounding box center [691, 158] width 319 height 204
click at [455, 467] on rect at bounding box center [464, 454] width 25 height 25
click at [691, 349] on input "b." at bounding box center [691, 345] width 1 height 10
radio input "true"
click at [622, 597] on button "Next" at bounding box center [690, 589] width 191 height 47
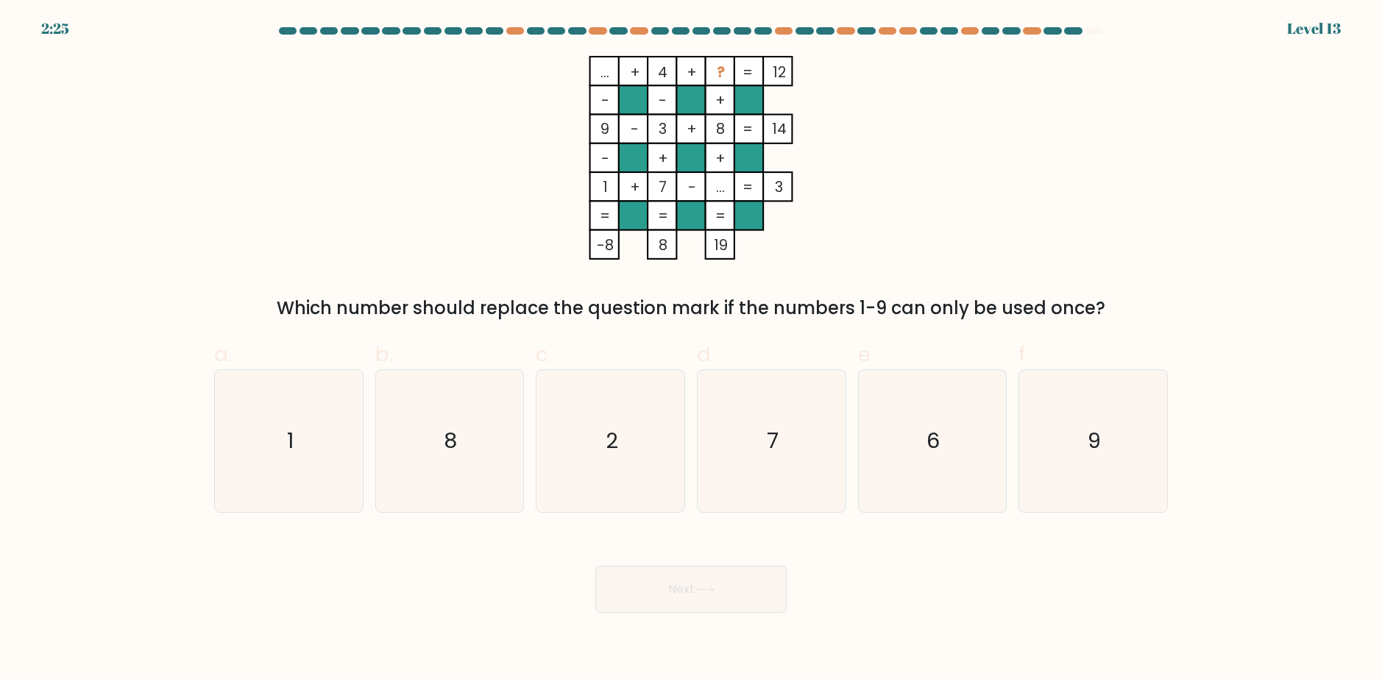
click at [873, 191] on icon "... + 4 + ? 12 - - + 9 - 3 + 8 14 - + + 1 + 7 - ... = 3 = = = = -8 8 19 =" at bounding box center [690, 158] width 441 height 204
click at [969, 443] on icon "6" at bounding box center [932, 441] width 142 height 142
click at [692, 349] on input "e. 6" at bounding box center [691, 345] width 1 height 10
radio input "true"
click at [739, 603] on button "Next" at bounding box center [690, 589] width 191 height 47
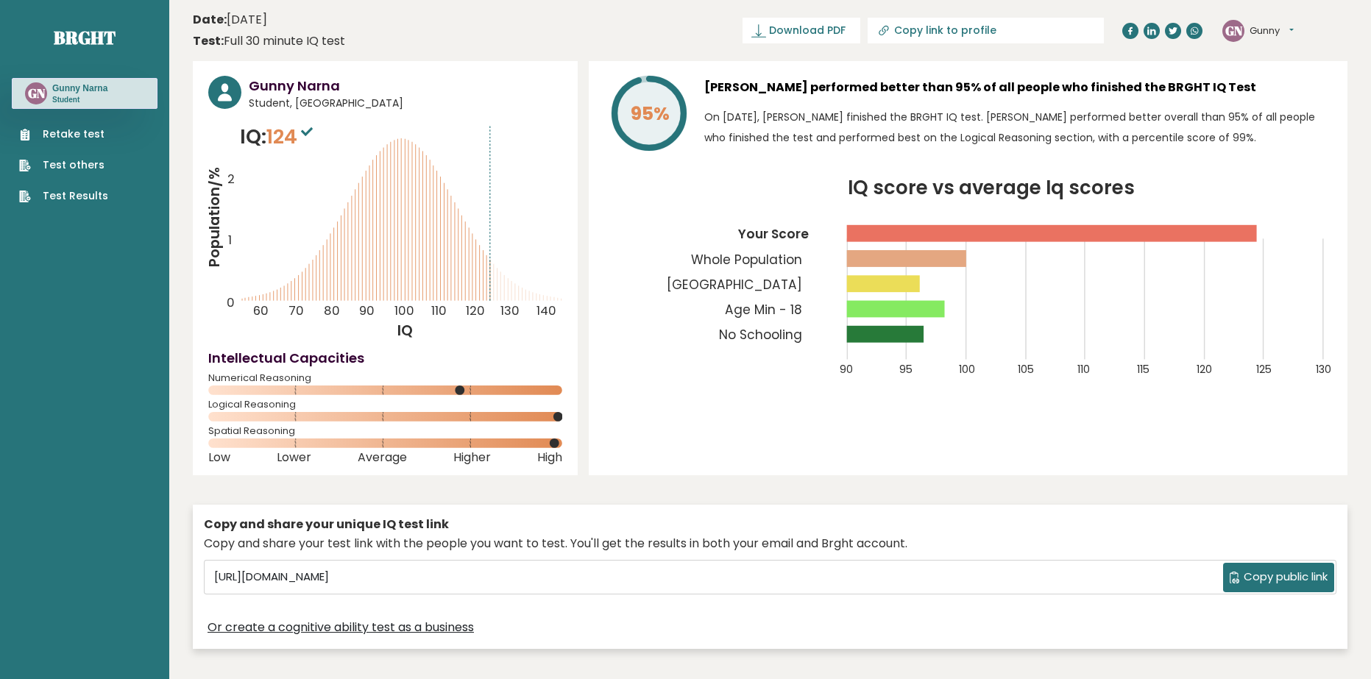
click at [812, 254] on text "Whole Population" at bounding box center [745, 228] width 179 height 82
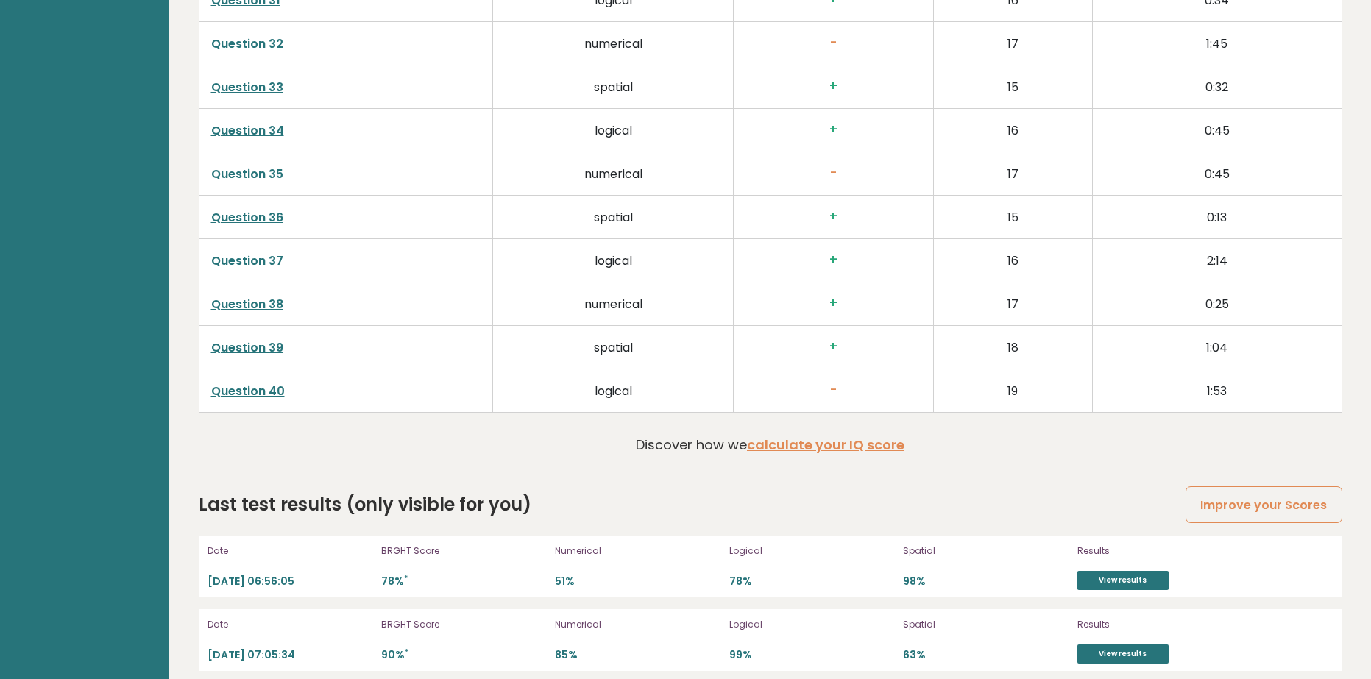
scroll to position [4023, 0]
